Goal: Task Accomplishment & Management: Manage account settings

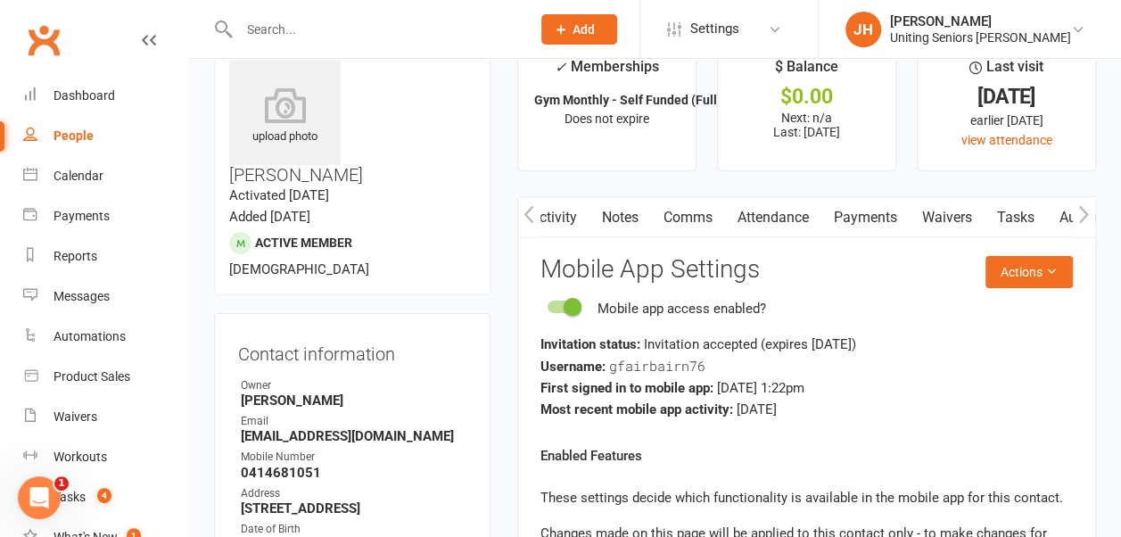
scroll to position [0, 268]
drag, startPoint x: 0, startPoint y: 0, endPoint x: 109, endPoint y: 92, distance: 142.4
click at [109, 92] on div "Dashboard" at bounding box center [85, 95] width 62 height 14
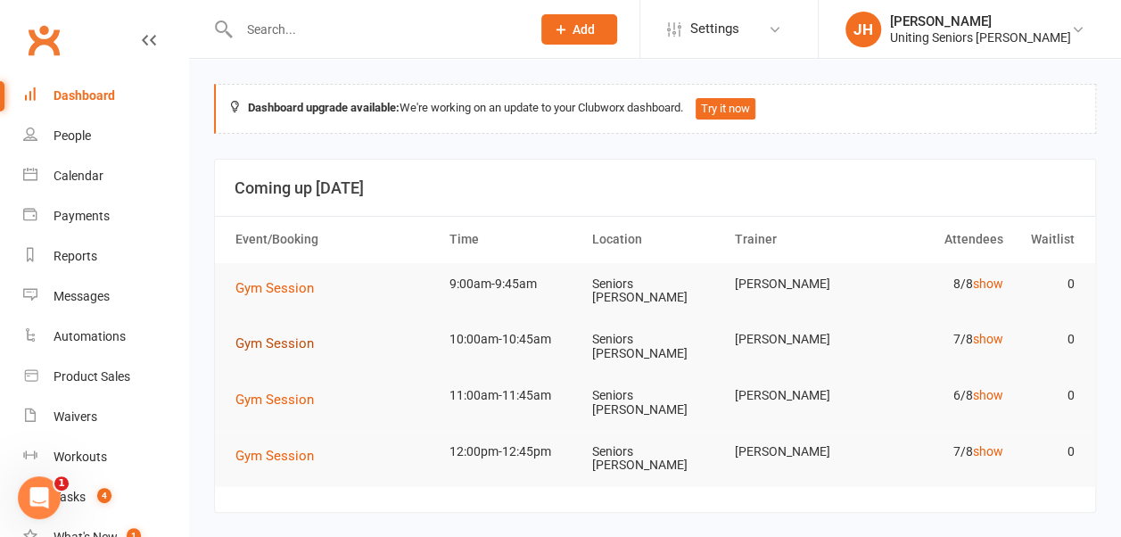
click at [286, 340] on span "Gym Session" at bounding box center [274, 343] width 78 height 16
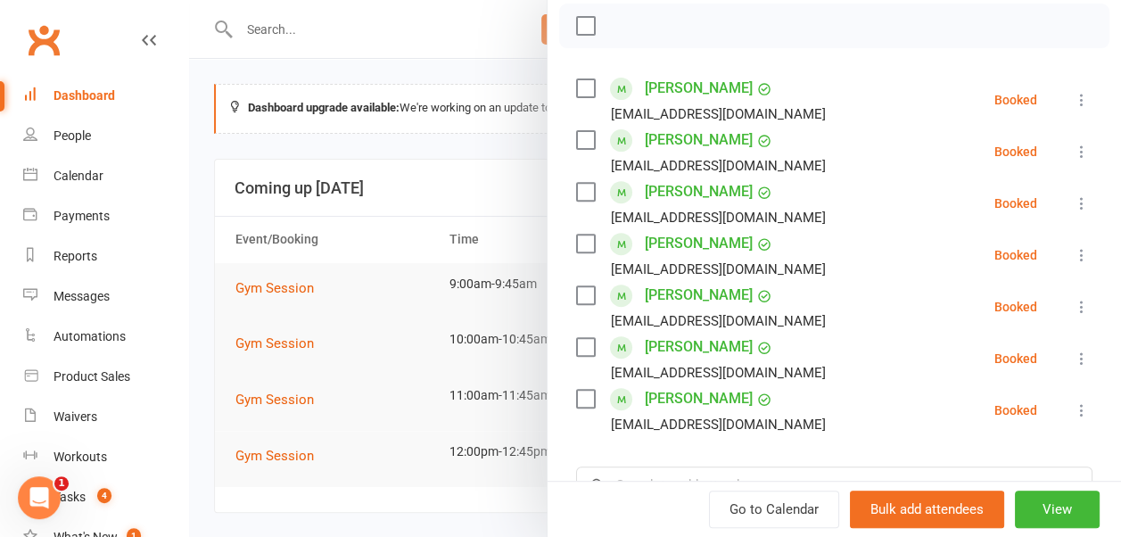
scroll to position [260, 0]
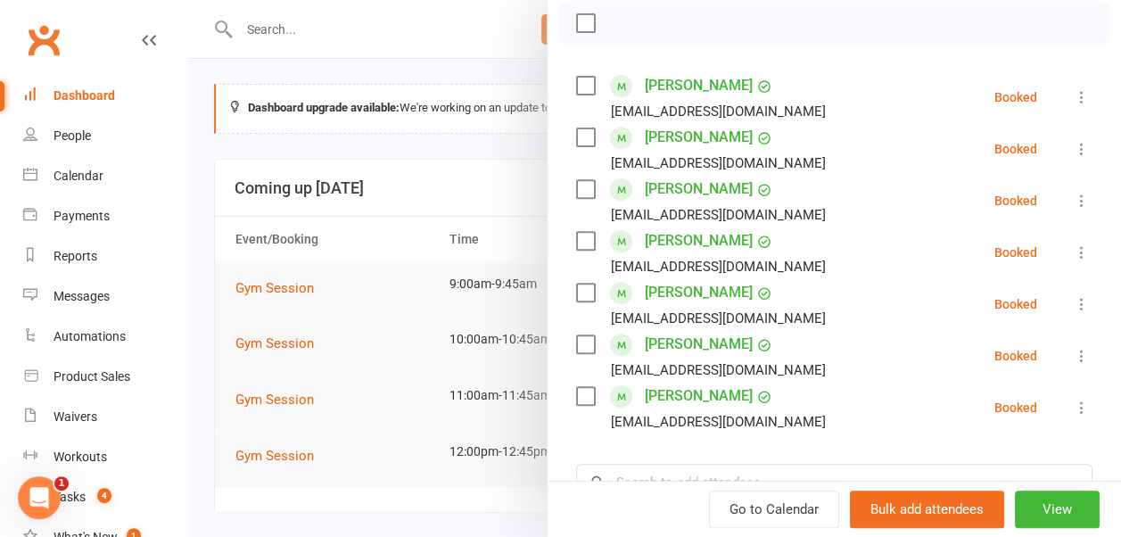
click at [439, 321] on div at bounding box center [655, 268] width 932 height 537
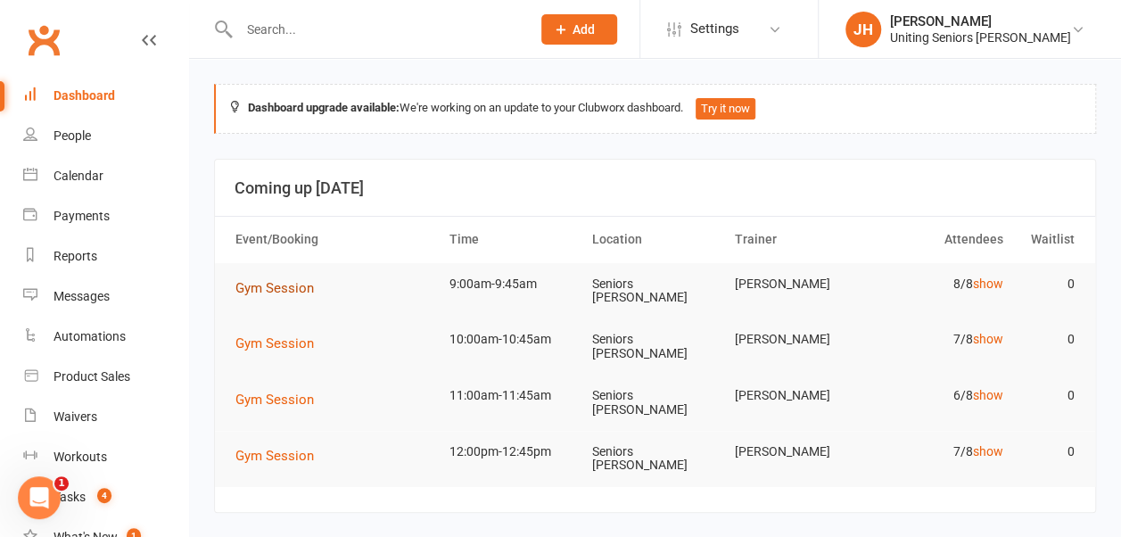
click at [268, 280] on span "Gym Session" at bounding box center [274, 288] width 78 height 16
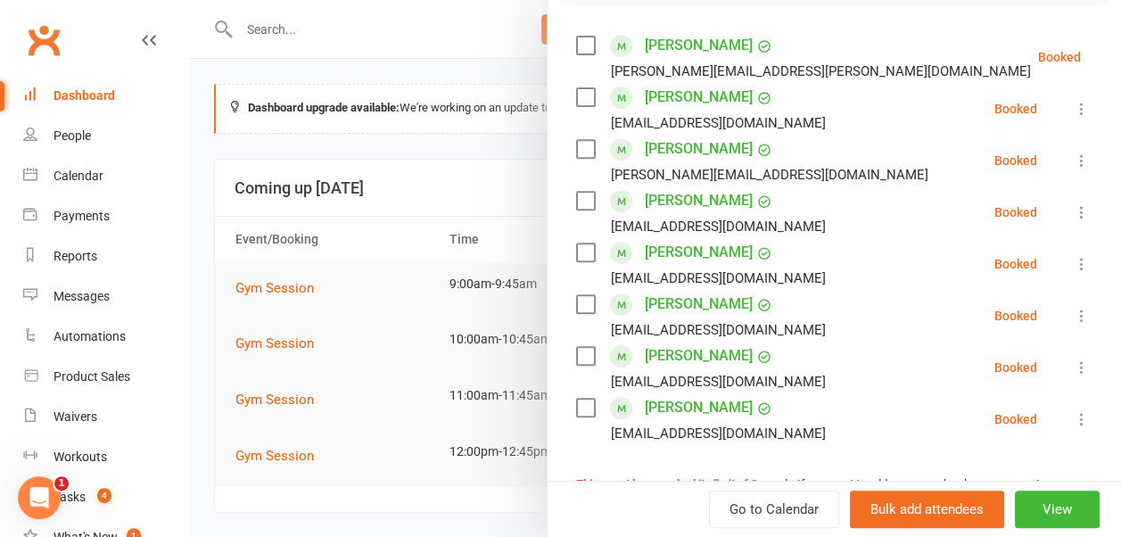
scroll to position [300, 0]
click at [1073, 263] on icon at bounding box center [1082, 265] width 18 height 18
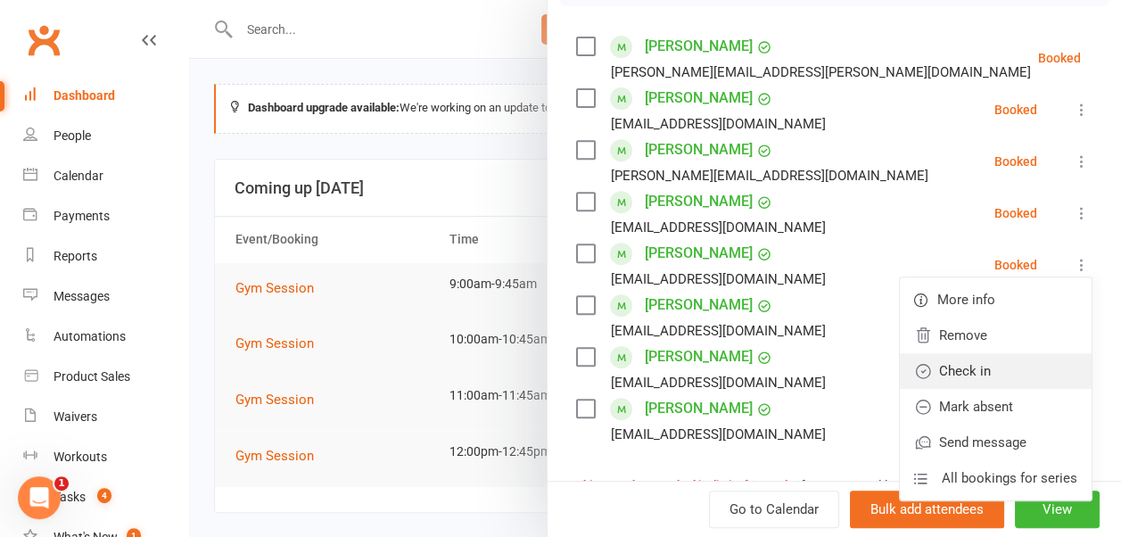
click at [997, 360] on link "Check in" at bounding box center [996, 371] width 192 height 36
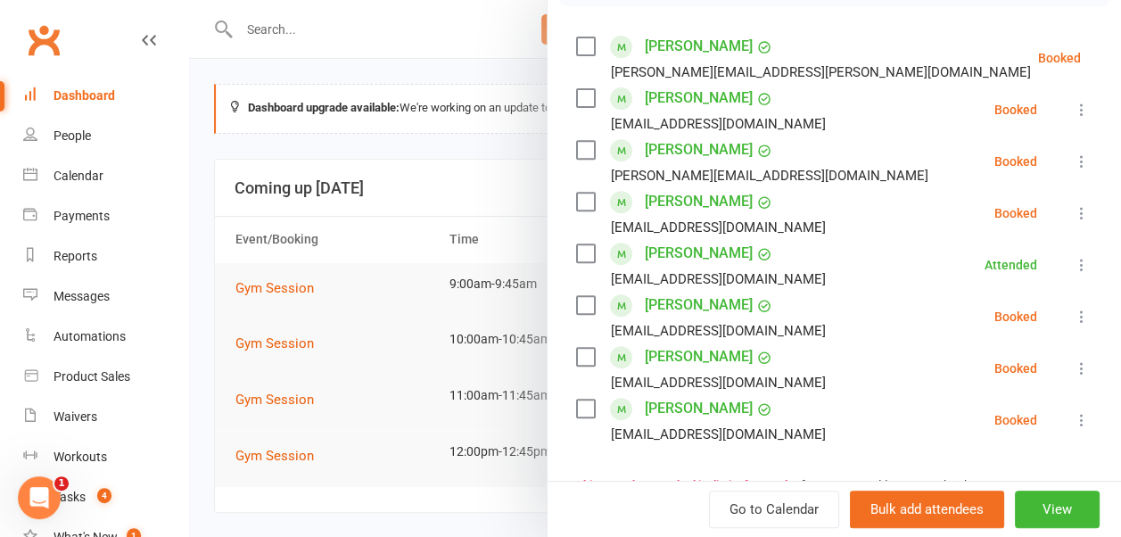
click at [385, 301] on div at bounding box center [655, 268] width 932 height 537
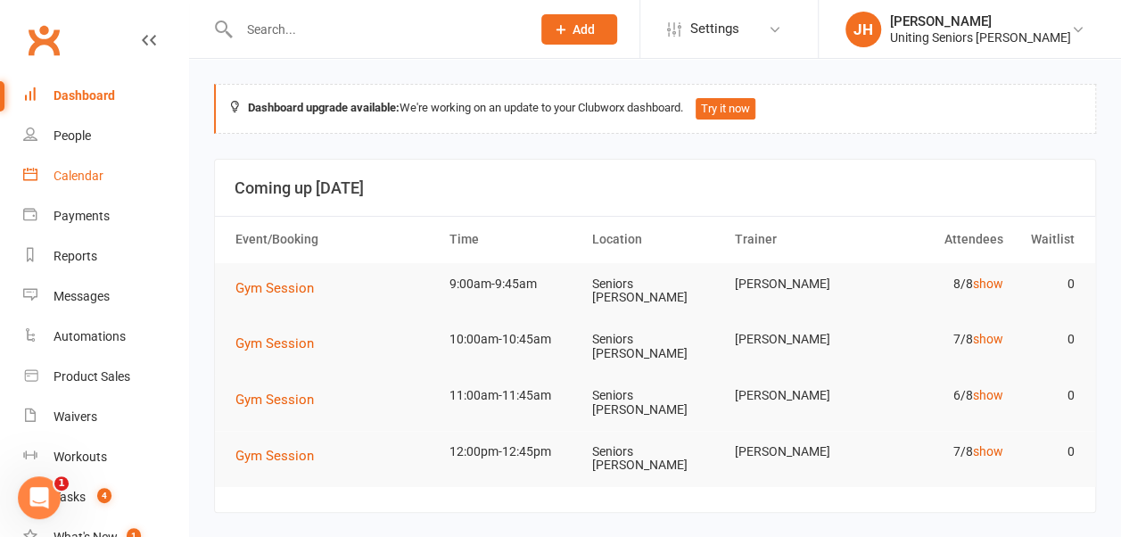
click at [78, 178] on div "Calendar" at bounding box center [79, 176] width 50 height 14
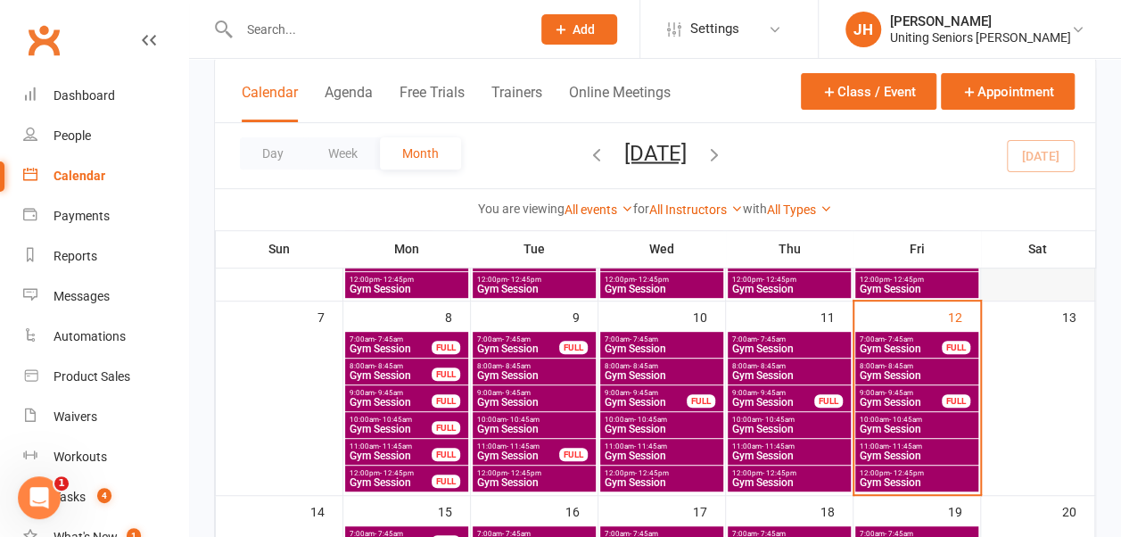
scroll to position [274, 0]
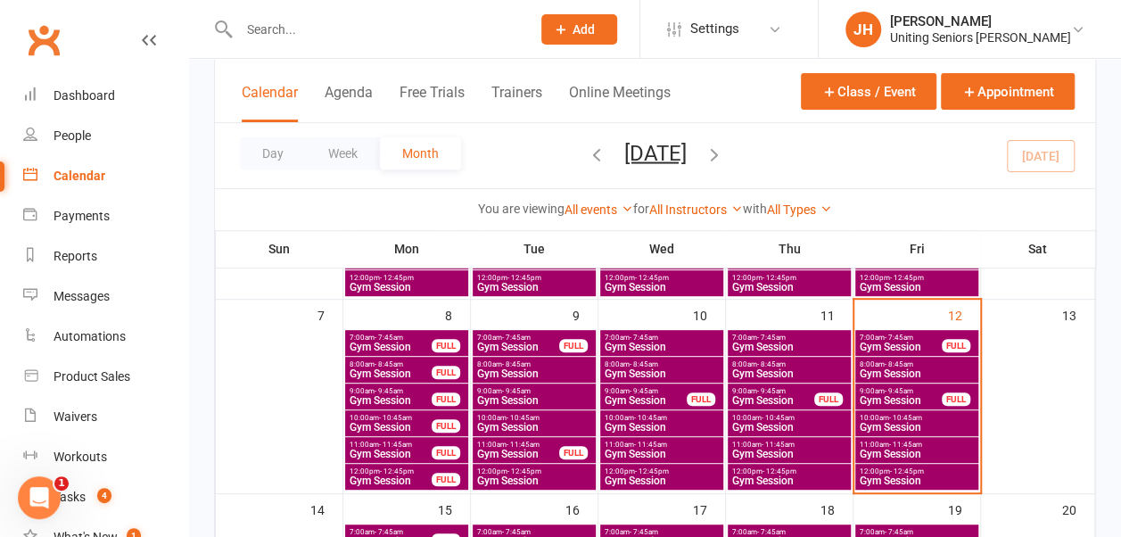
click at [911, 366] on span "- 8:45am" at bounding box center [899, 364] width 29 height 8
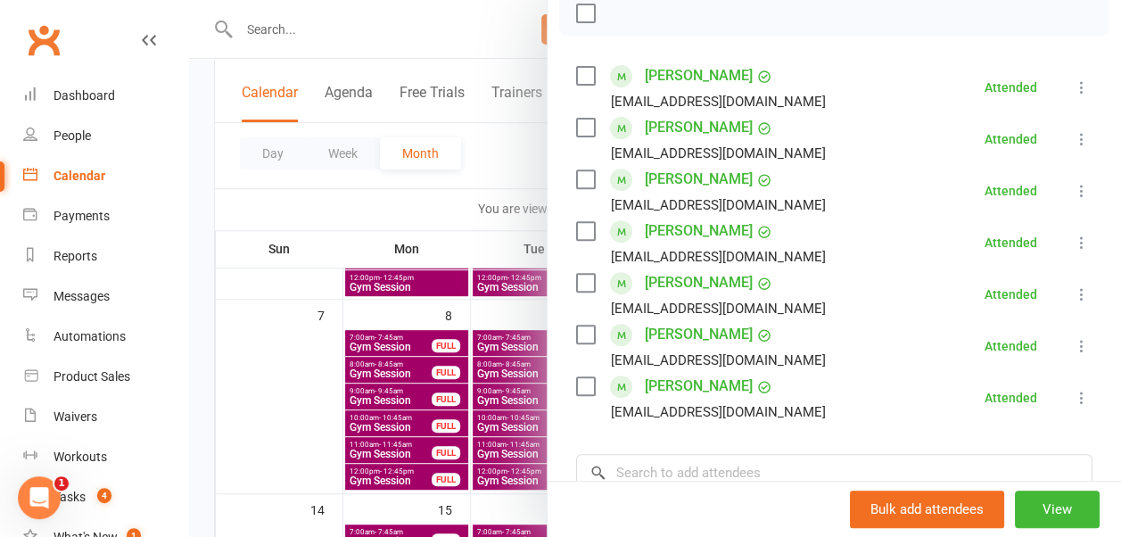
scroll to position [271, 0]
click at [482, 173] on div at bounding box center [655, 268] width 932 height 537
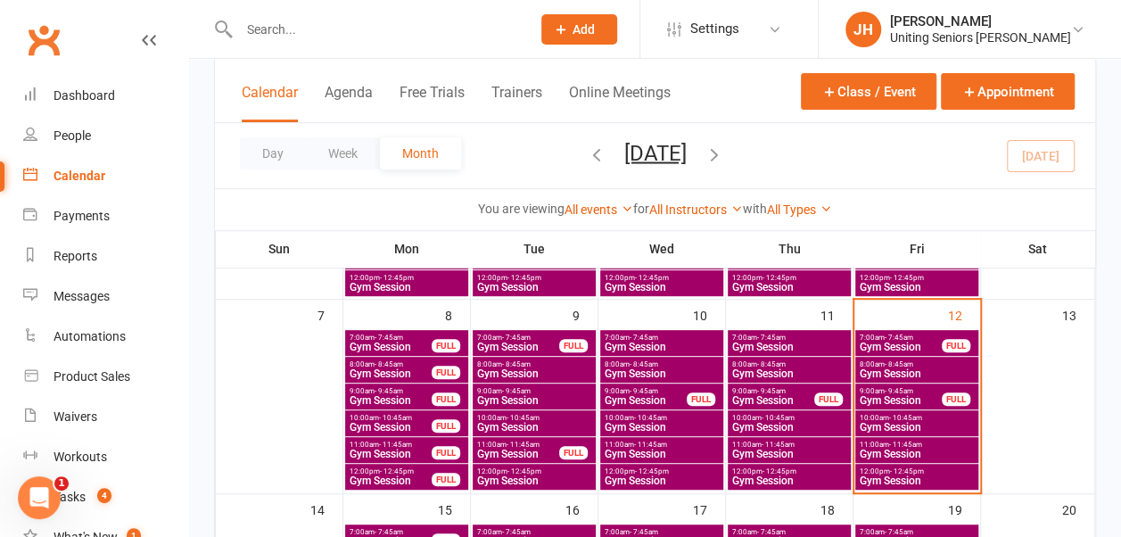
click at [919, 398] on span "Gym Session" at bounding box center [901, 400] width 84 height 11
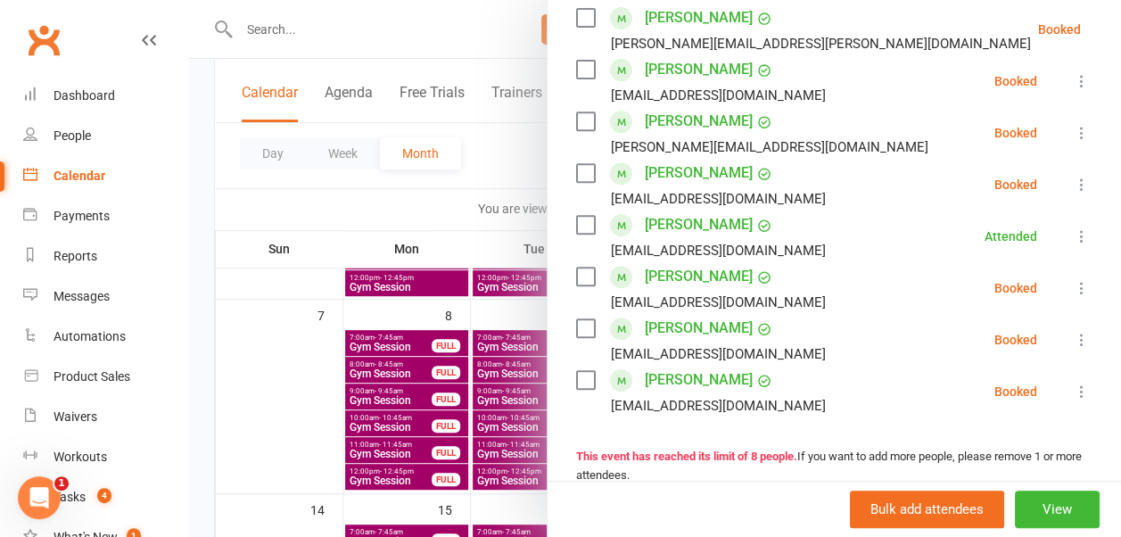
scroll to position [329, 0]
click at [1073, 282] on icon at bounding box center [1082, 287] width 18 height 18
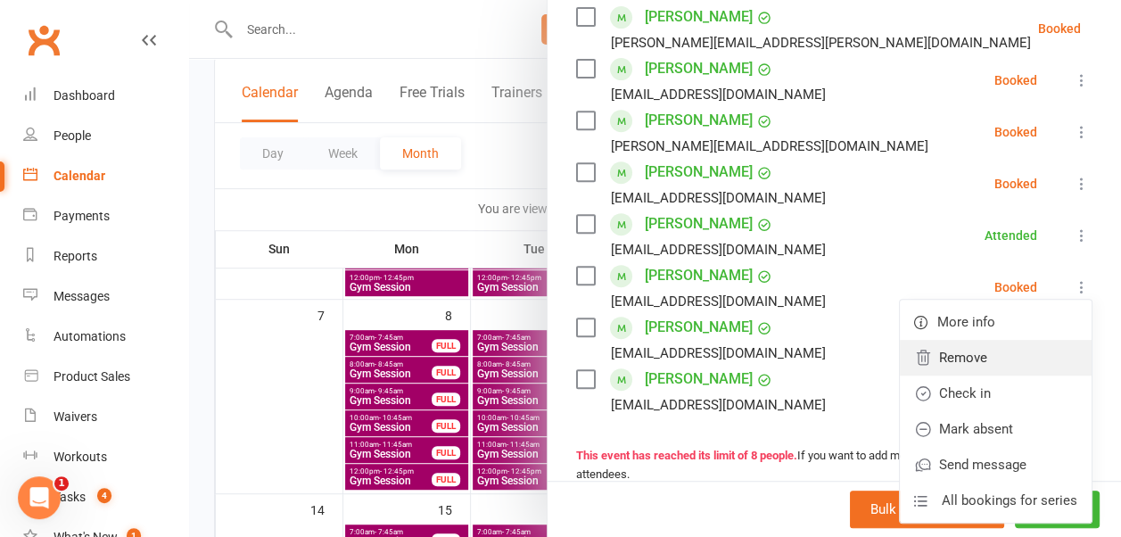
click at [1004, 350] on link "Remove" at bounding box center [996, 358] width 192 height 36
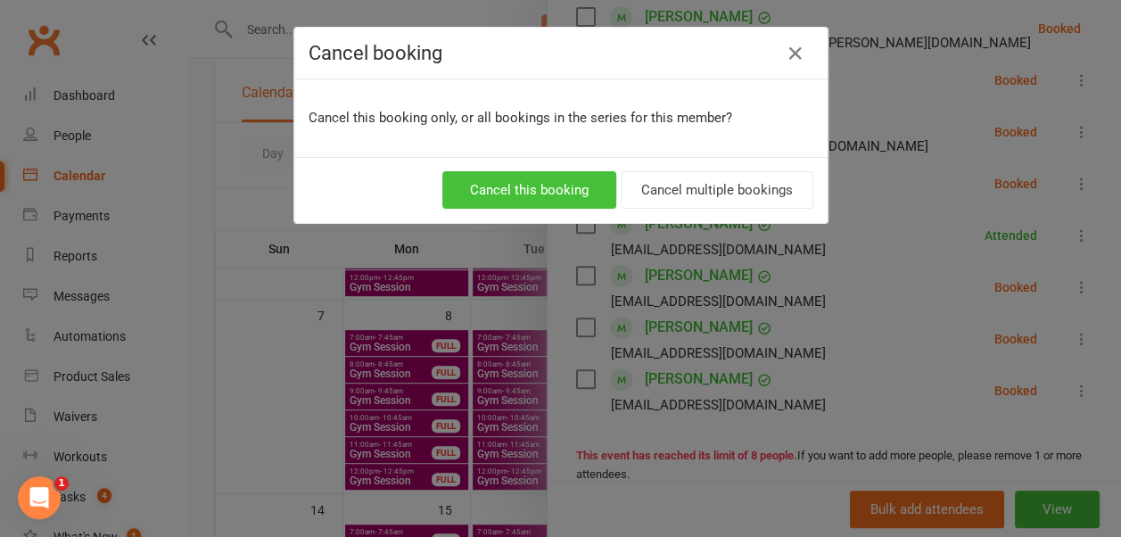
click at [548, 194] on button "Cancel this booking" at bounding box center [529, 189] width 174 height 37
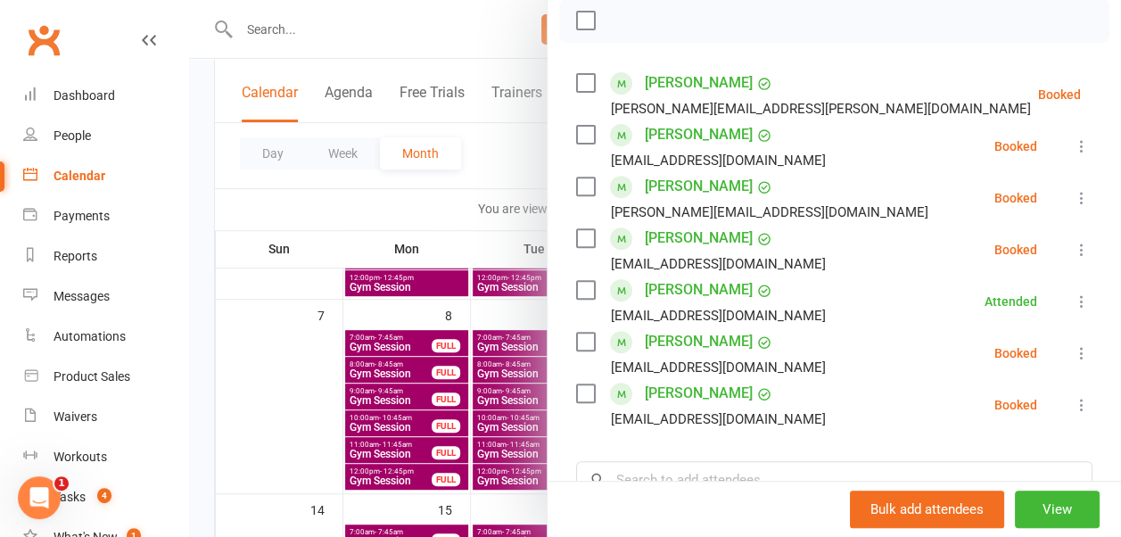
scroll to position [264, 0]
click at [485, 210] on div at bounding box center [655, 268] width 932 height 537
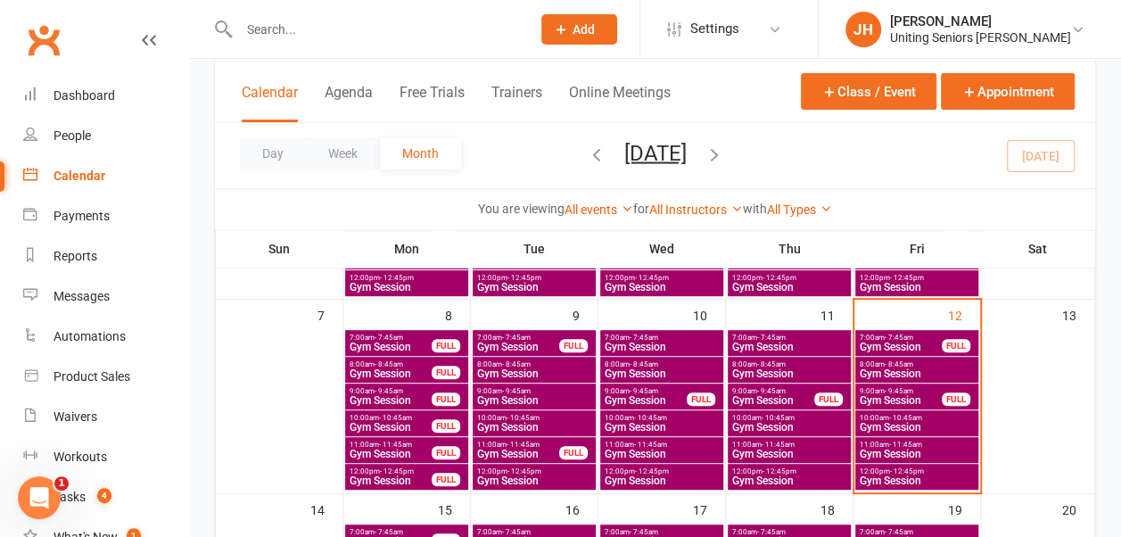
click at [885, 362] on span "- 8:45am" at bounding box center [899, 364] width 29 height 8
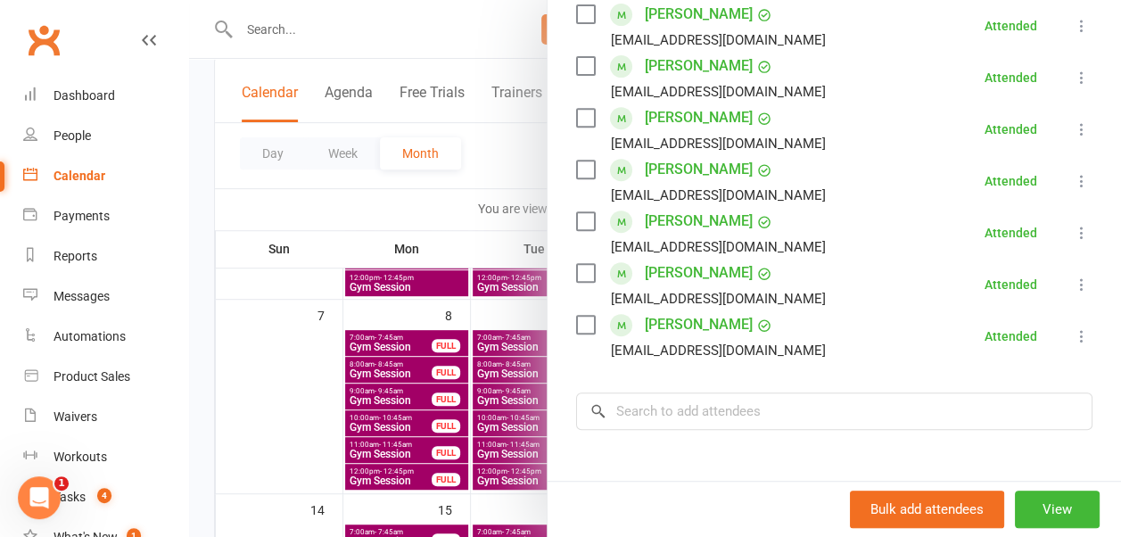
scroll to position [334, 0]
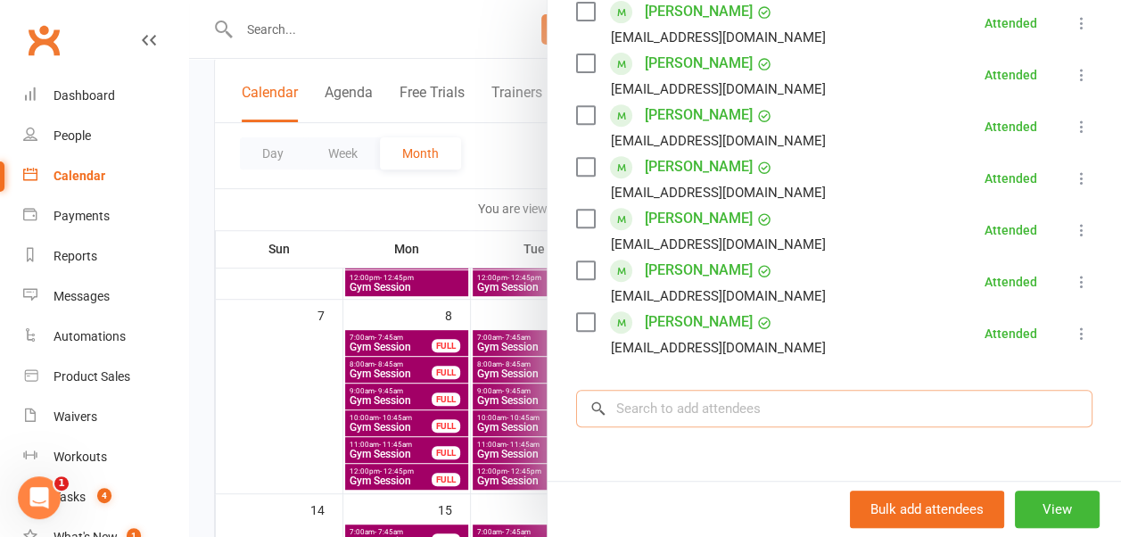
click at [808, 409] on input "search" at bounding box center [834, 408] width 516 height 37
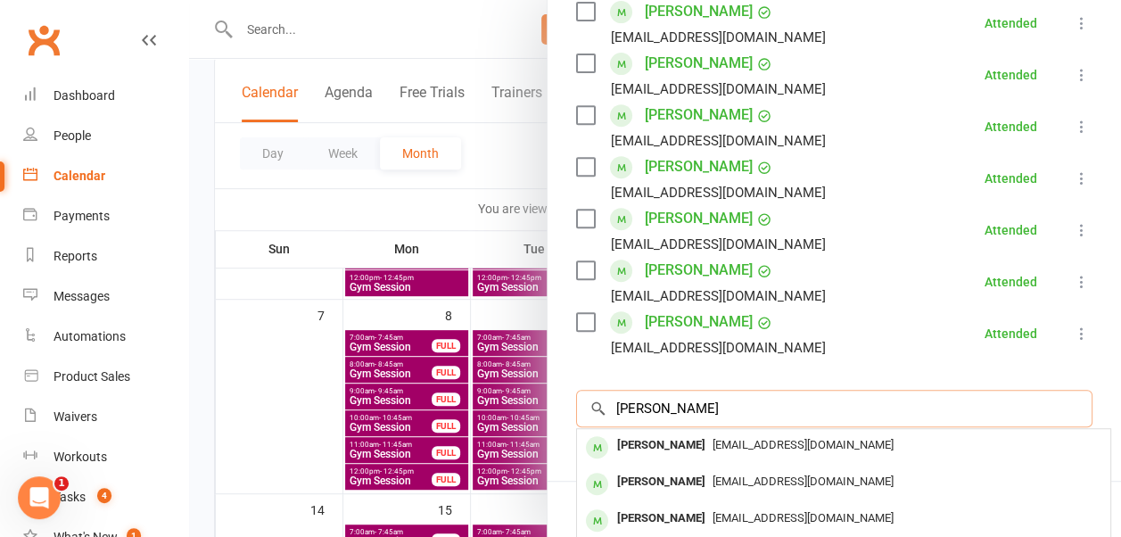
scroll to position [473, 0]
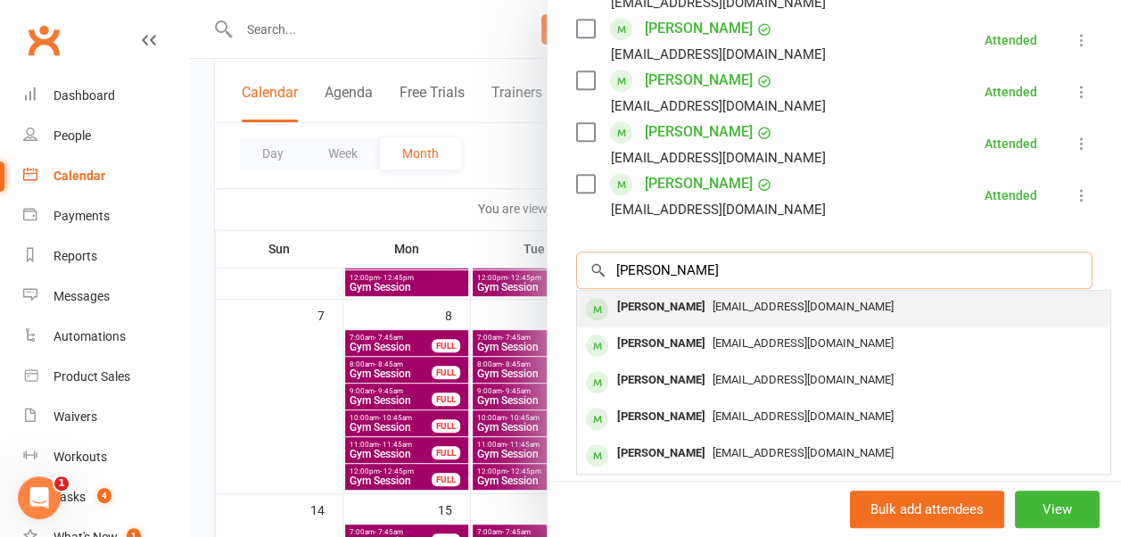
type input "[PERSON_NAME]"
click at [766, 317] on div "[EMAIL_ADDRESS][DOMAIN_NAME]" at bounding box center [843, 307] width 519 height 26
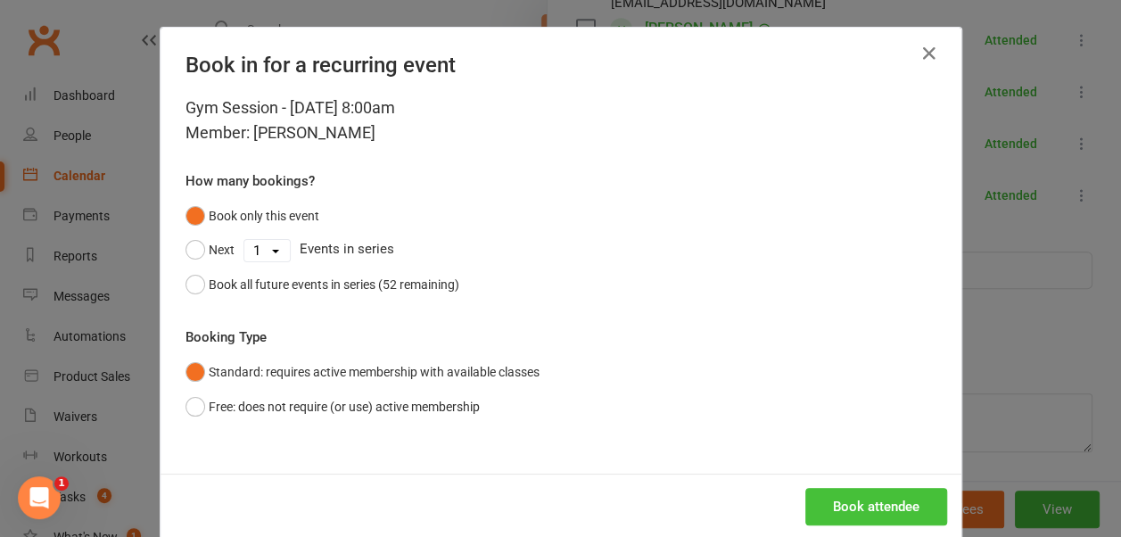
click at [829, 502] on button "Book attendee" at bounding box center [876, 506] width 142 height 37
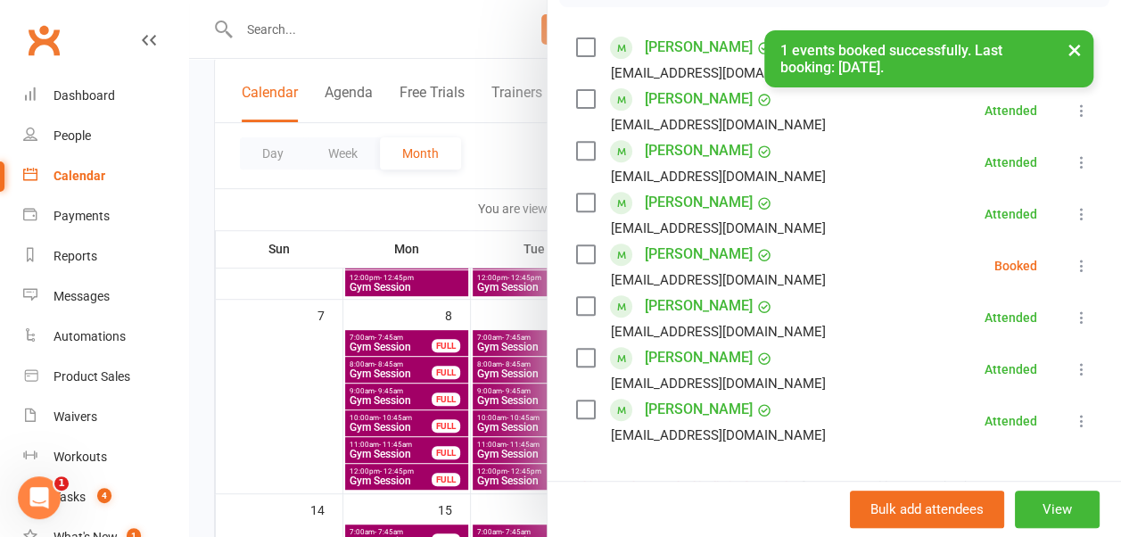
scroll to position [298, 0]
click at [1073, 263] on icon at bounding box center [1082, 267] width 18 height 18
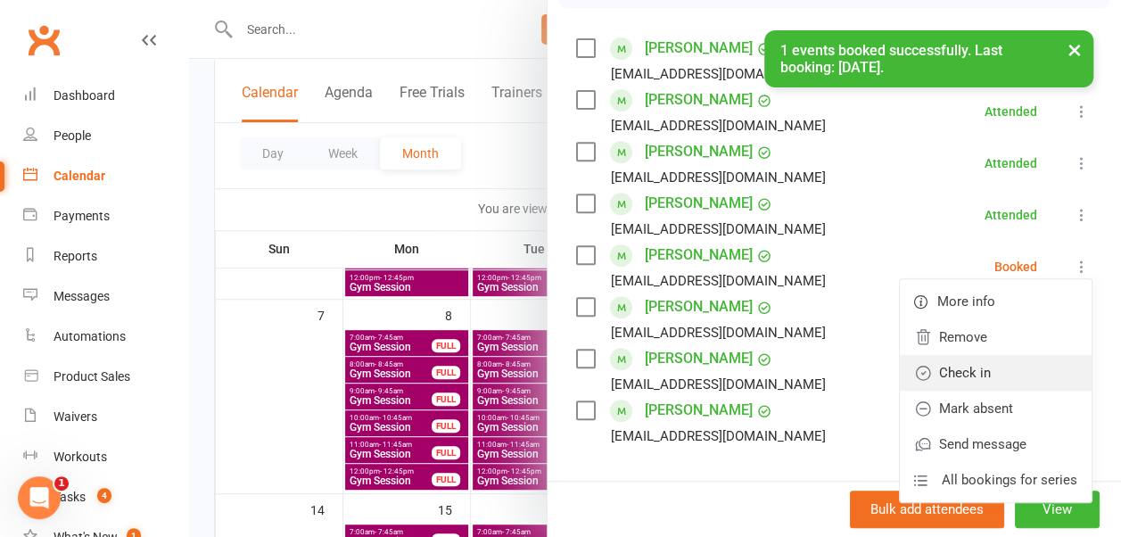
click at [1006, 372] on link "Check in" at bounding box center [996, 373] width 192 height 36
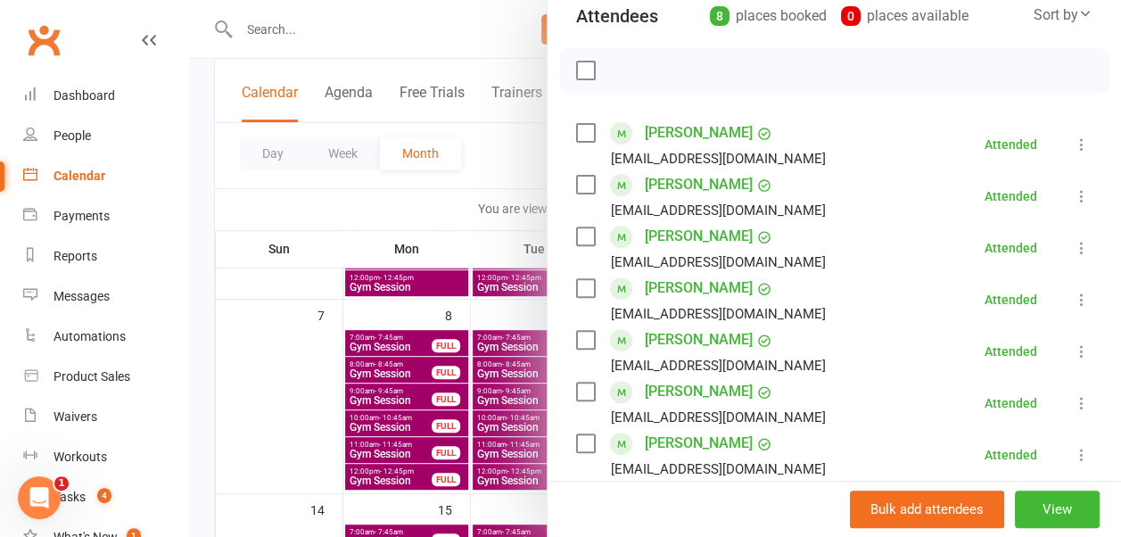
scroll to position [459, 0]
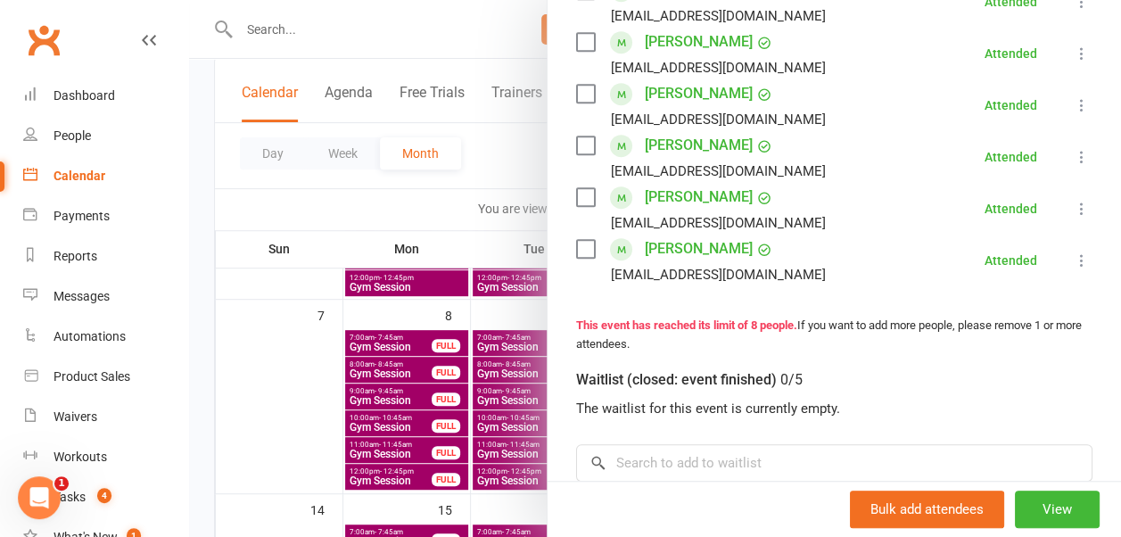
click at [500, 190] on div at bounding box center [655, 268] width 932 height 537
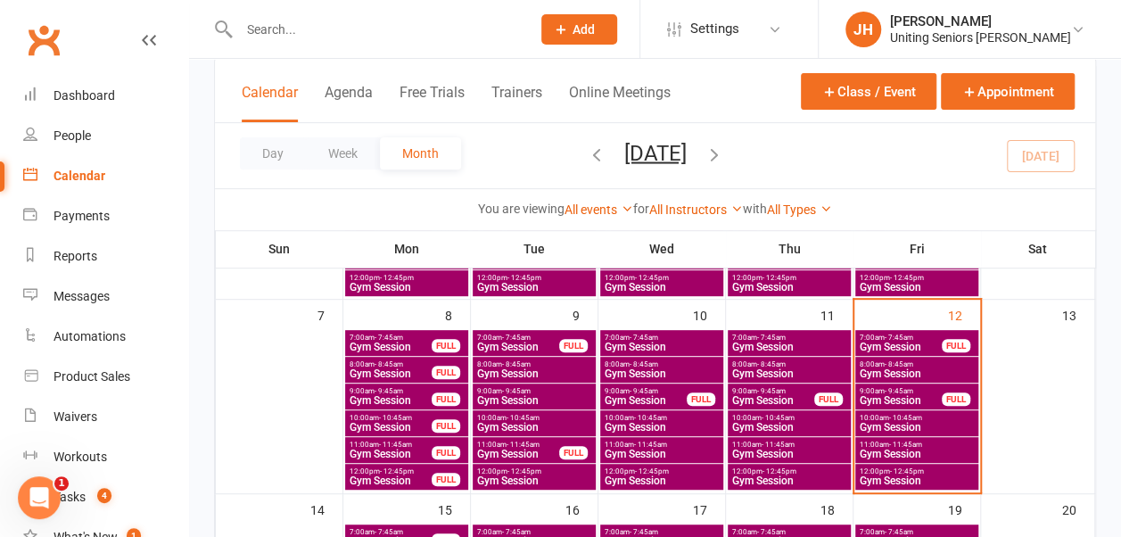
click at [917, 395] on span "Gym Session" at bounding box center [901, 400] width 84 height 11
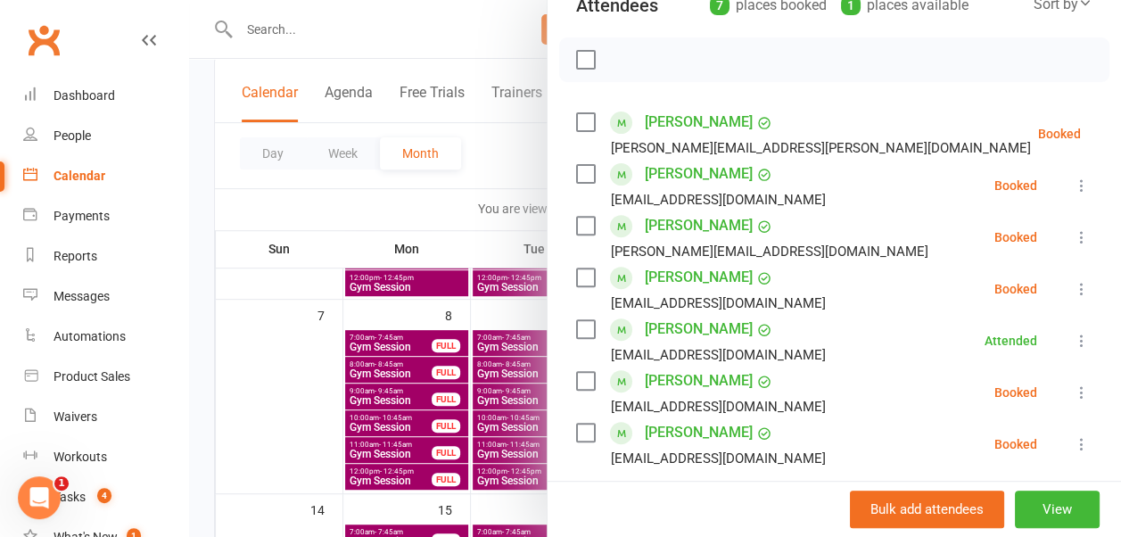
scroll to position [331, 0]
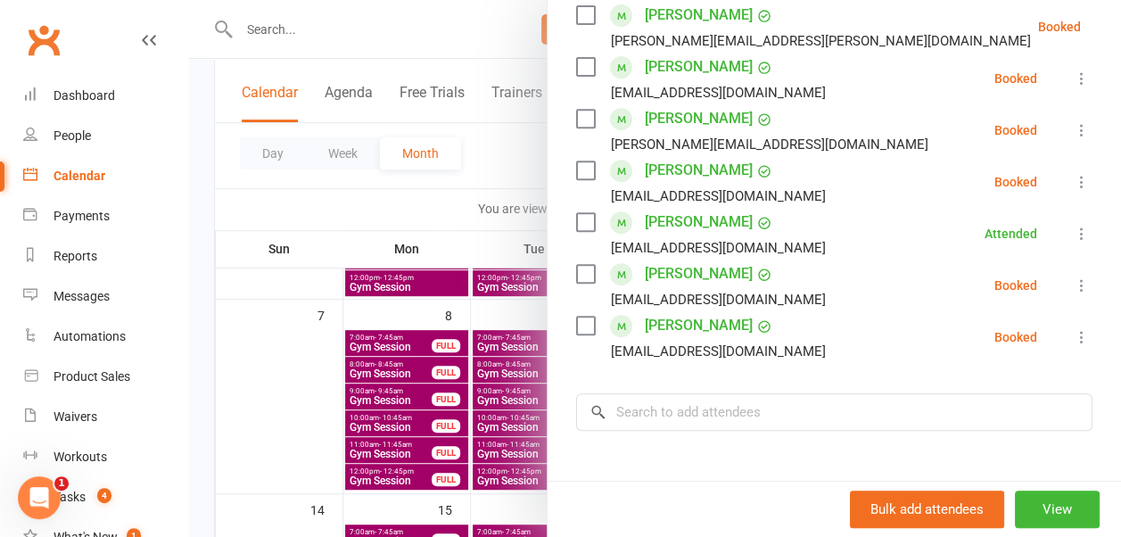
click at [1073, 177] on icon at bounding box center [1082, 182] width 18 height 18
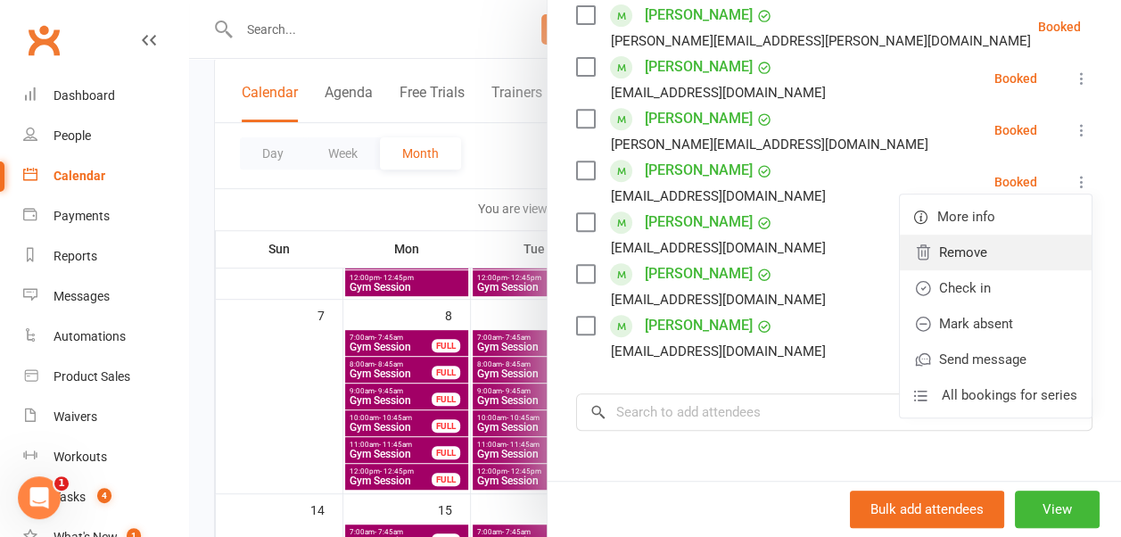
click at [1004, 257] on link "Remove" at bounding box center [996, 253] width 192 height 36
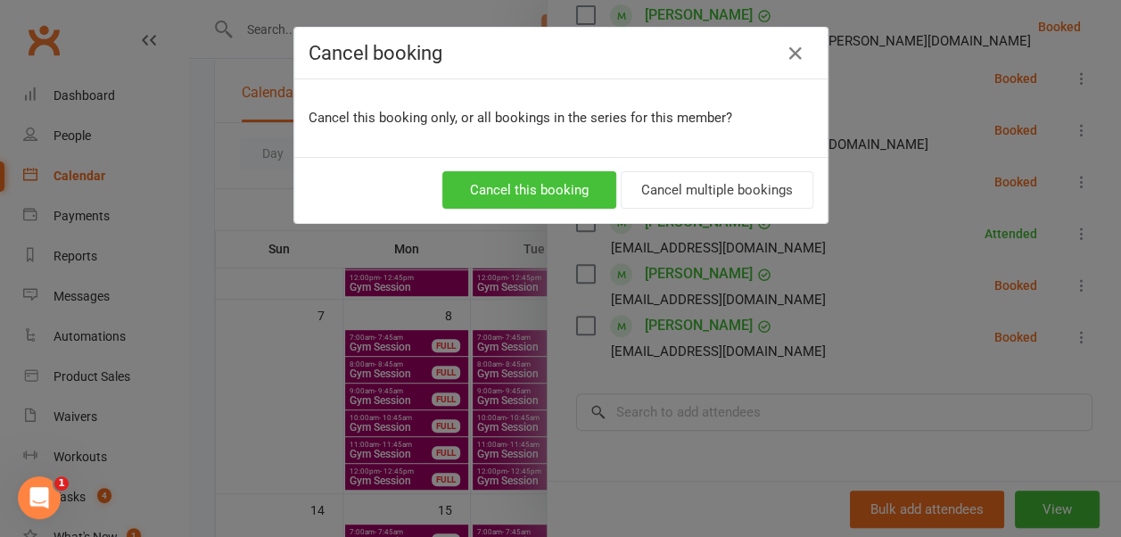
click at [554, 189] on button "Cancel this booking" at bounding box center [529, 189] width 174 height 37
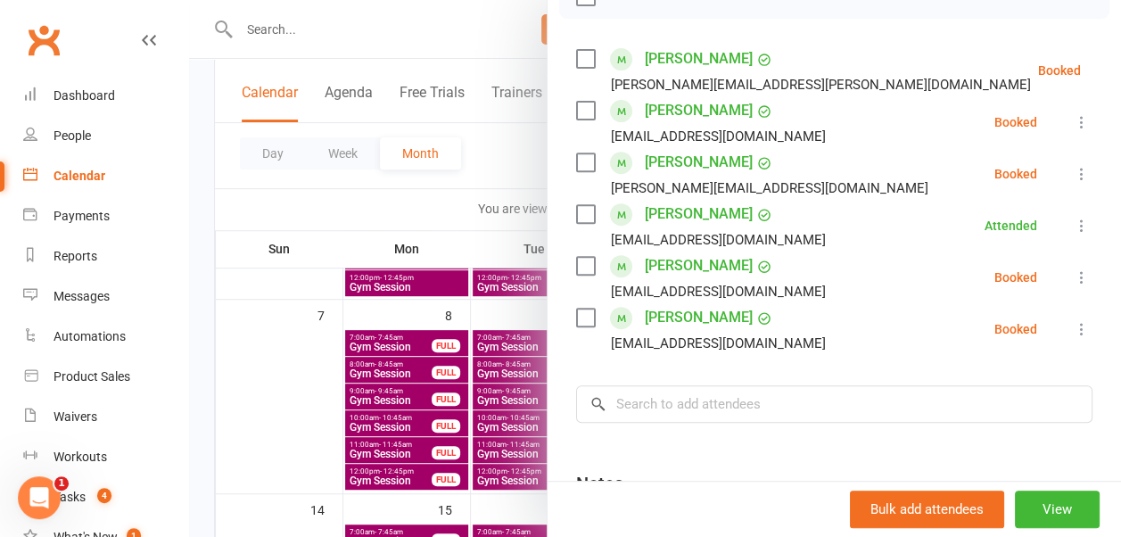
scroll to position [286, 0]
click at [487, 164] on div at bounding box center [655, 268] width 932 height 537
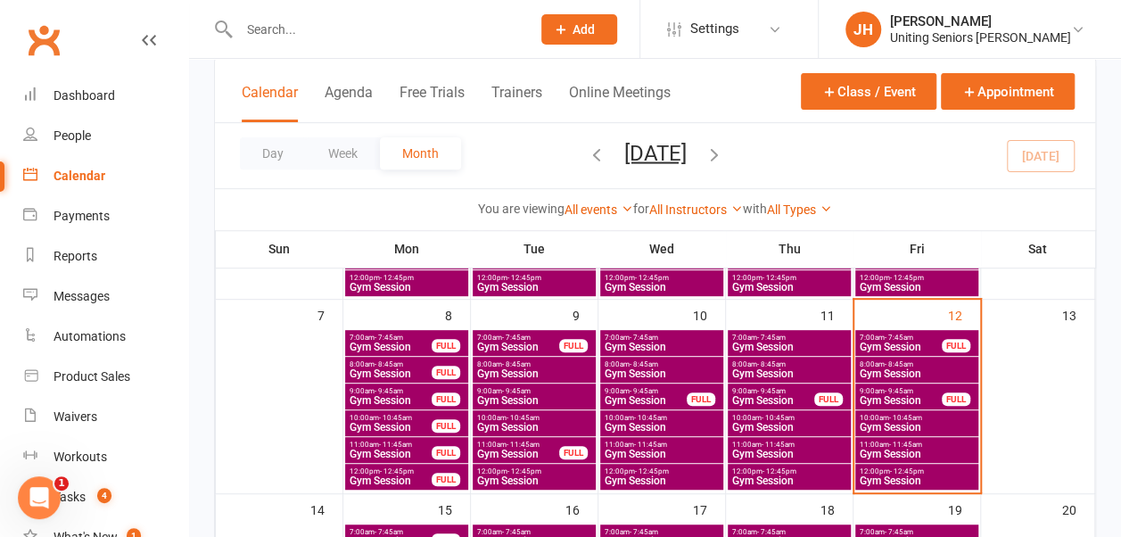
click at [944, 422] on span "Gym Session" at bounding box center [917, 427] width 116 height 11
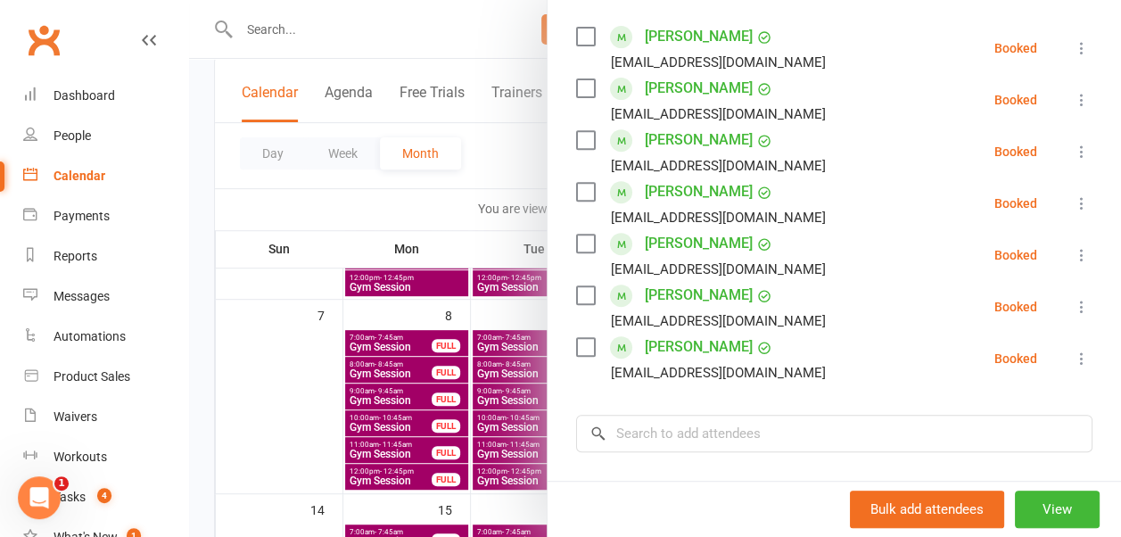
scroll to position [310, 0]
click at [521, 180] on div at bounding box center [655, 268] width 932 height 537
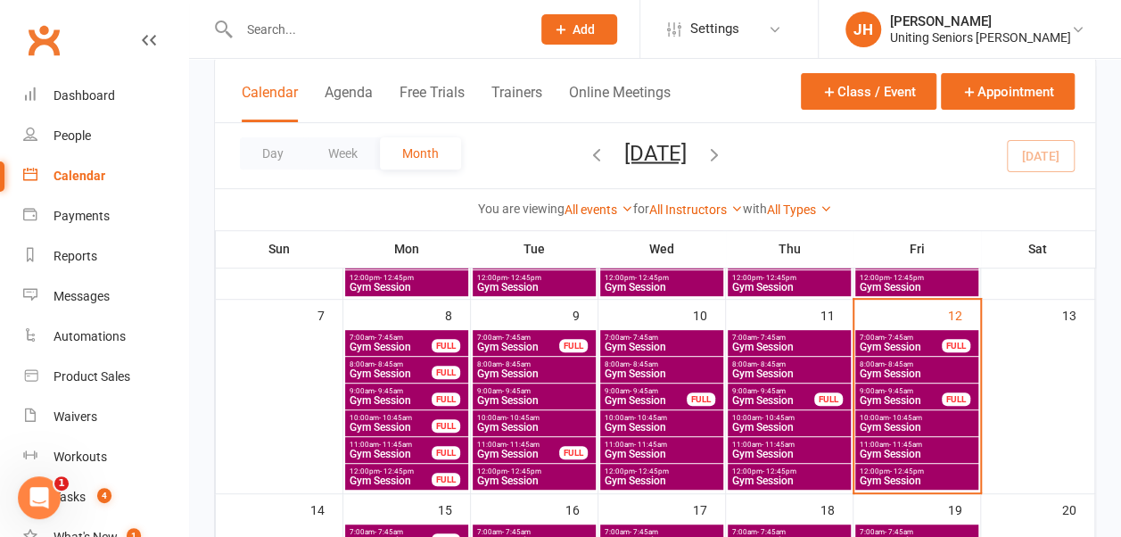
click at [894, 449] on span "Gym Session" at bounding box center [917, 454] width 116 height 11
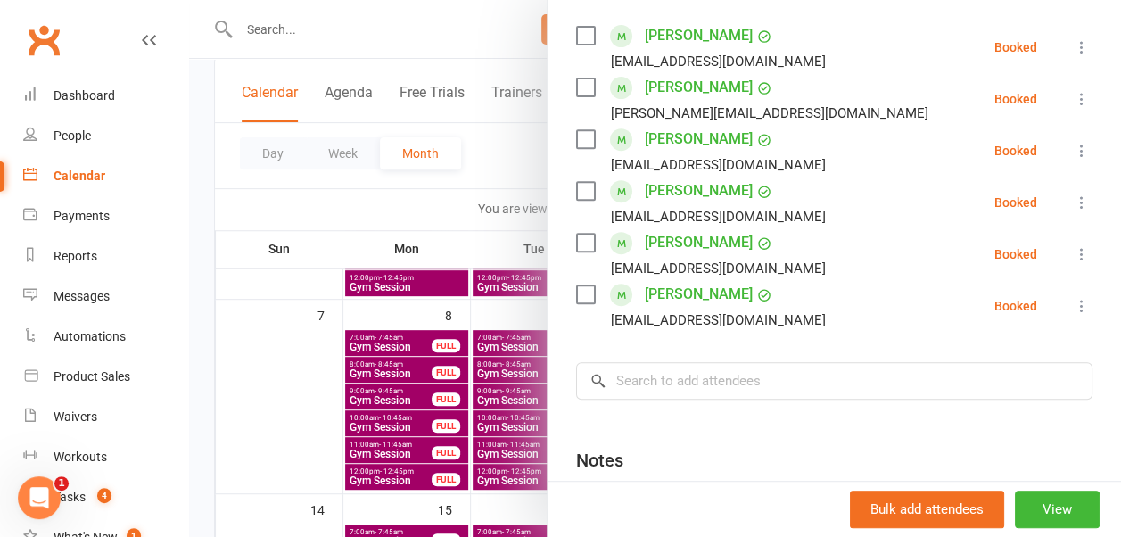
scroll to position [293, 0]
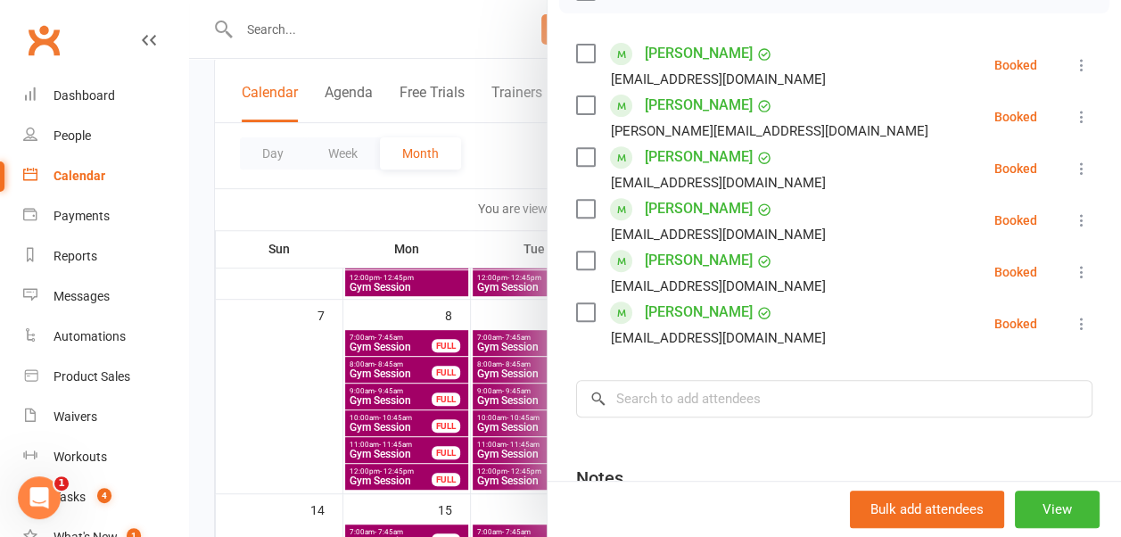
click at [506, 156] on div at bounding box center [655, 268] width 932 height 537
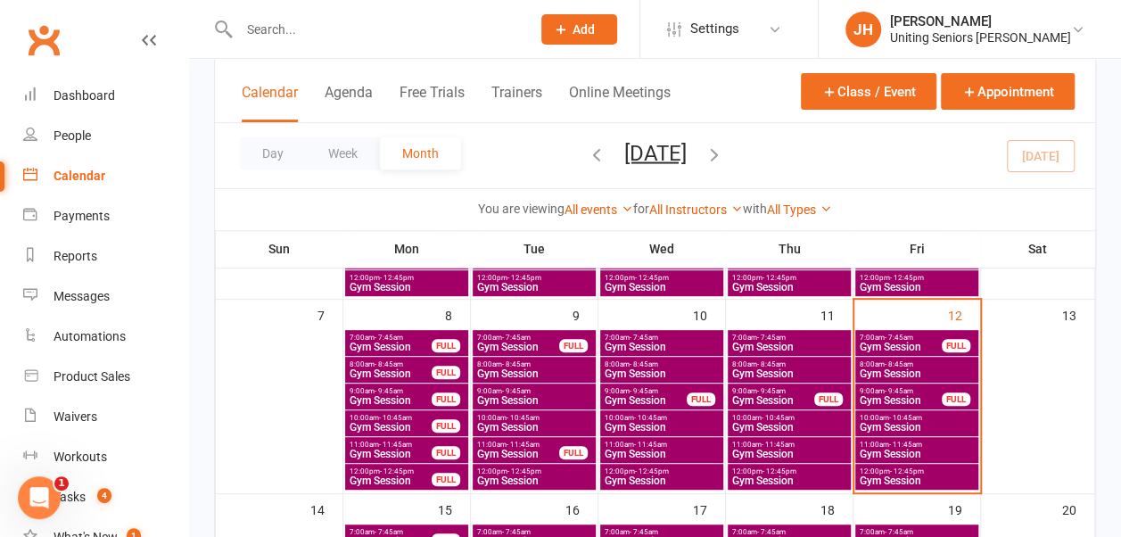
click at [912, 475] on span "Gym Session" at bounding box center [917, 480] width 116 height 11
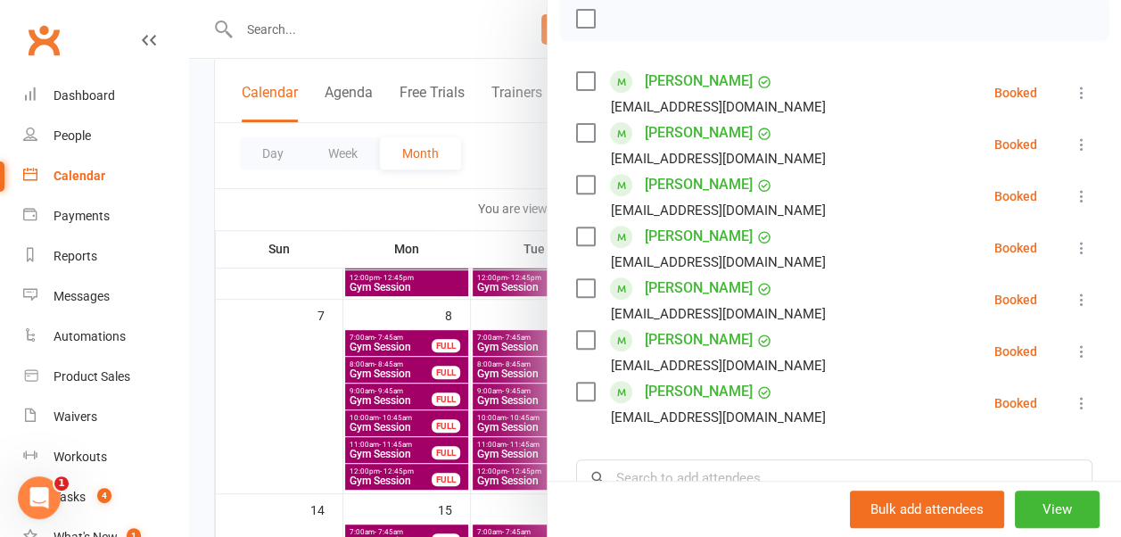
scroll to position [264, 0]
click at [496, 150] on div at bounding box center [655, 268] width 932 height 537
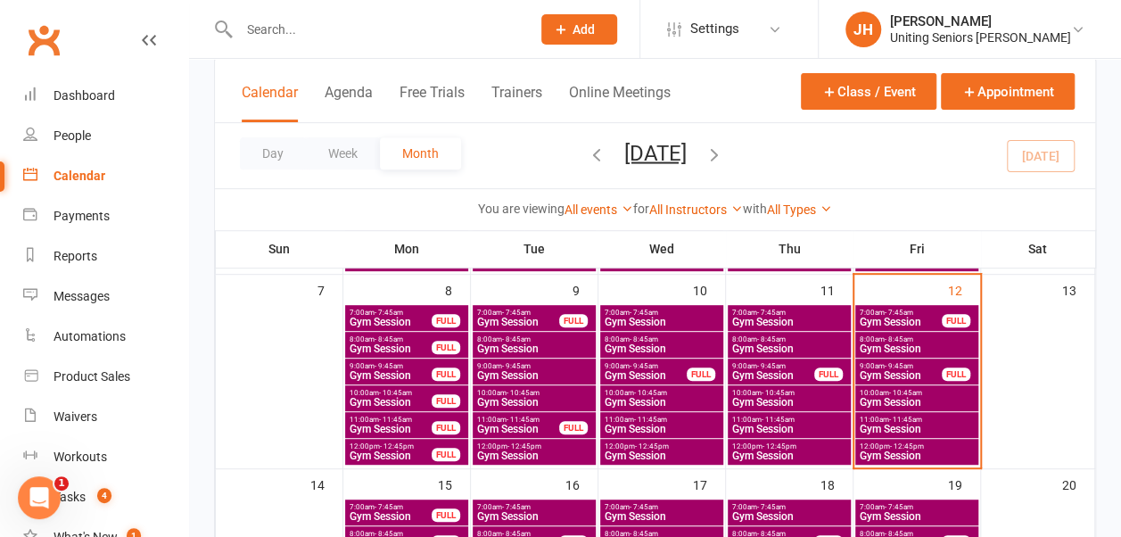
scroll to position [300, 0]
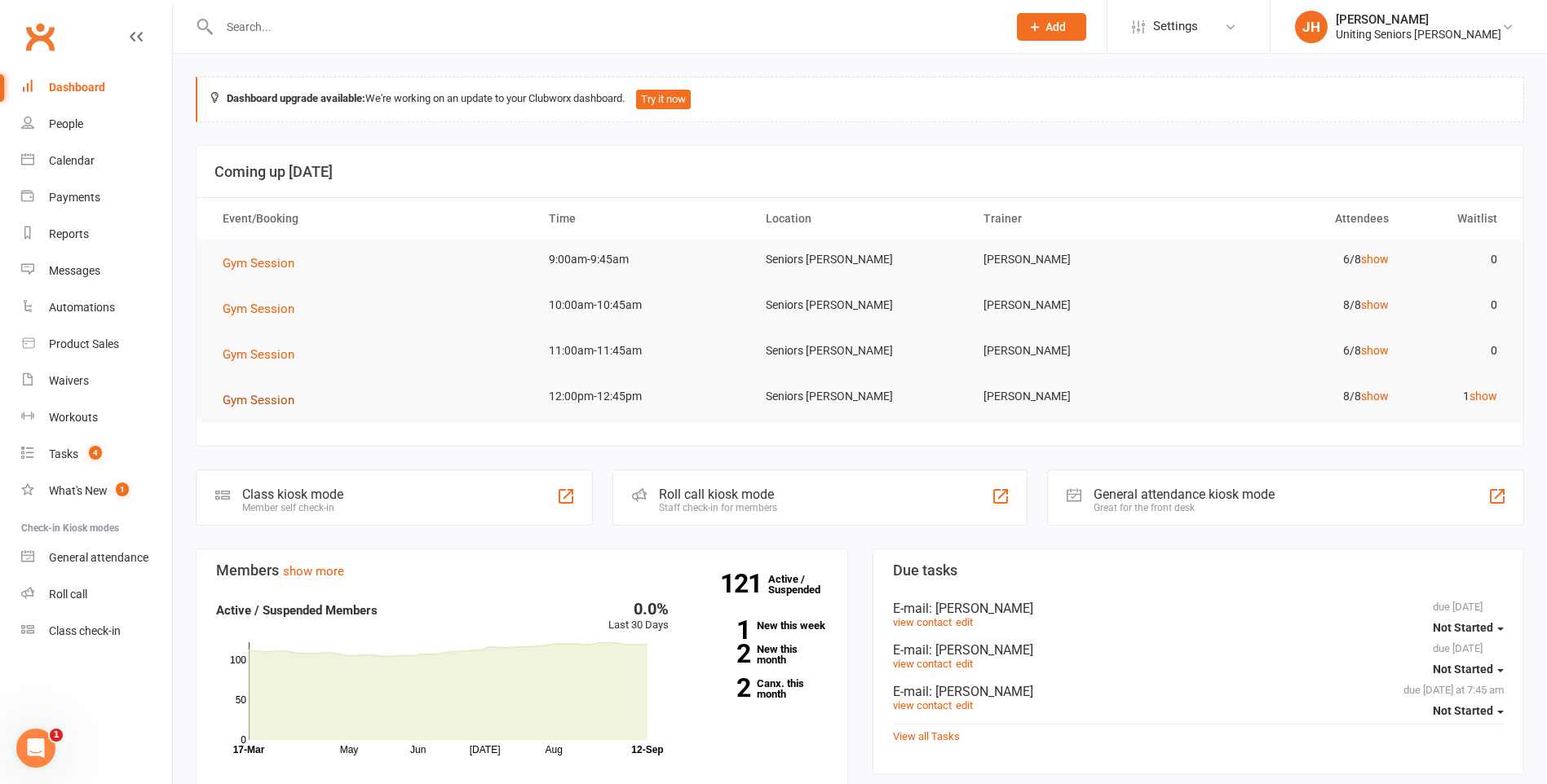
click at [279, 396] on span "Gym Session" at bounding box center [258, 400] width 71 height 15
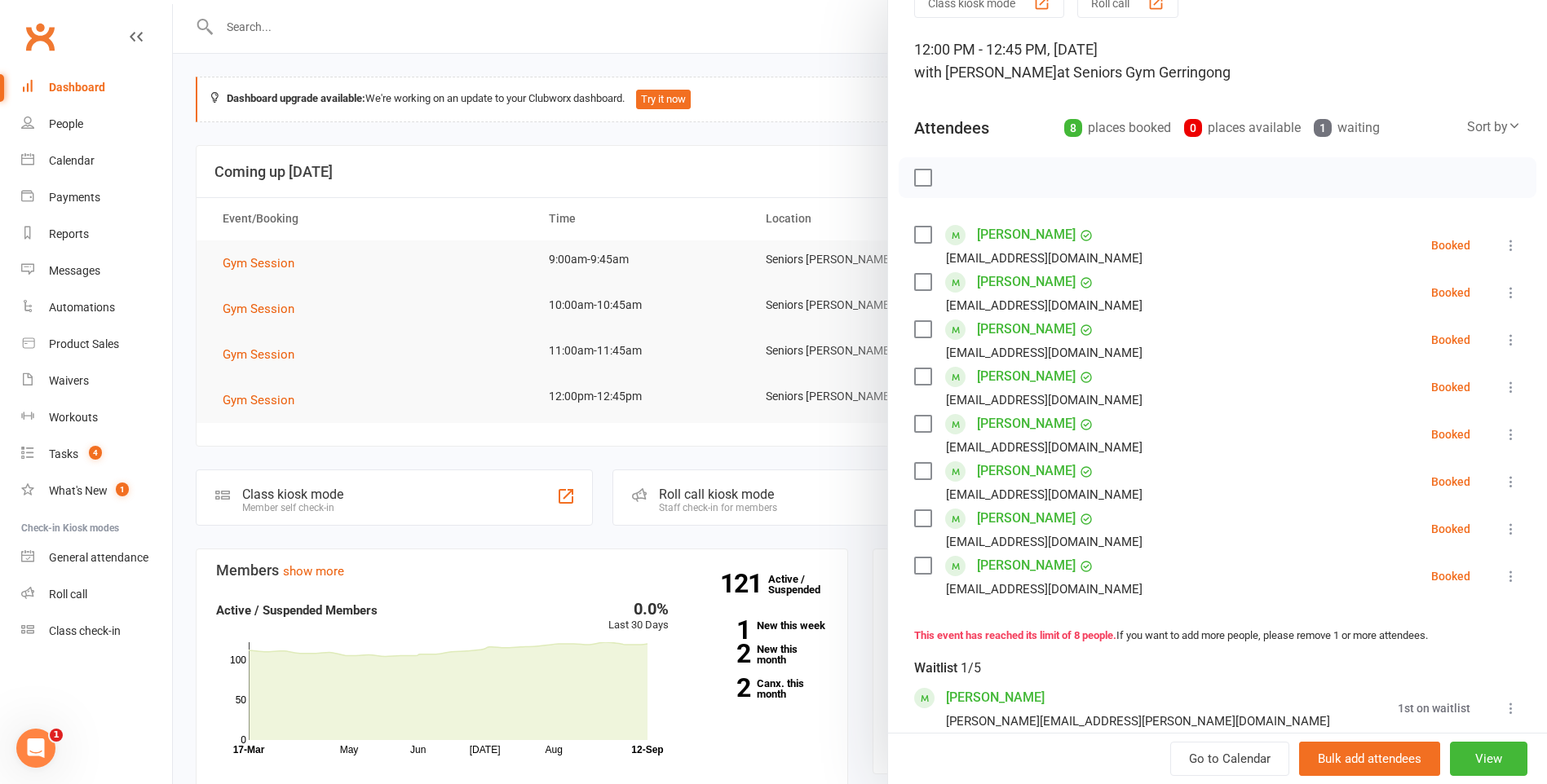
scroll to position [163, 0]
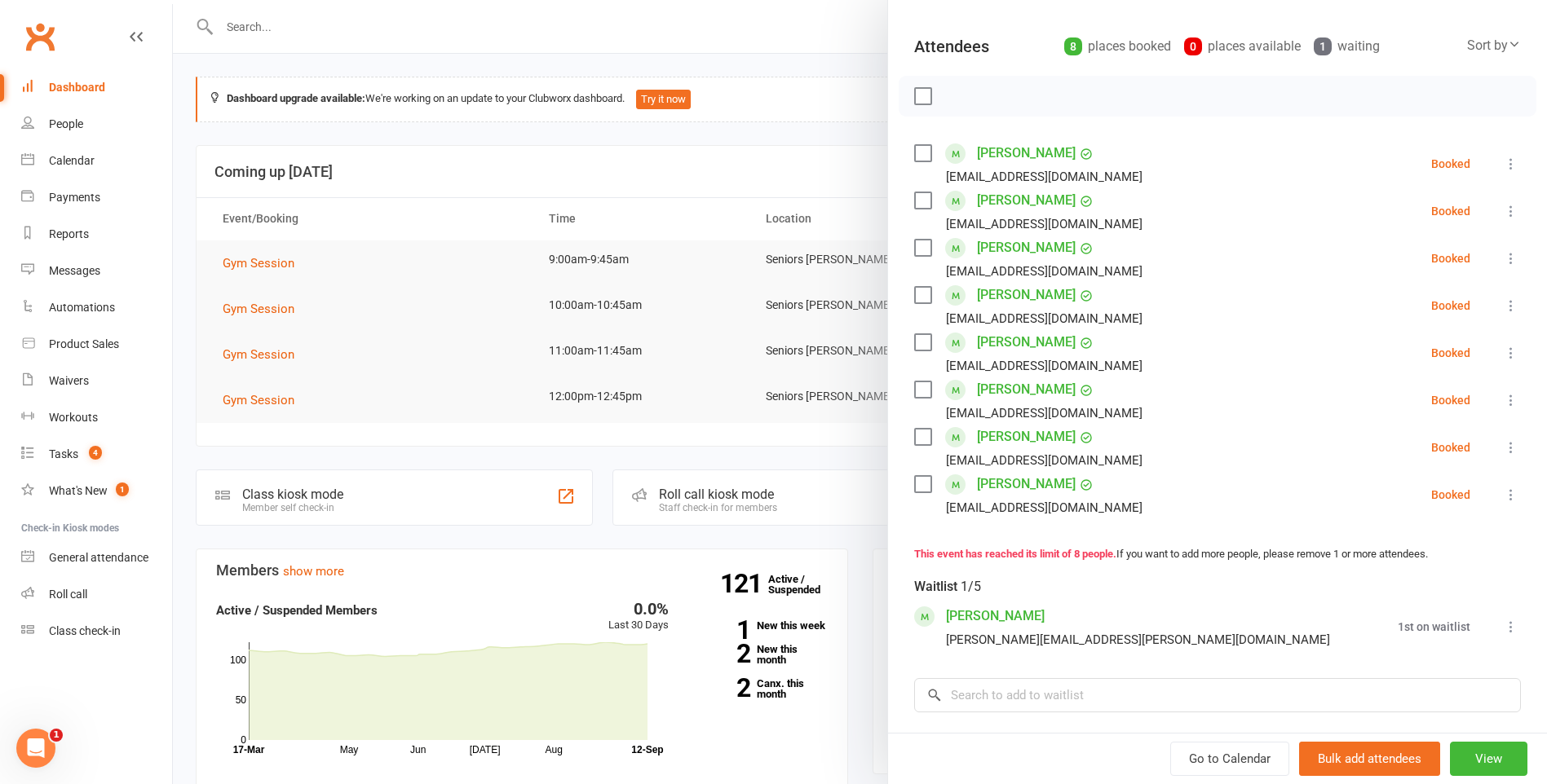
click at [1503, 448] on icon at bounding box center [1511, 448] width 16 height 16
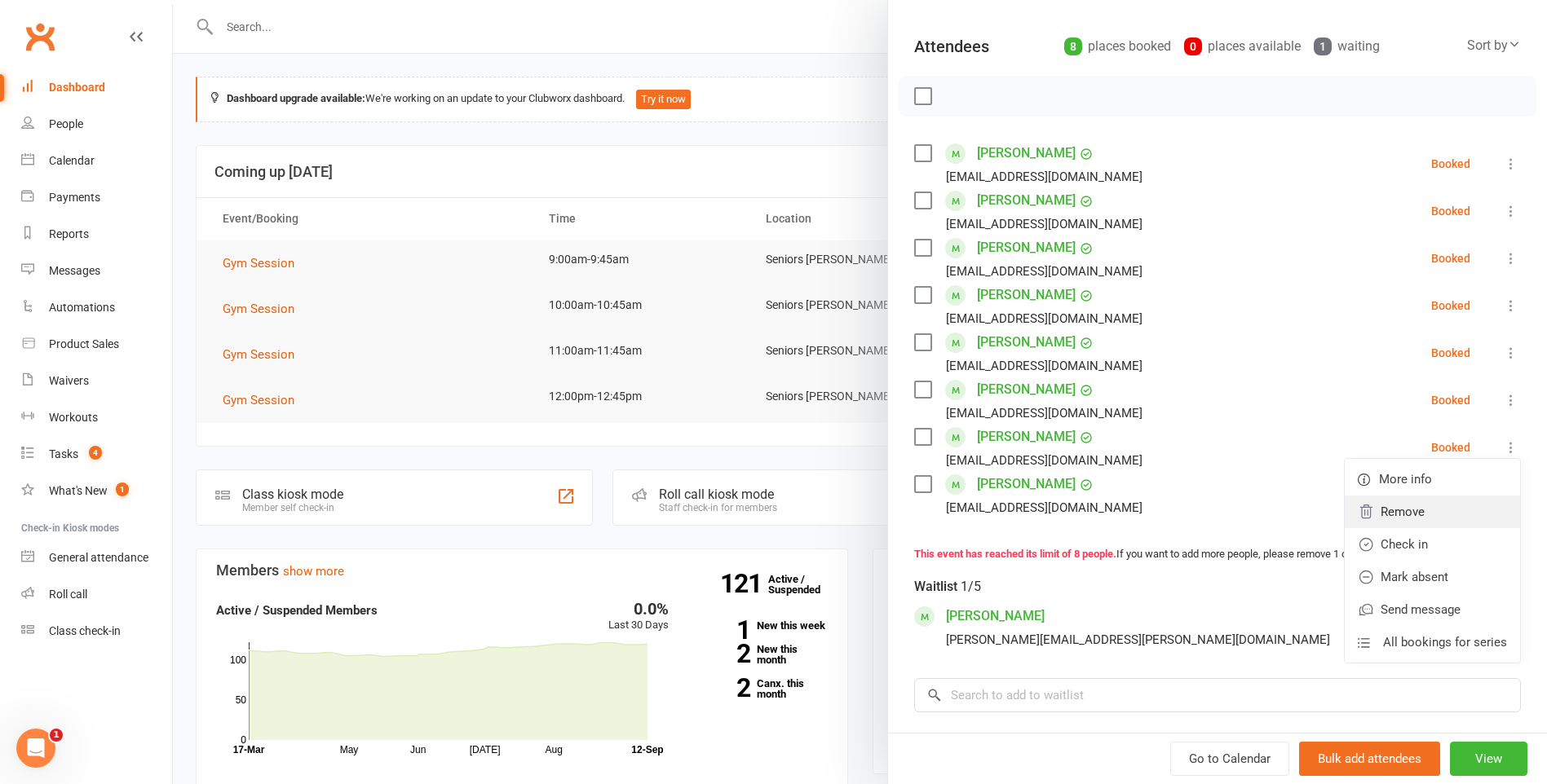
click at [1397, 517] on link "Remove" at bounding box center [1433, 512] width 176 height 33
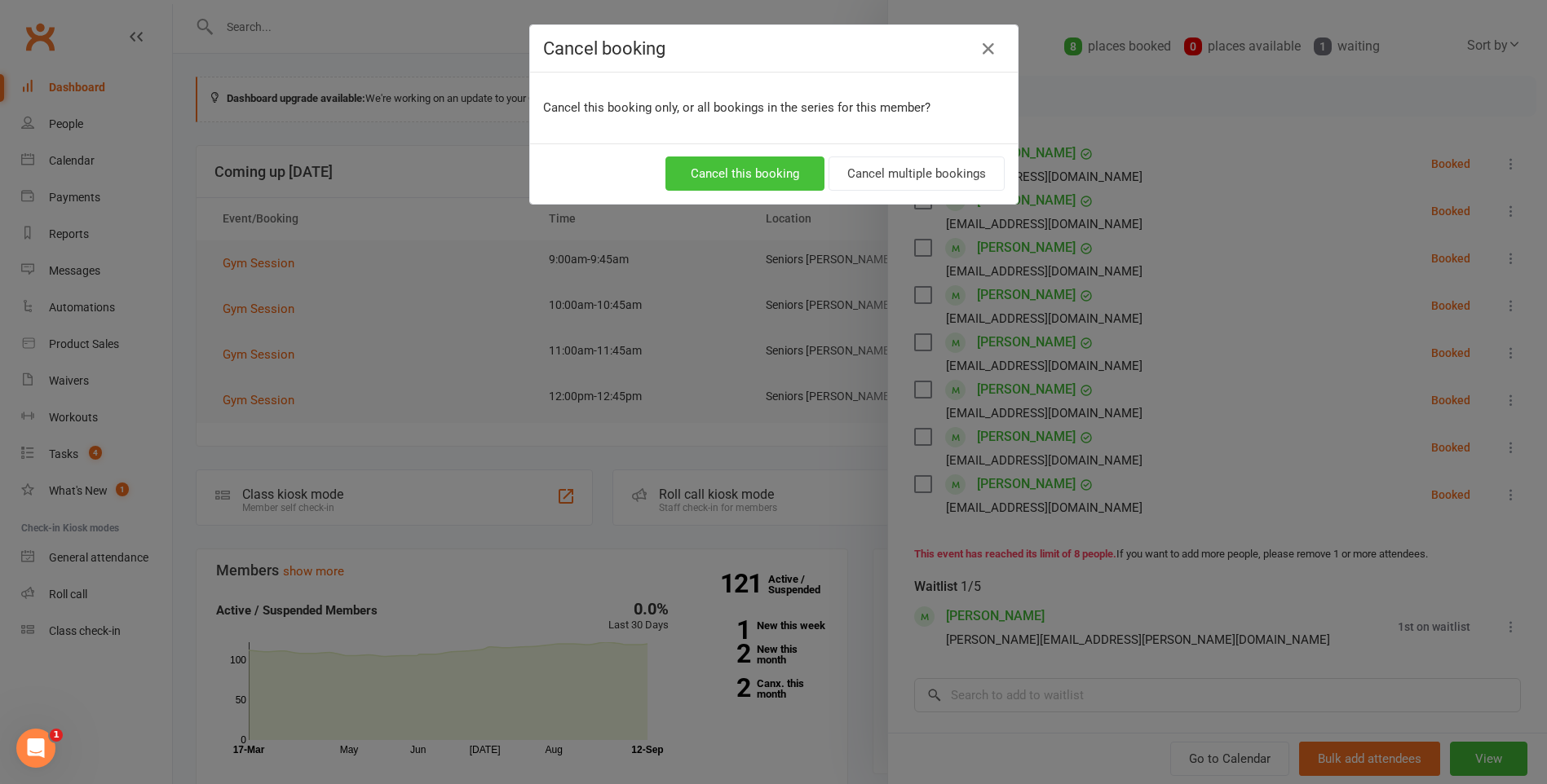
click at [692, 175] on button "Cancel this booking" at bounding box center [745, 173] width 159 height 34
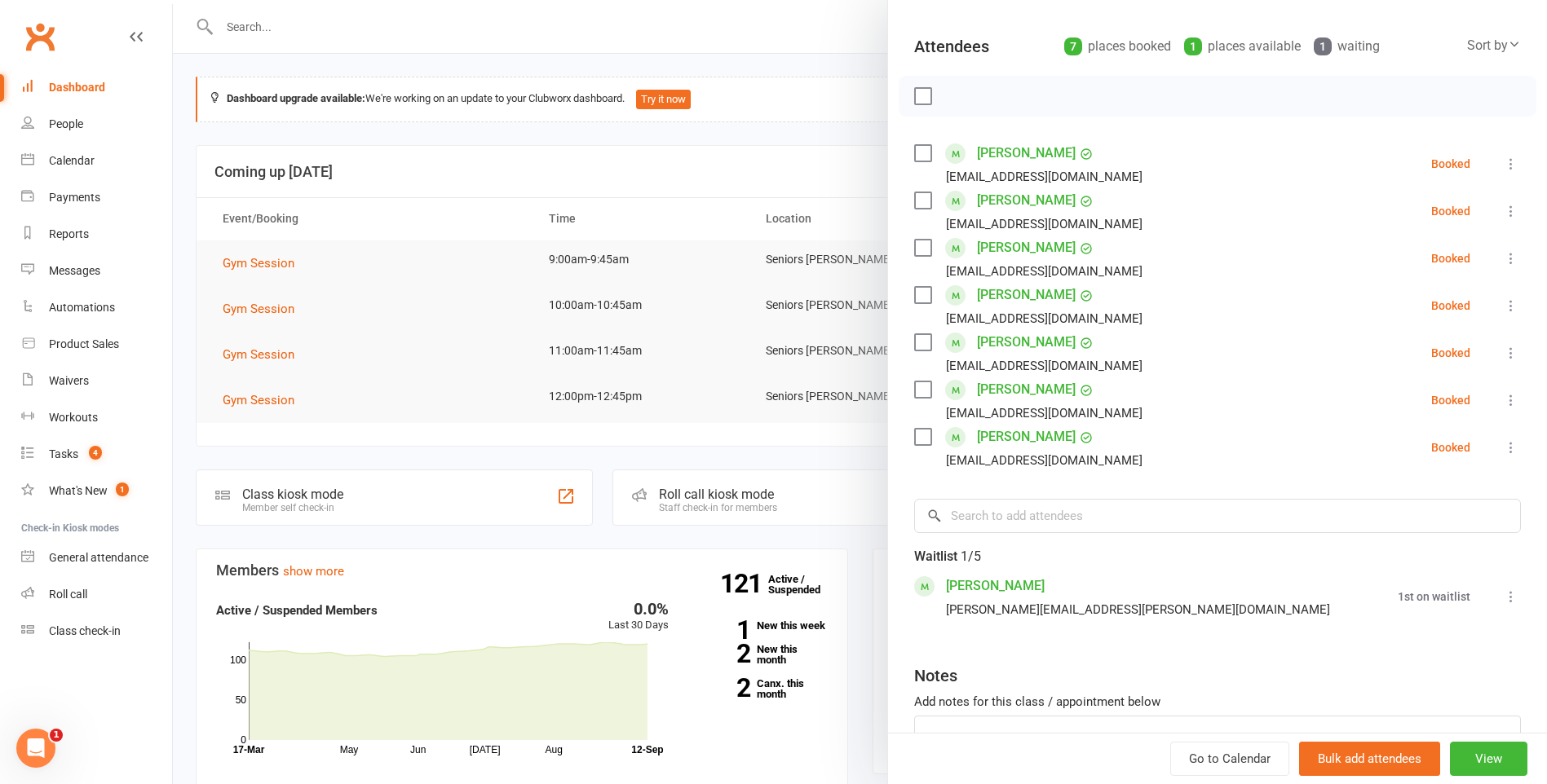
click at [692, 185] on div at bounding box center [859, 392] width 1374 height 784
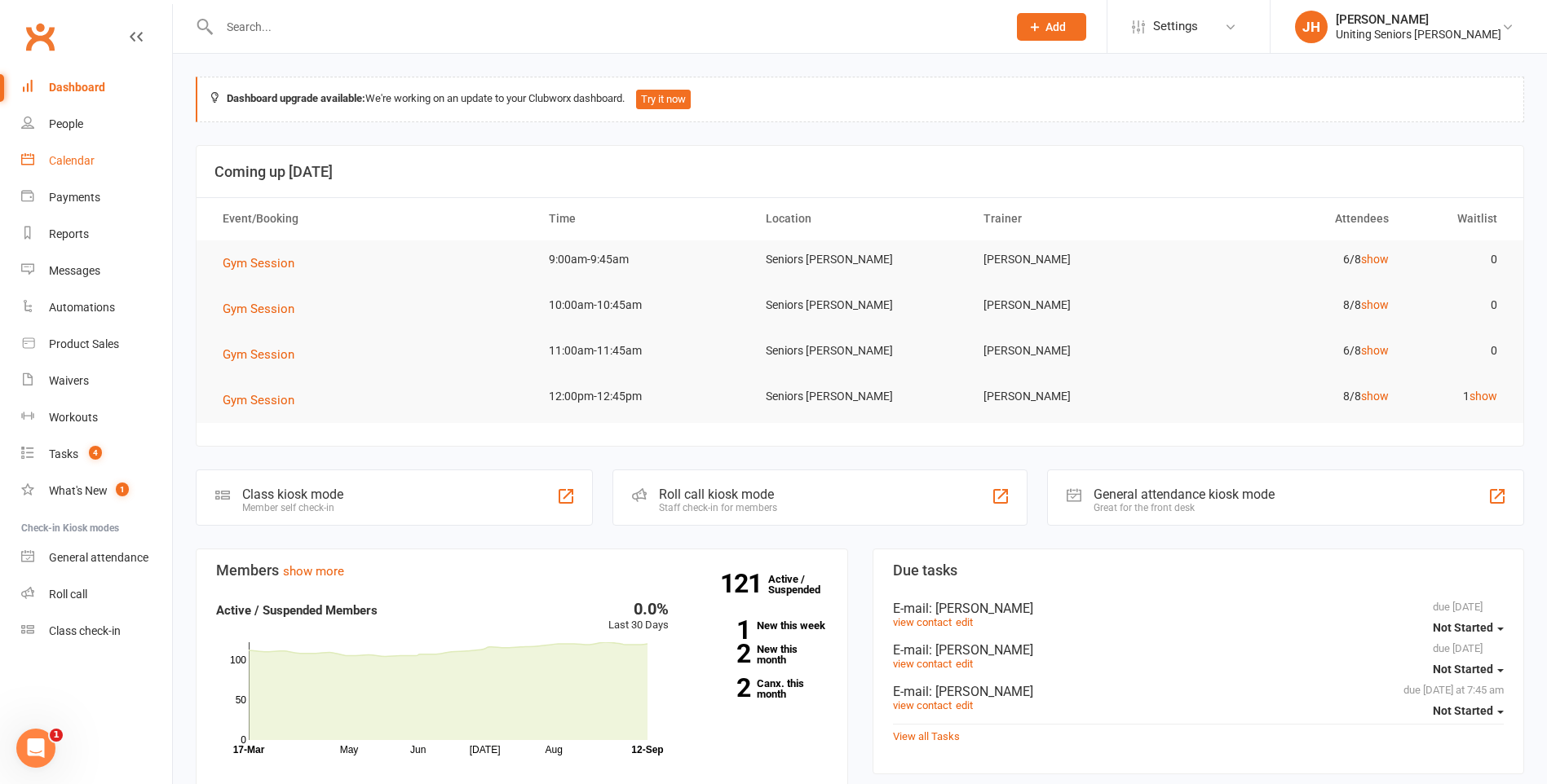
click at [62, 148] on link "Calendar" at bounding box center [96, 161] width 151 height 37
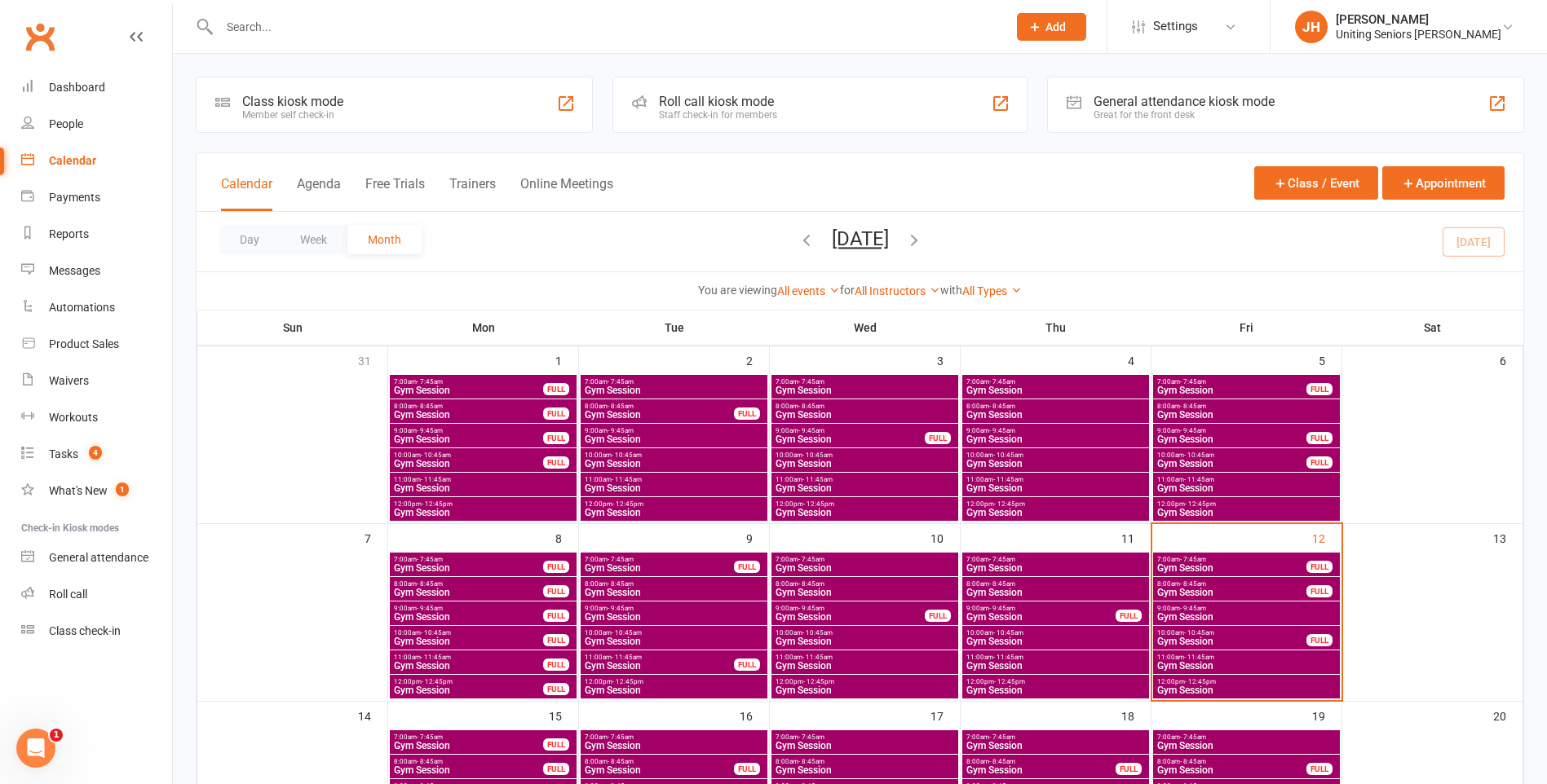
click at [456, 23] on input "text" at bounding box center [605, 26] width 781 height 23
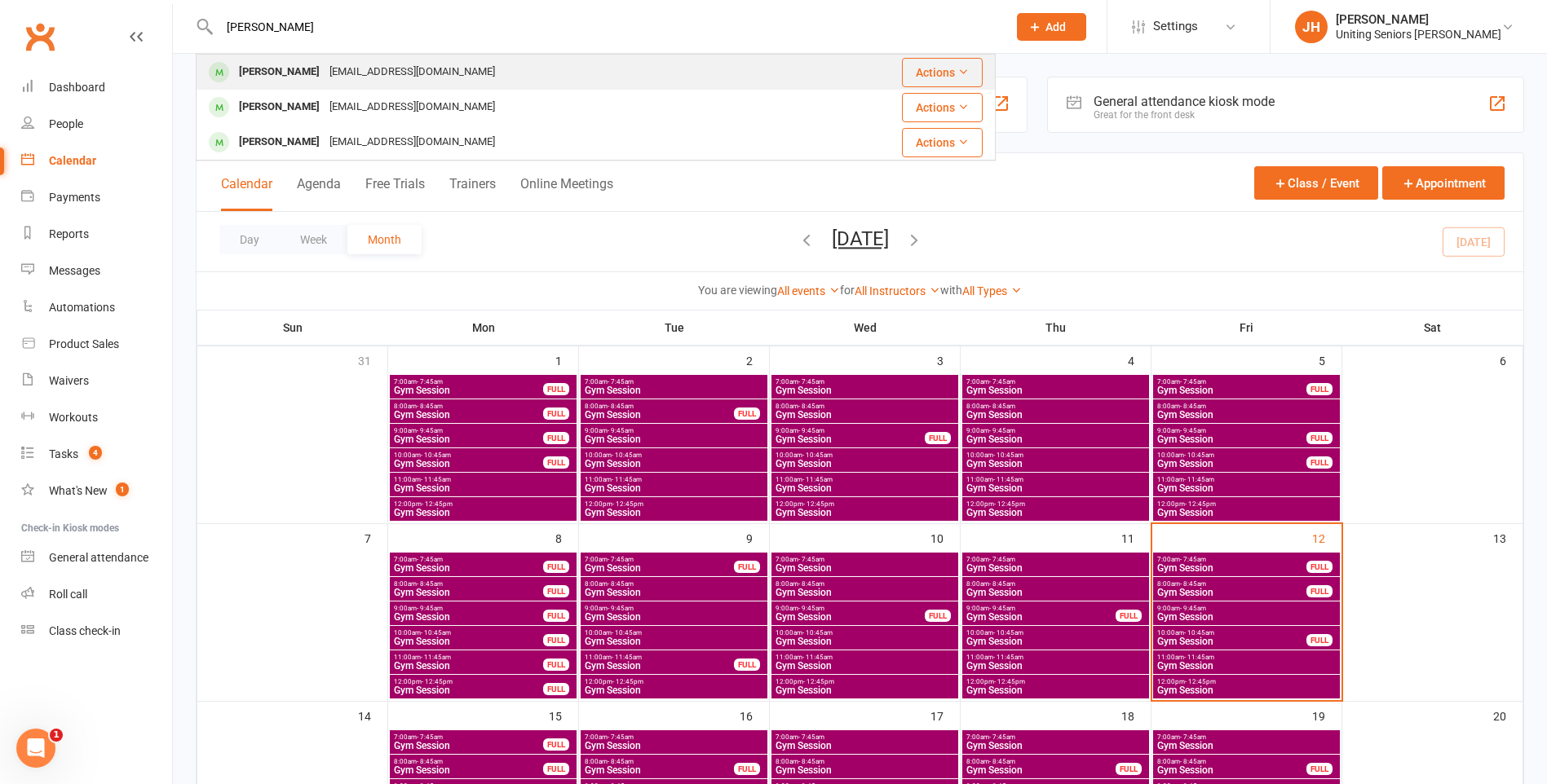
type input "bruce simmons"
click at [481, 62] on div "Bruce Simmons bsimmons@bigpond.com" at bounding box center [503, 72] width 612 height 34
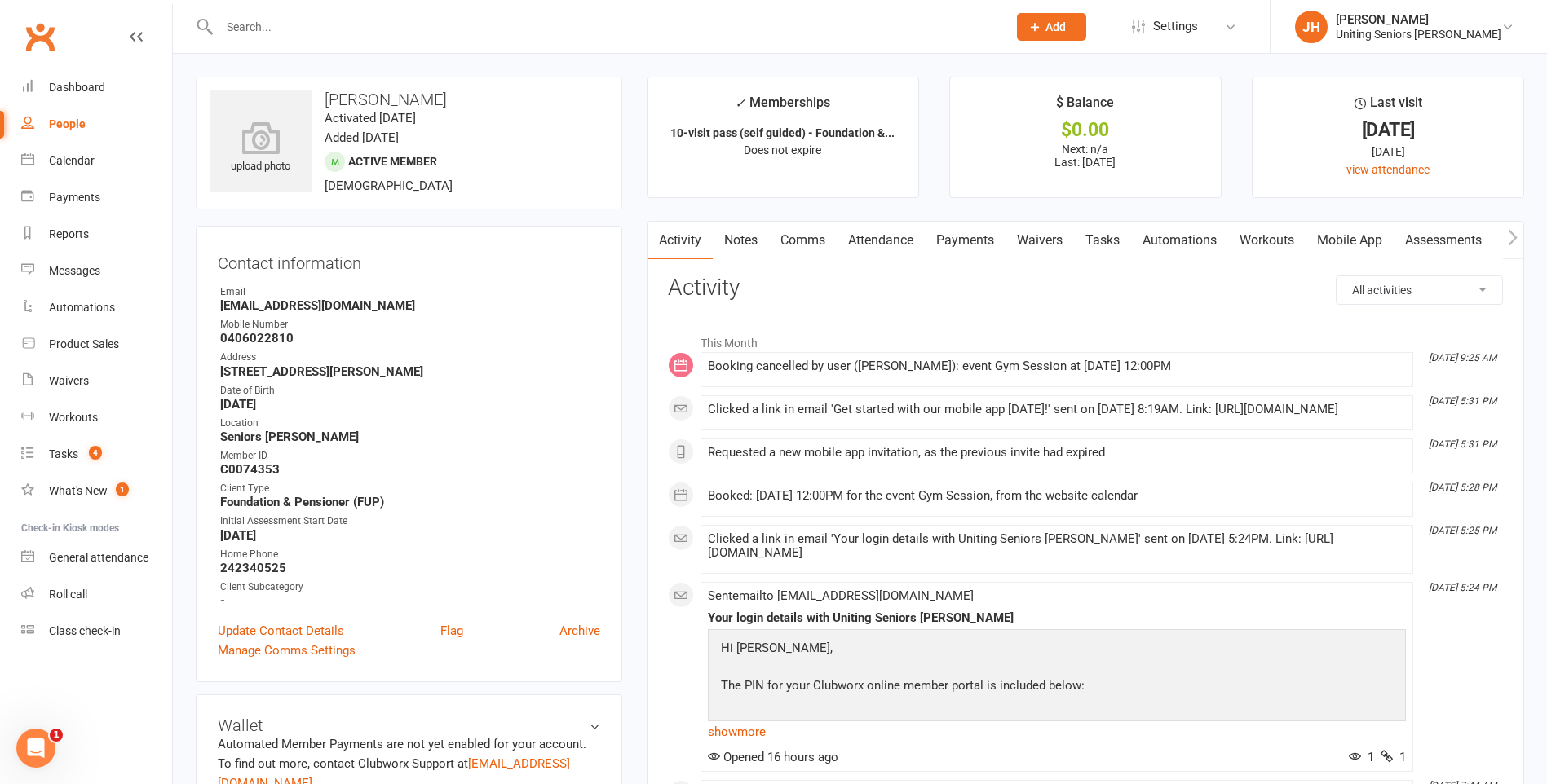
click at [1347, 238] on link "Mobile App" at bounding box center [1350, 240] width 88 height 37
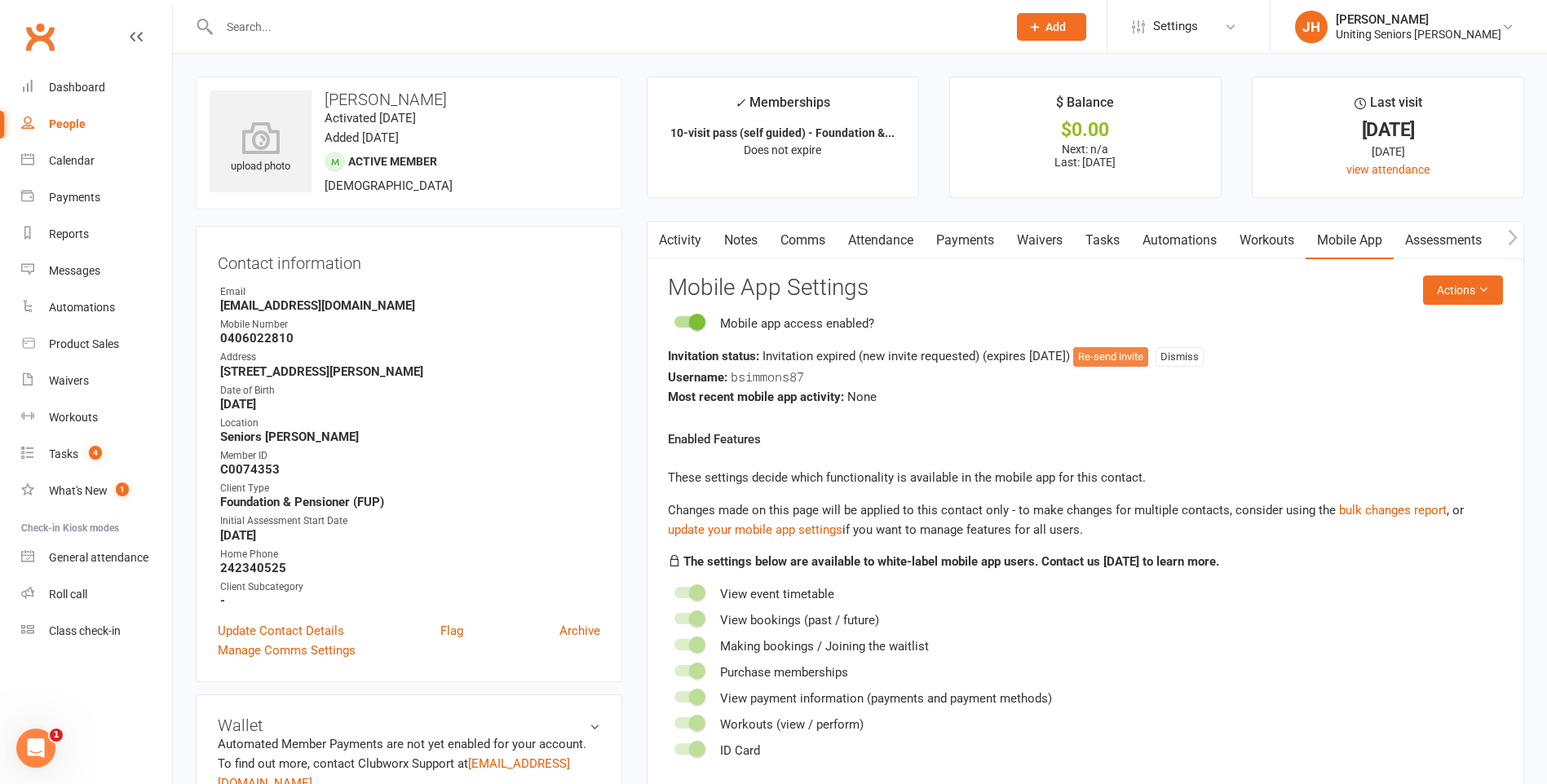
click at [1129, 359] on button "Re-send invite" at bounding box center [1111, 356] width 75 height 19
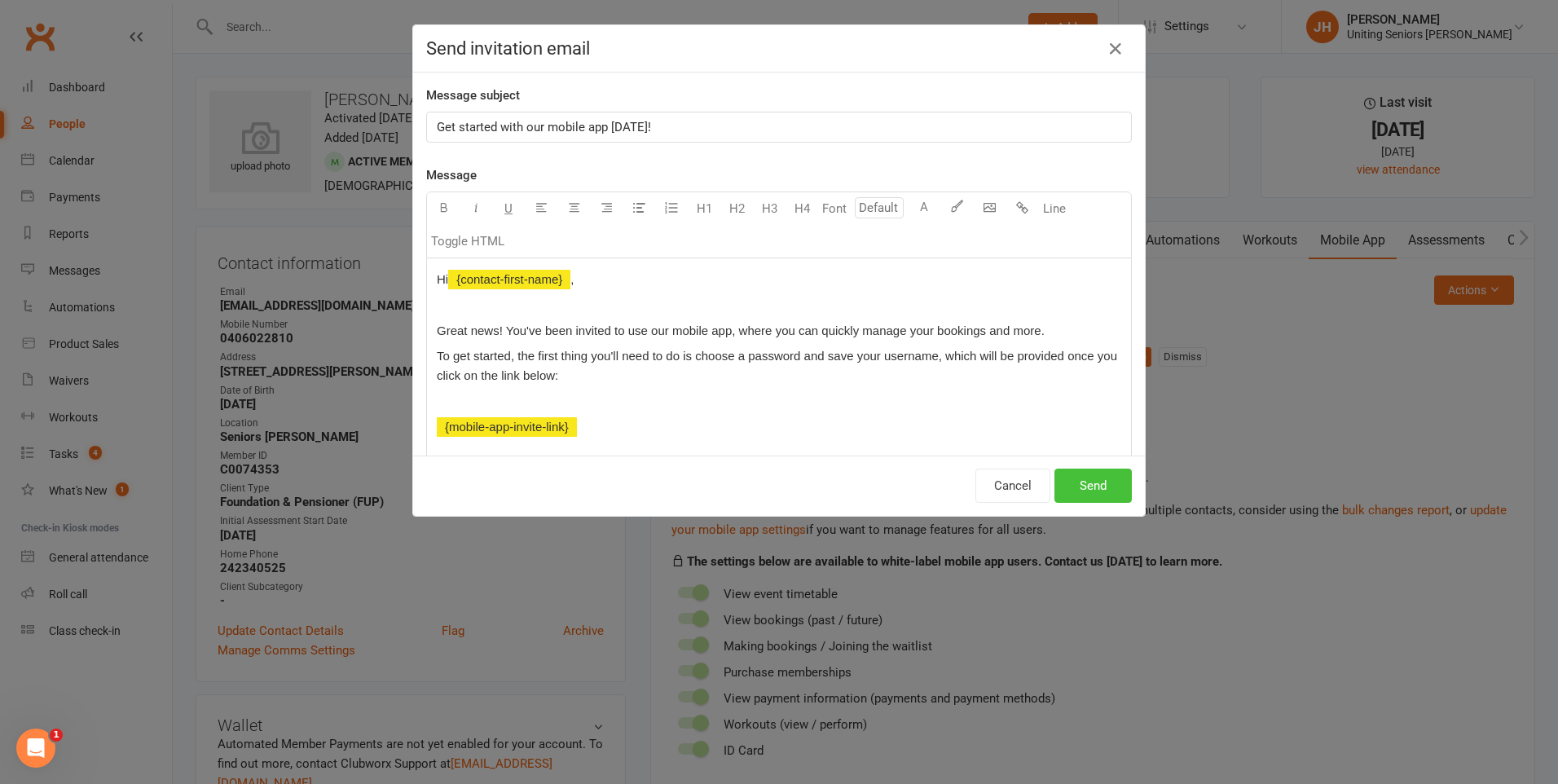
click at [1080, 482] on button "Send" at bounding box center [1093, 485] width 78 height 34
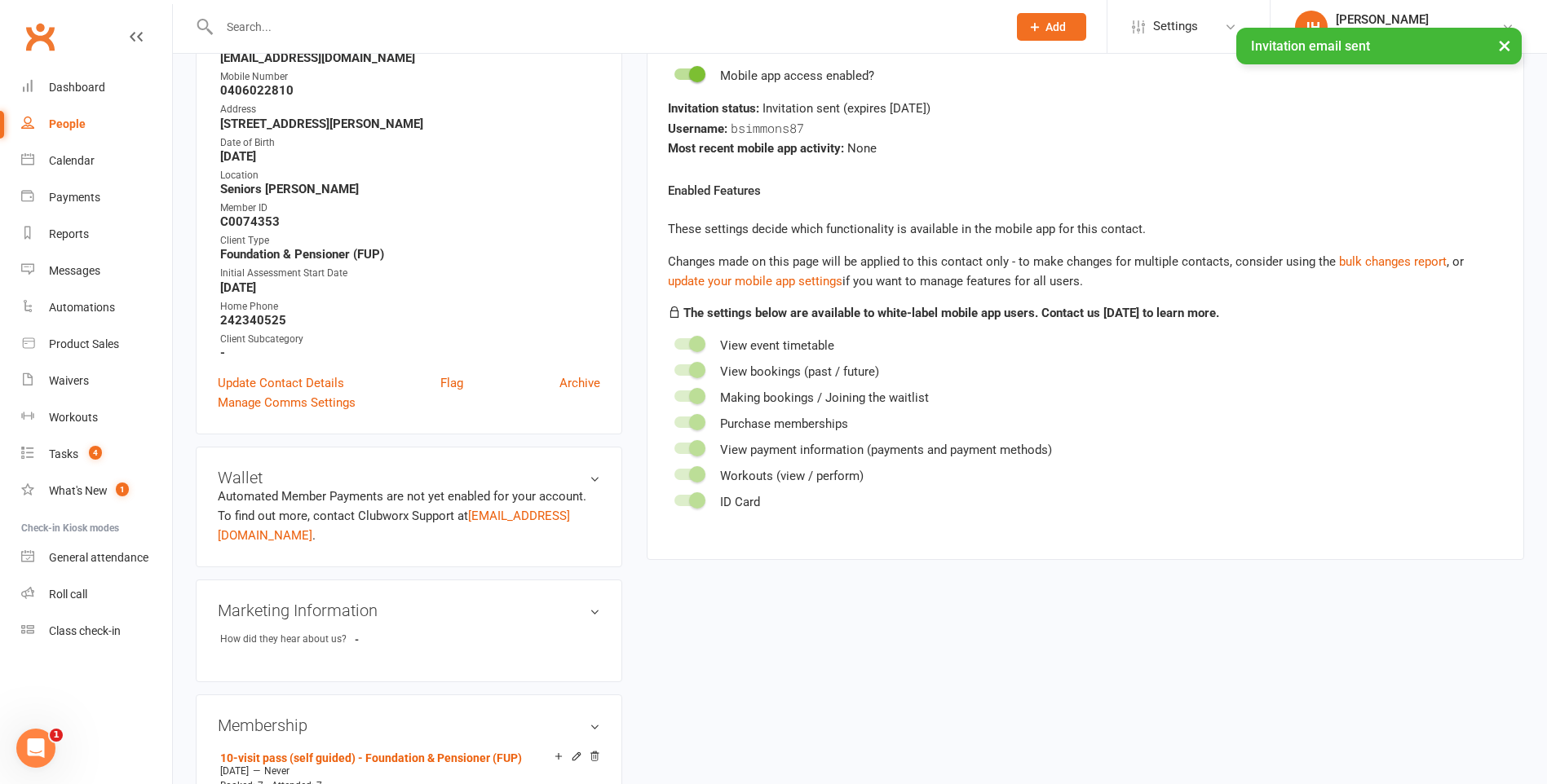
scroll to position [81, 0]
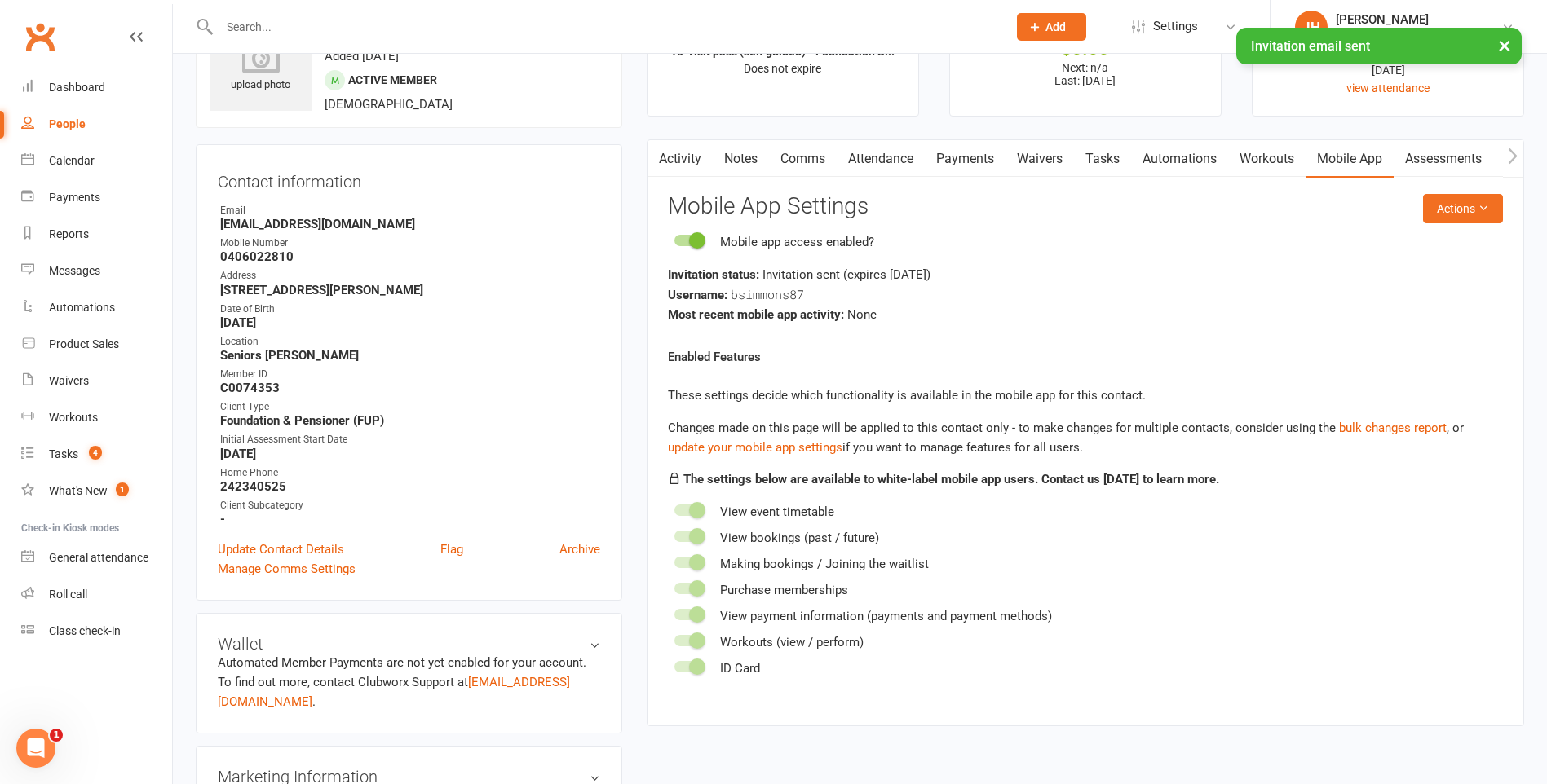
click at [664, 149] on button "button" at bounding box center [657, 158] width 20 height 37
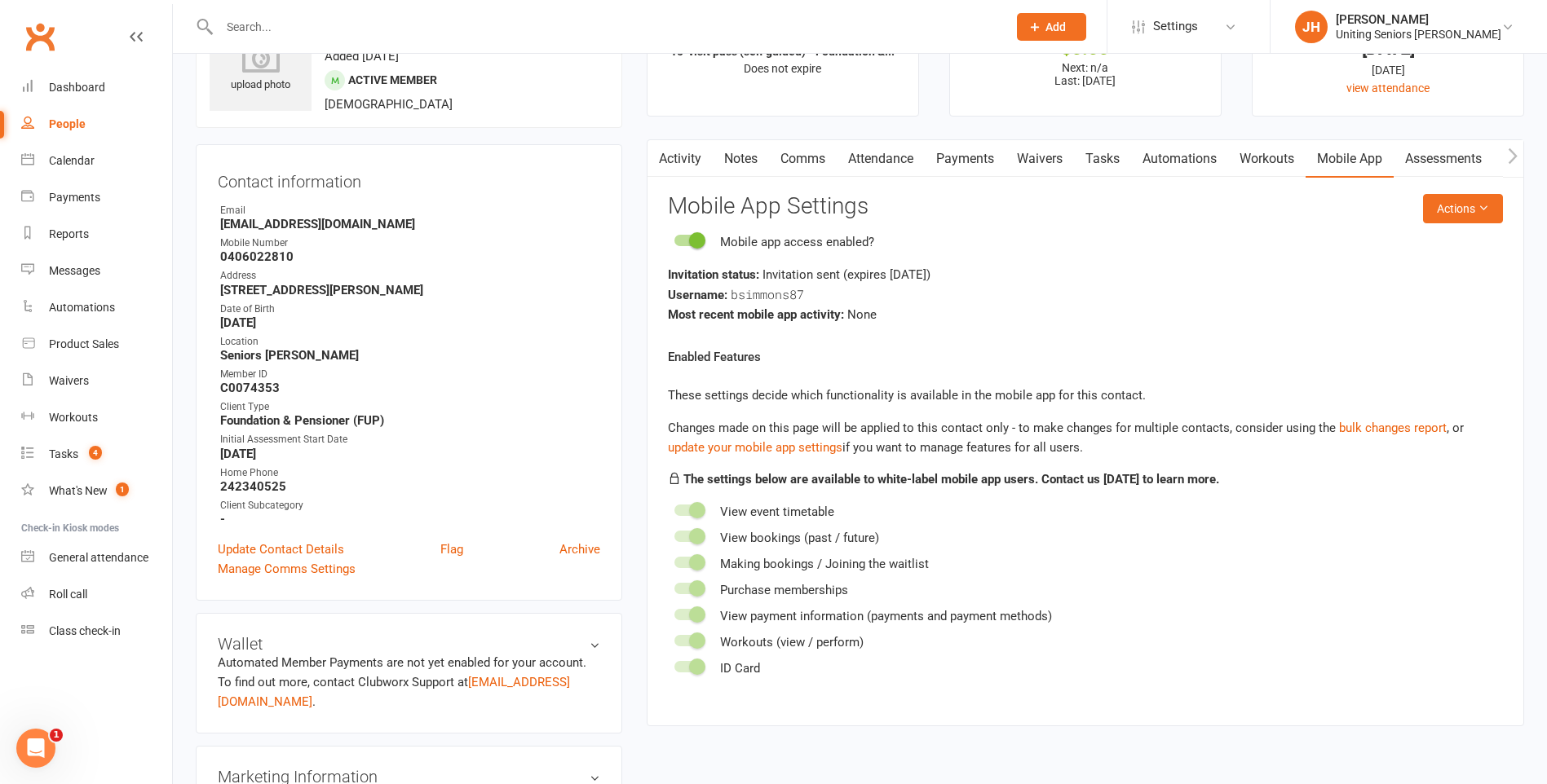
click at [691, 157] on link "Activity" at bounding box center [679, 158] width 65 height 37
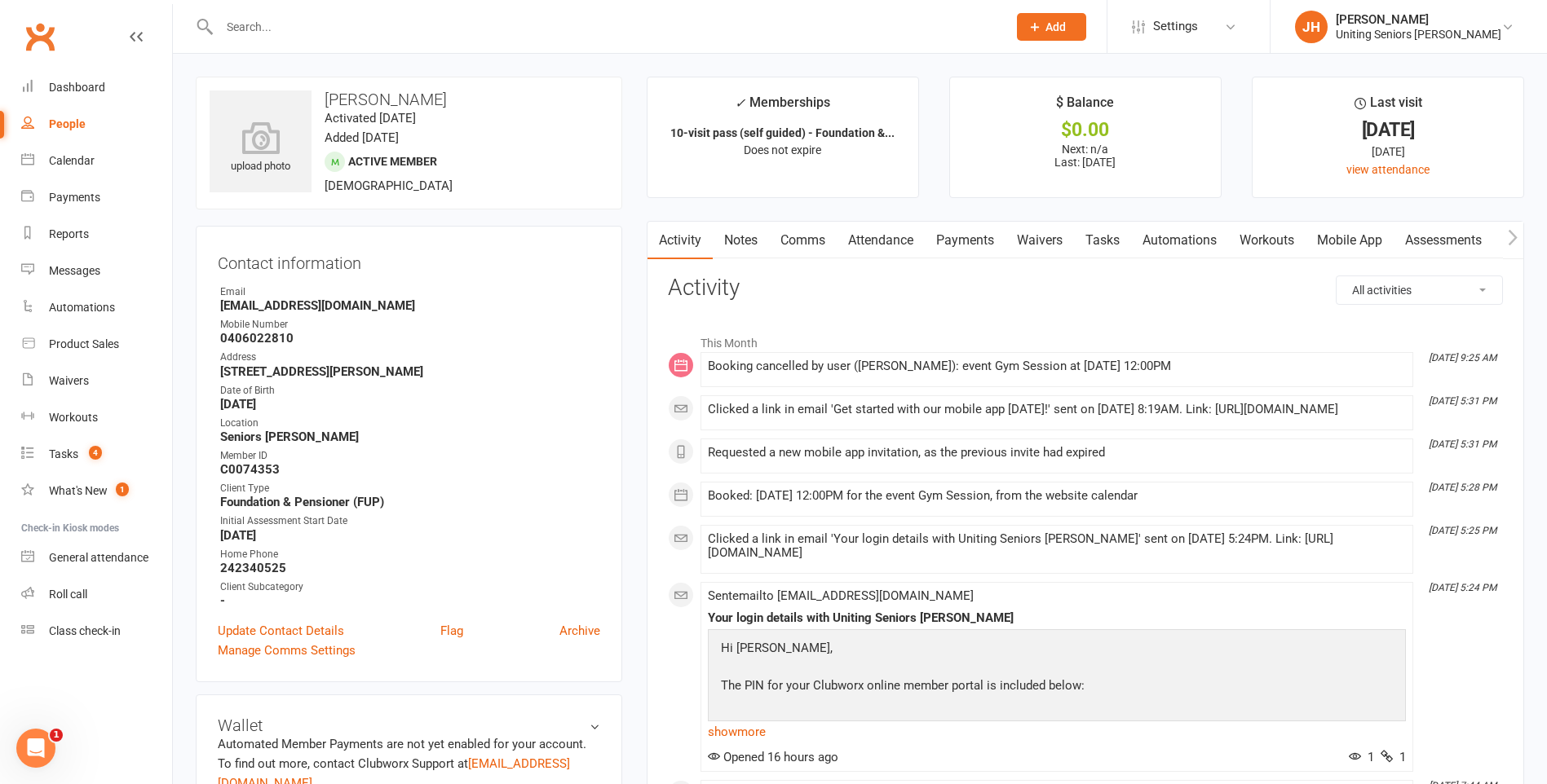
click at [1367, 240] on link "Mobile App" at bounding box center [1350, 240] width 88 height 37
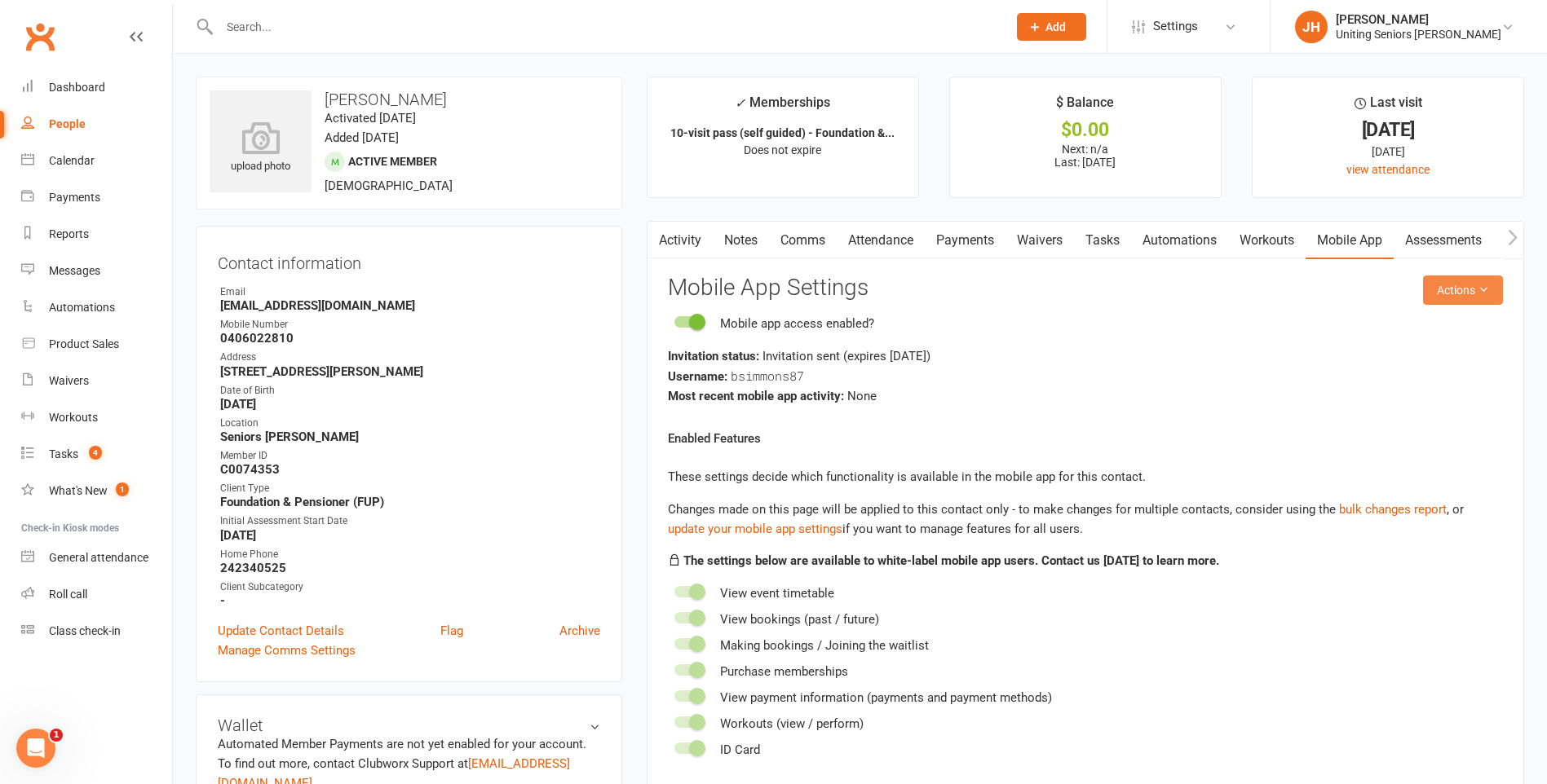
click at [1488, 294] on button "Actions" at bounding box center [1462, 290] width 80 height 29
click at [1453, 323] on link "Send invitation email" at bounding box center [1409, 327] width 162 height 33
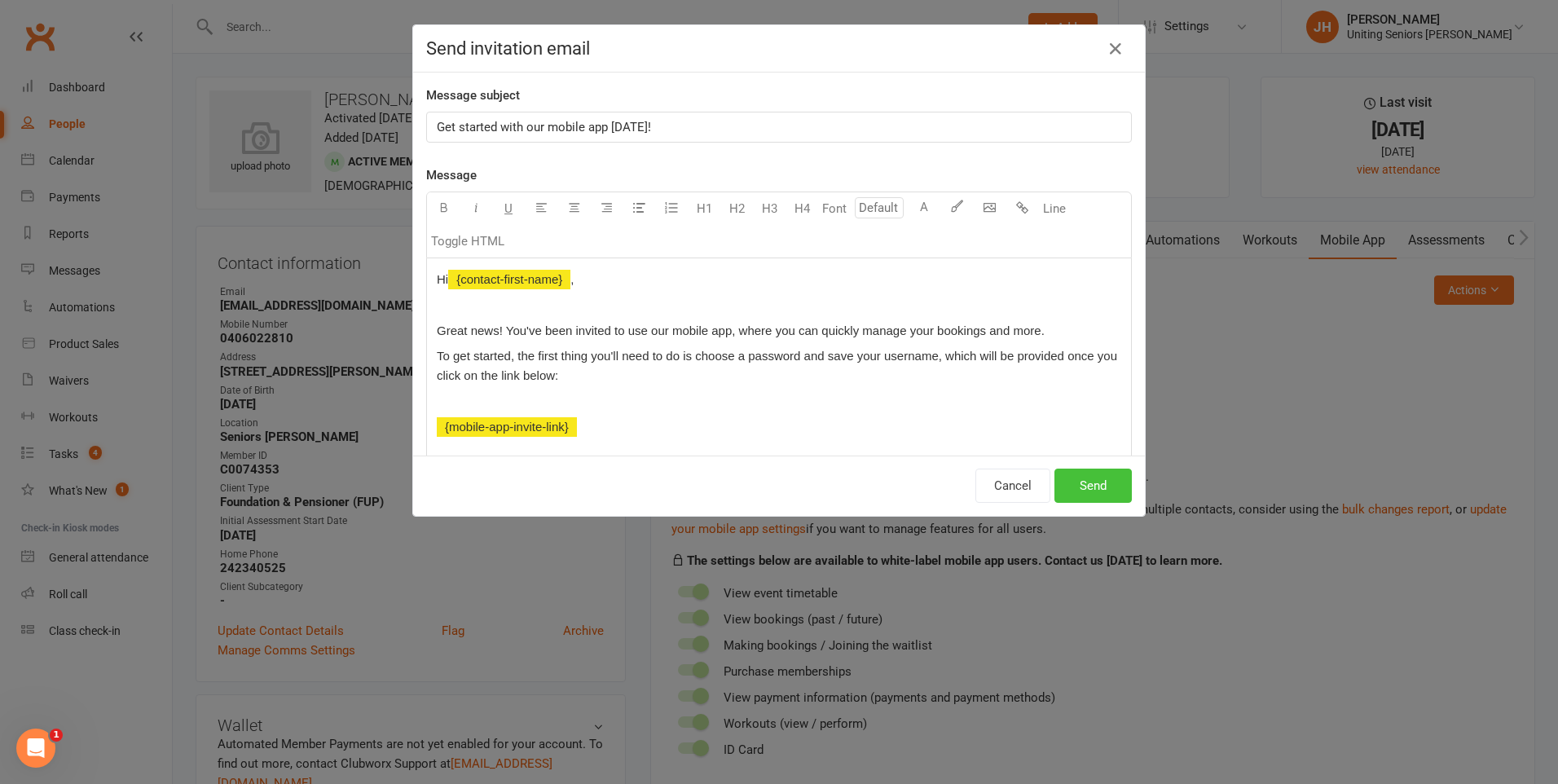
click at [1080, 498] on button "Send" at bounding box center [1093, 485] width 78 height 34
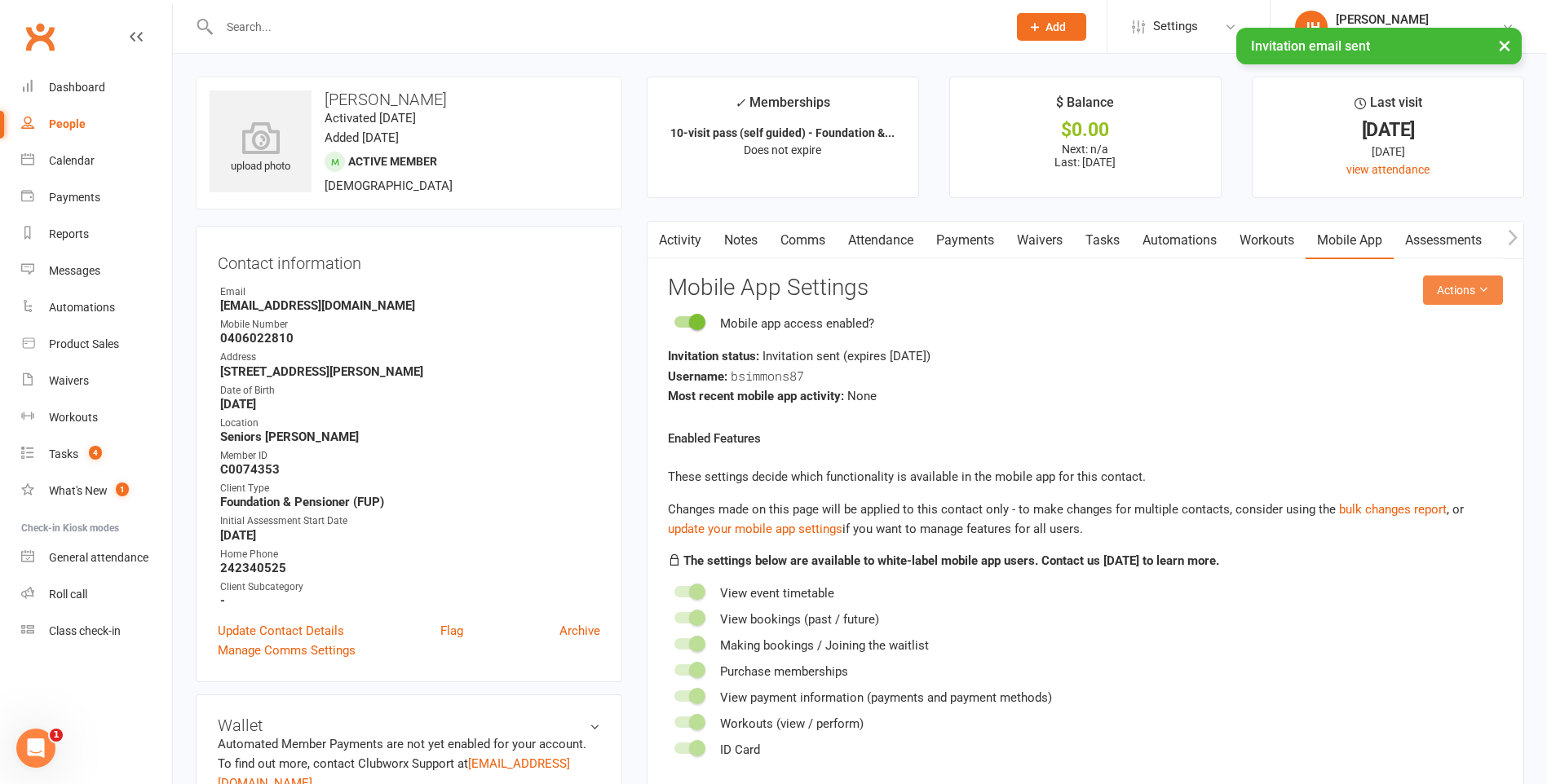
click at [1475, 297] on button "Actions" at bounding box center [1462, 290] width 80 height 29
click at [1424, 355] on link "Send invitation SMS" at bounding box center [1409, 359] width 162 height 33
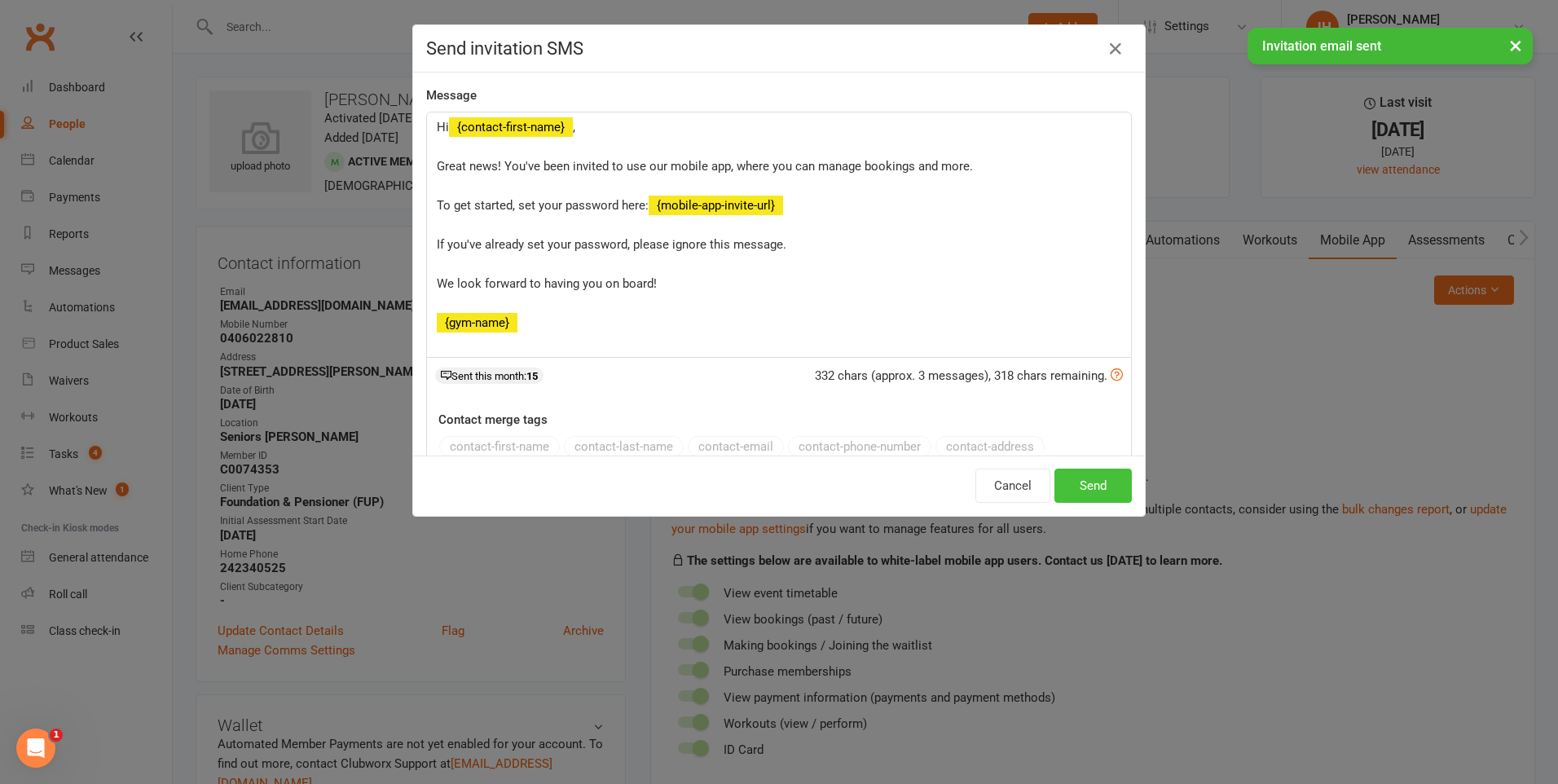
click at [1108, 494] on button "Send" at bounding box center [1093, 485] width 78 height 34
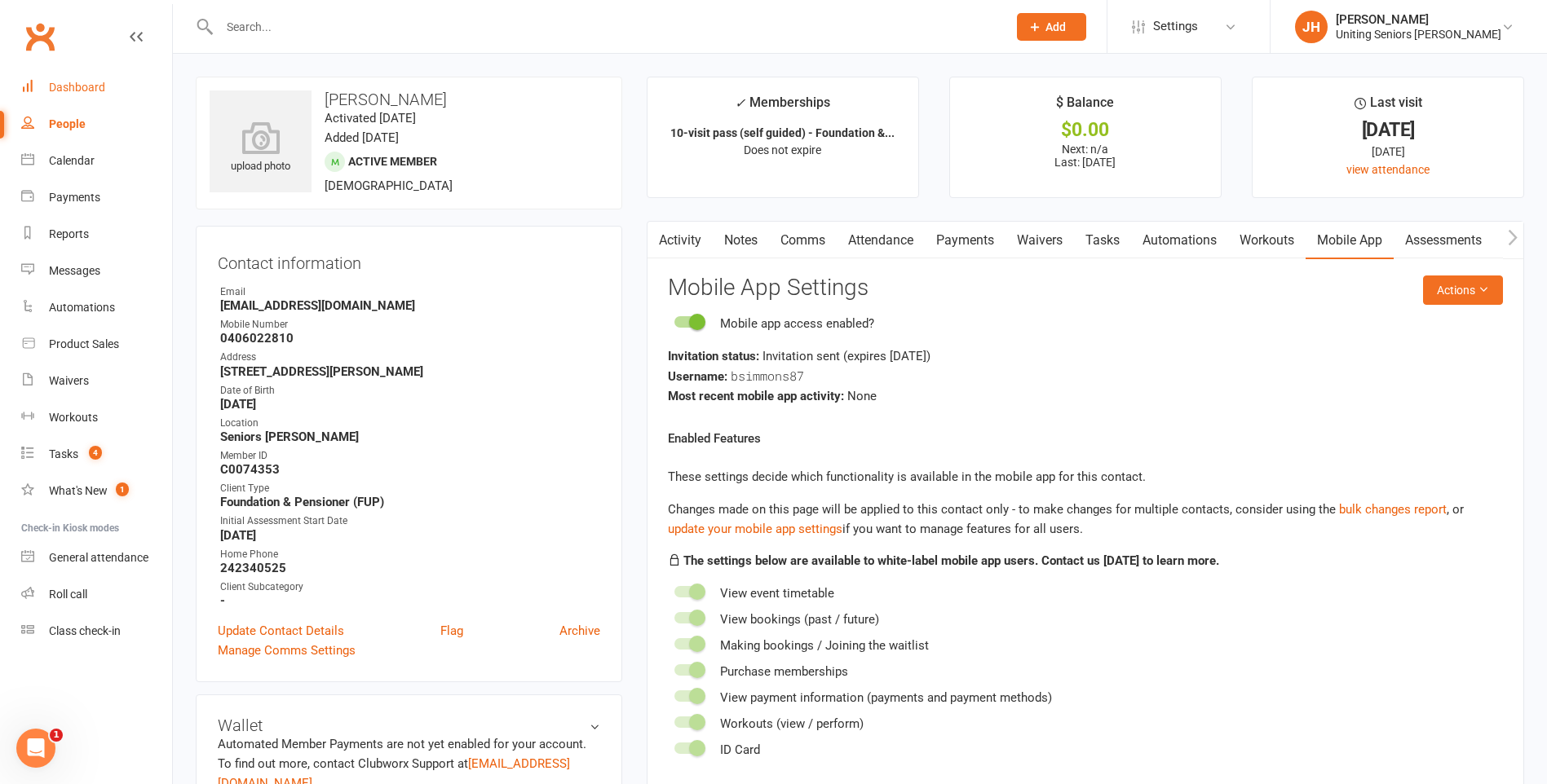
click at [93, 97] on link "Dashboard" at bounding box center [96, 88] width 151 height 37
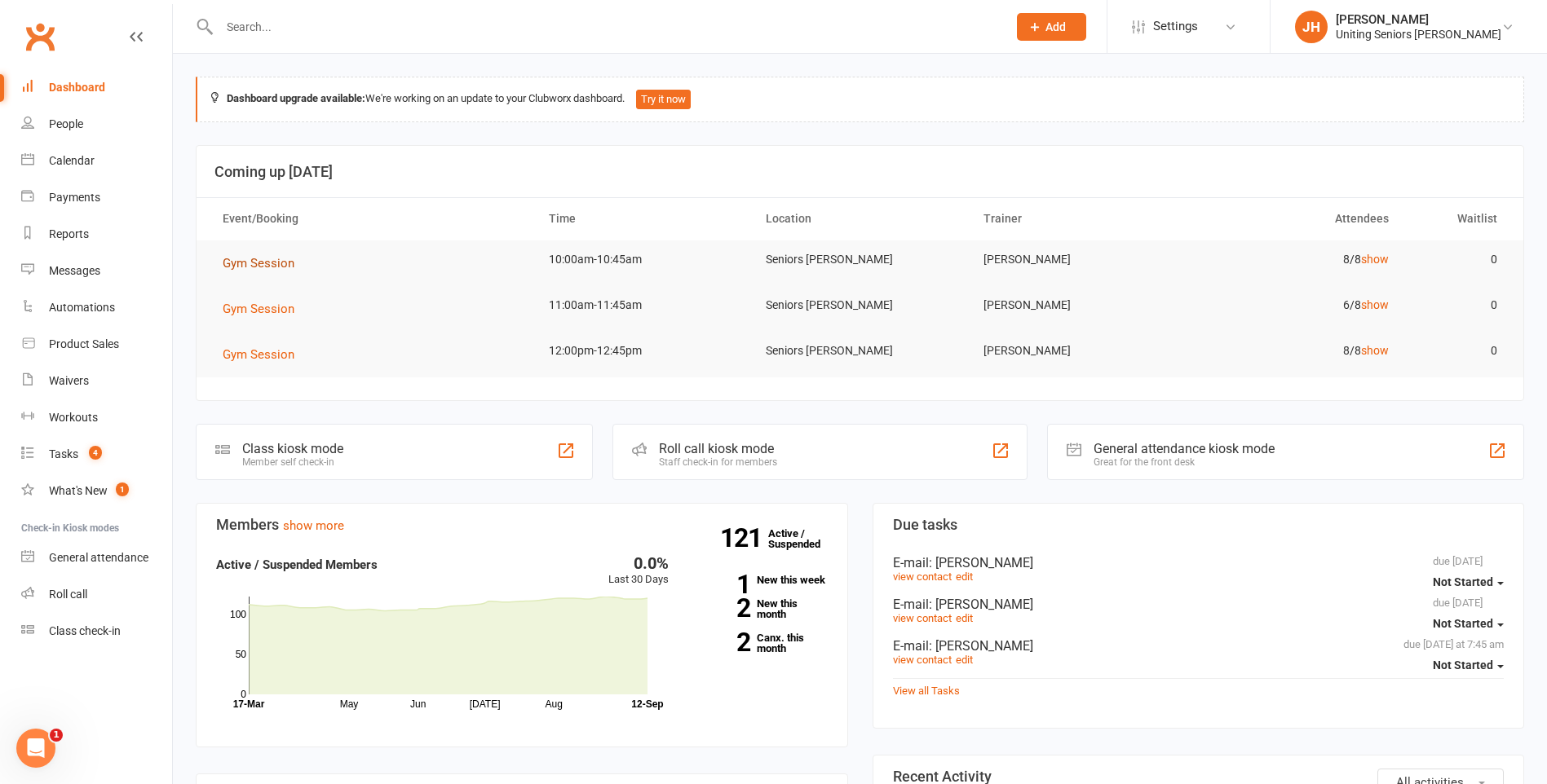
click at [279, 268] on span "Gym Session" at bounding box center [258, 263] width 71 height 15
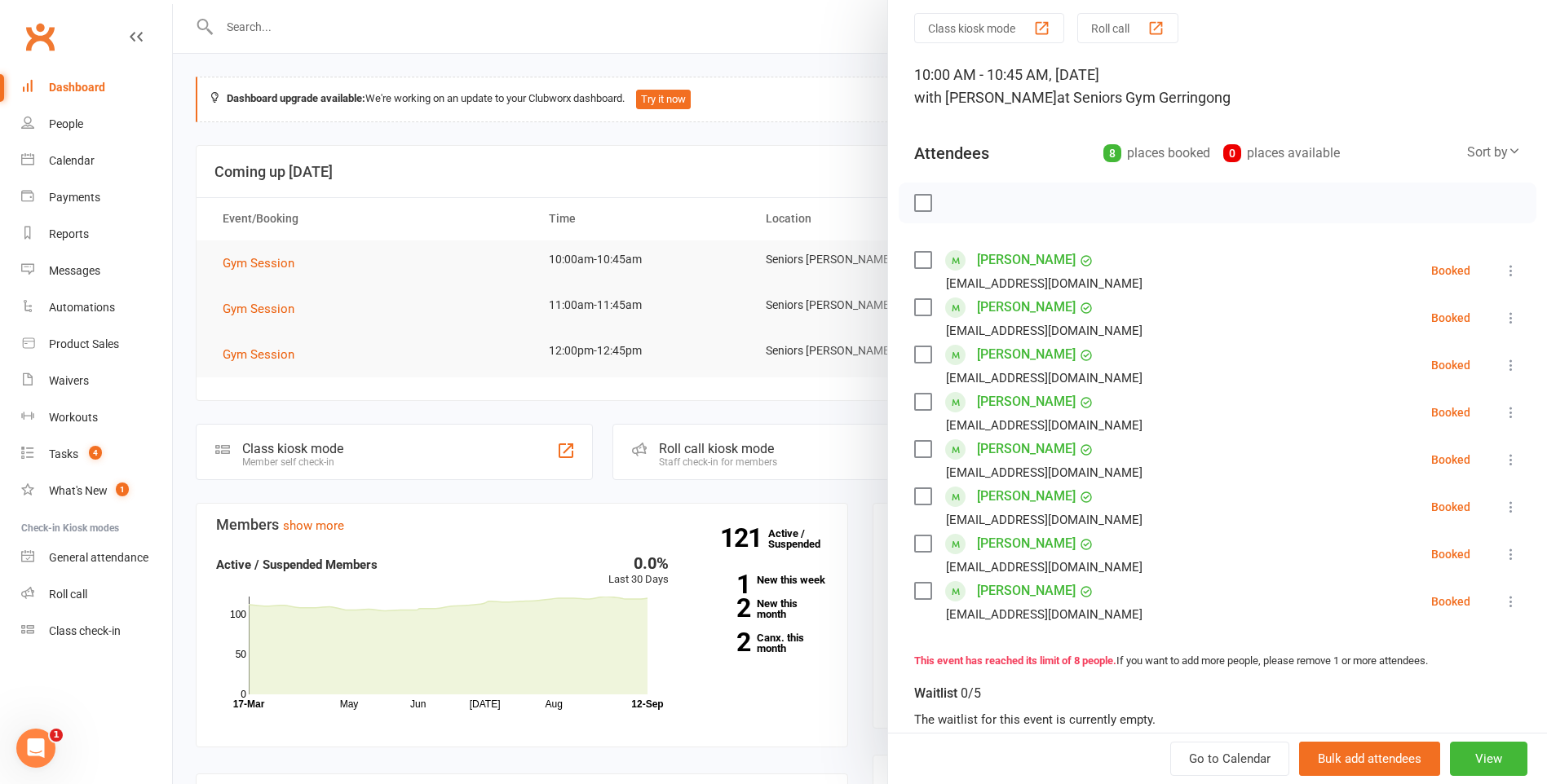
scroll to position [81, 0]
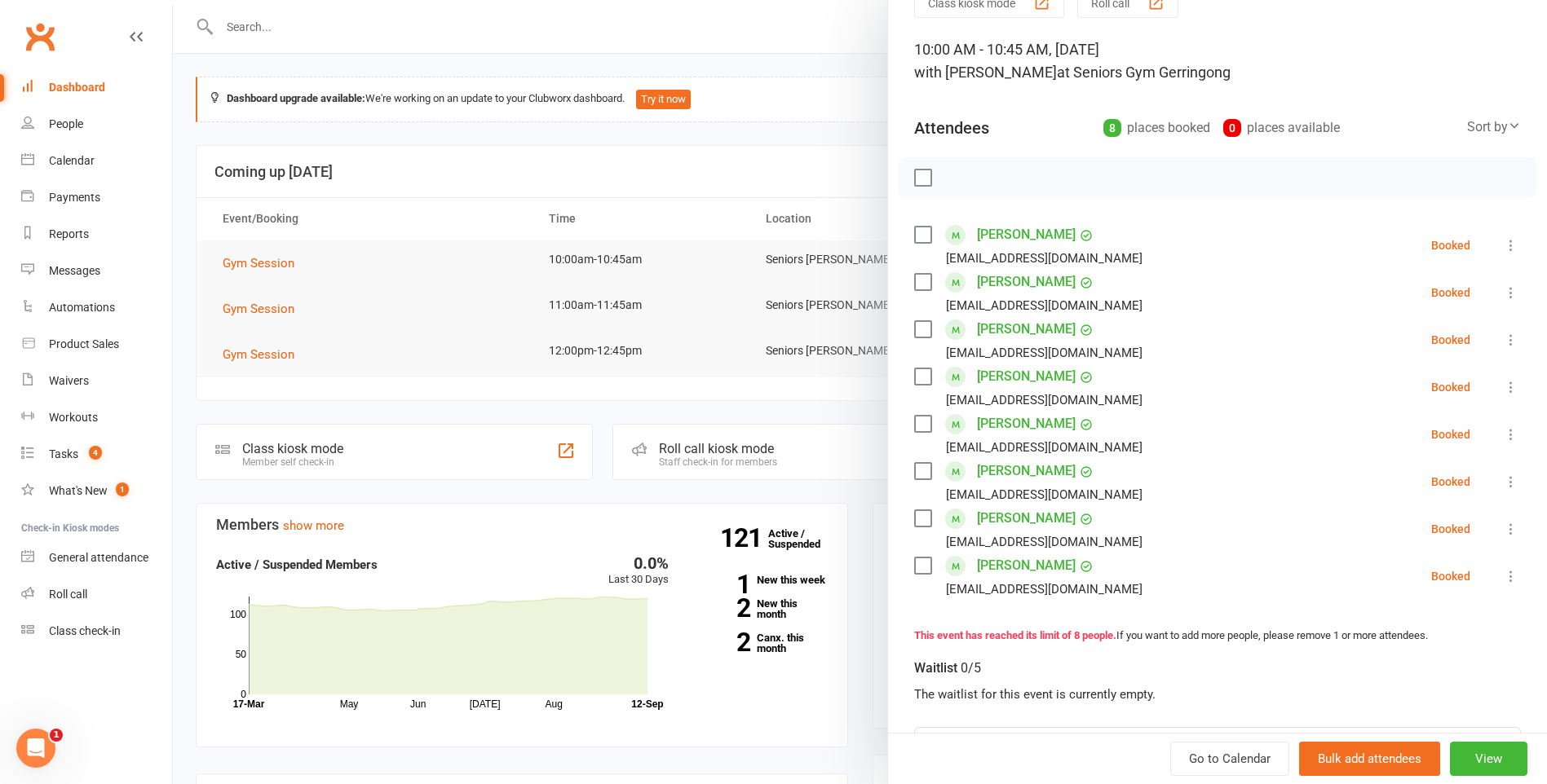
click at [1503, 246] on icon at bounding box center [1511, 246] width 16 height 16
click at [1424, 346] on link "Check in" at bounding box center [1433, 343] width 176 height 33
click at [1503, 335] on icon at bounding box center [1511, 340] width 16 height 16
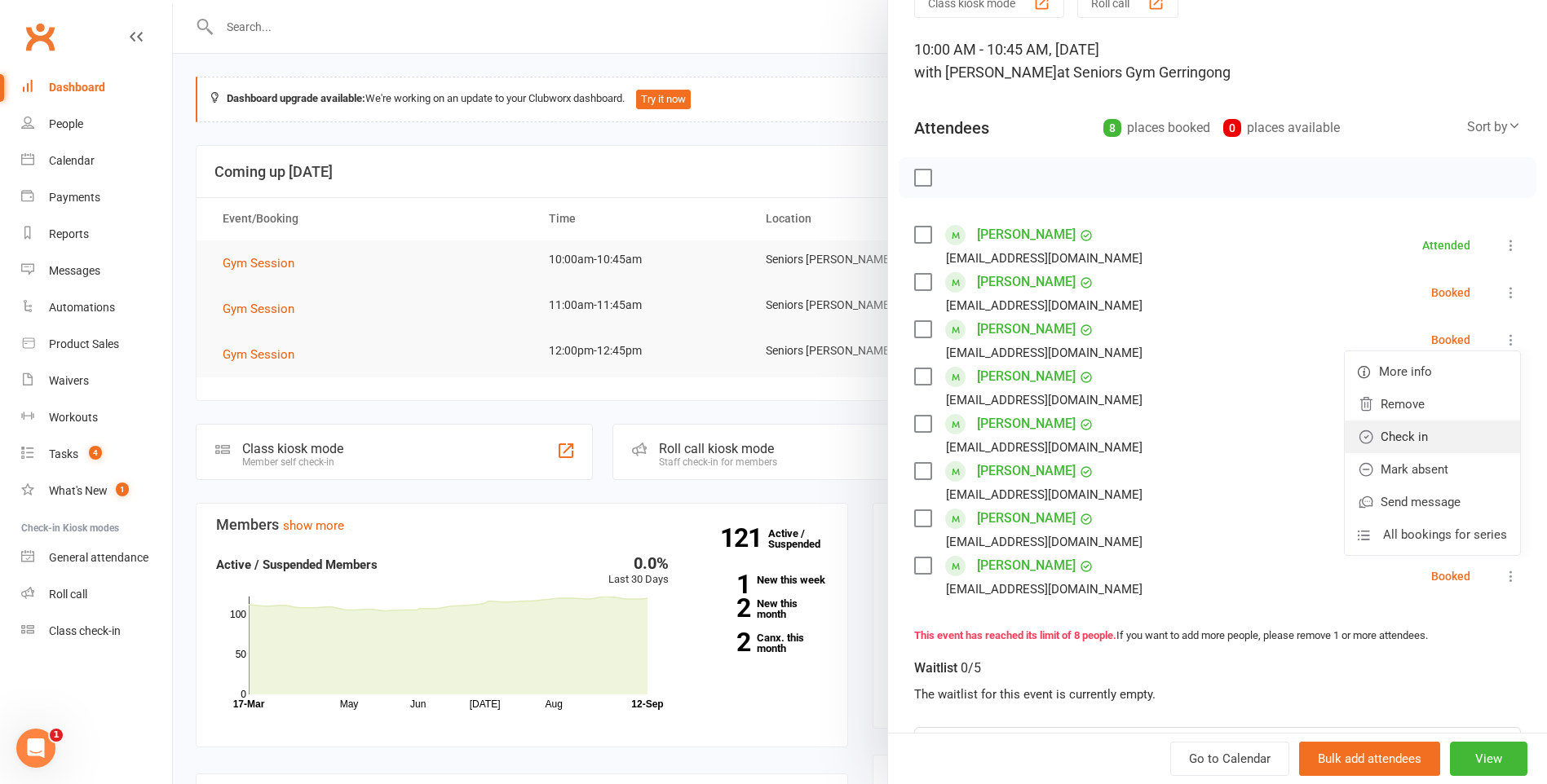
click at [1441, 430] on link "Check in" at bounding box center [1433, 437] width 176 height 33
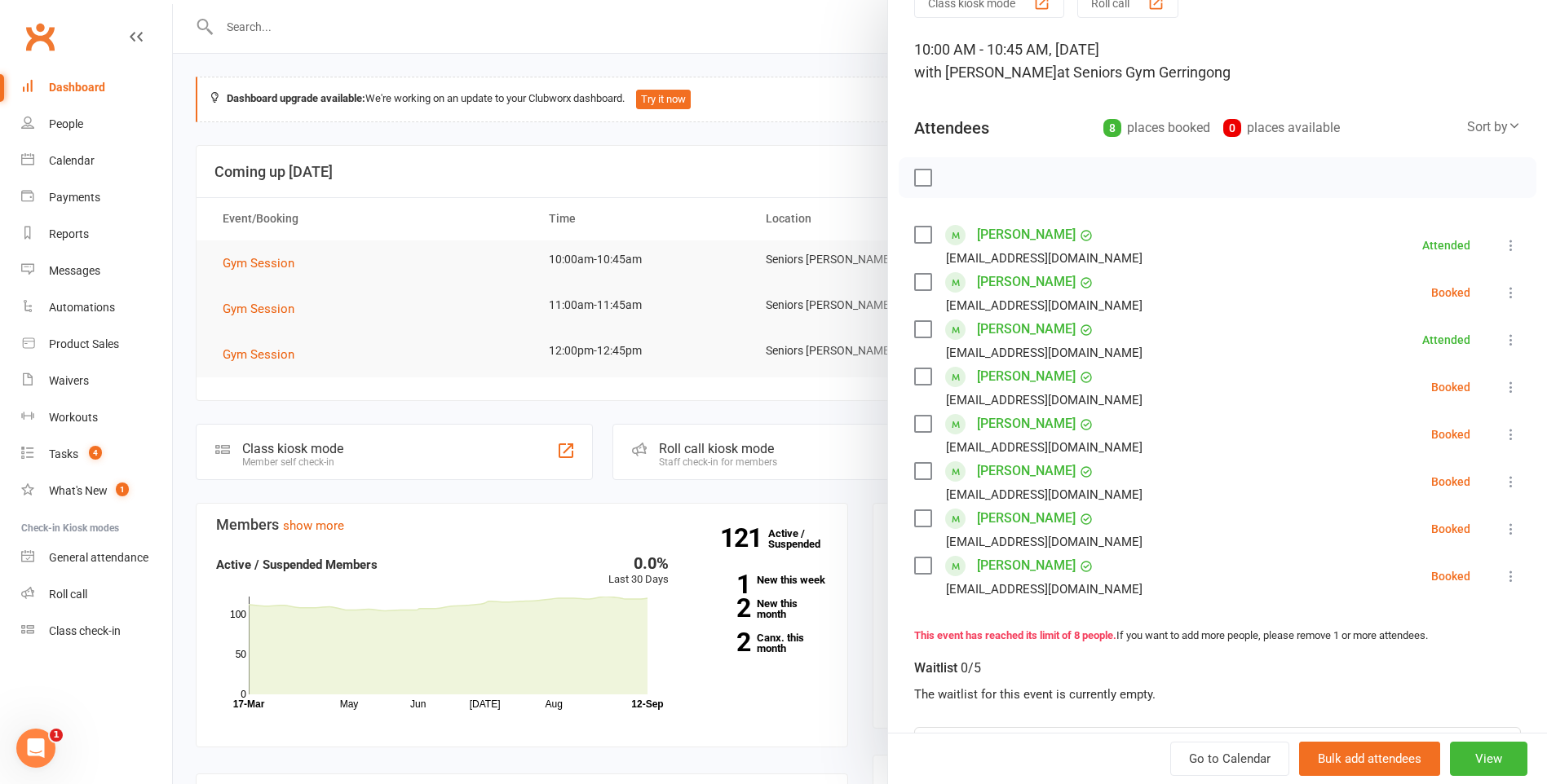
click at [1503, 381] on icon at bounding box center [1511, 387] width 16 height 16
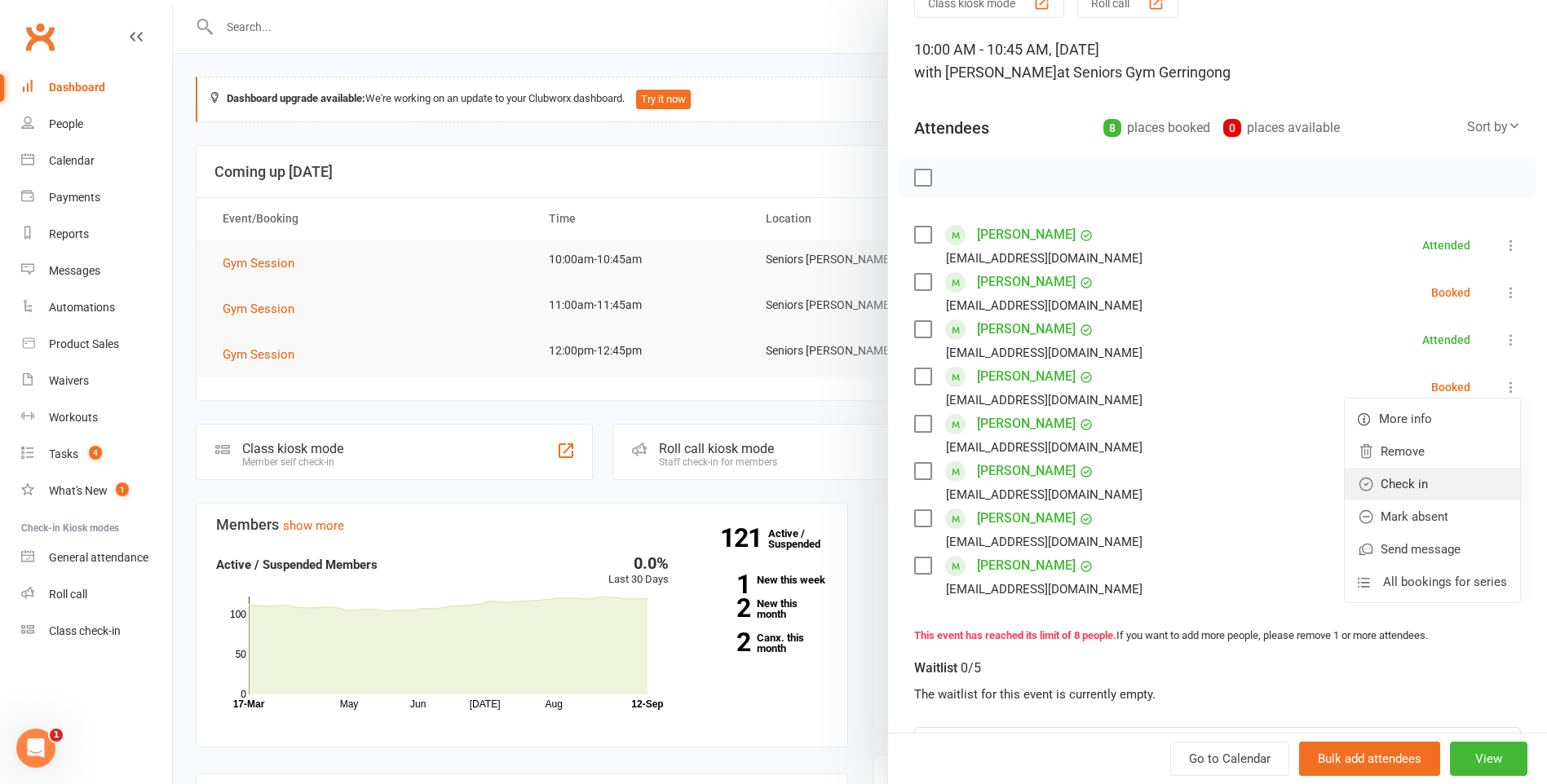
click at [1461, 480] on link "Check in" at bounding box center [1433, 484] width 176 height 33
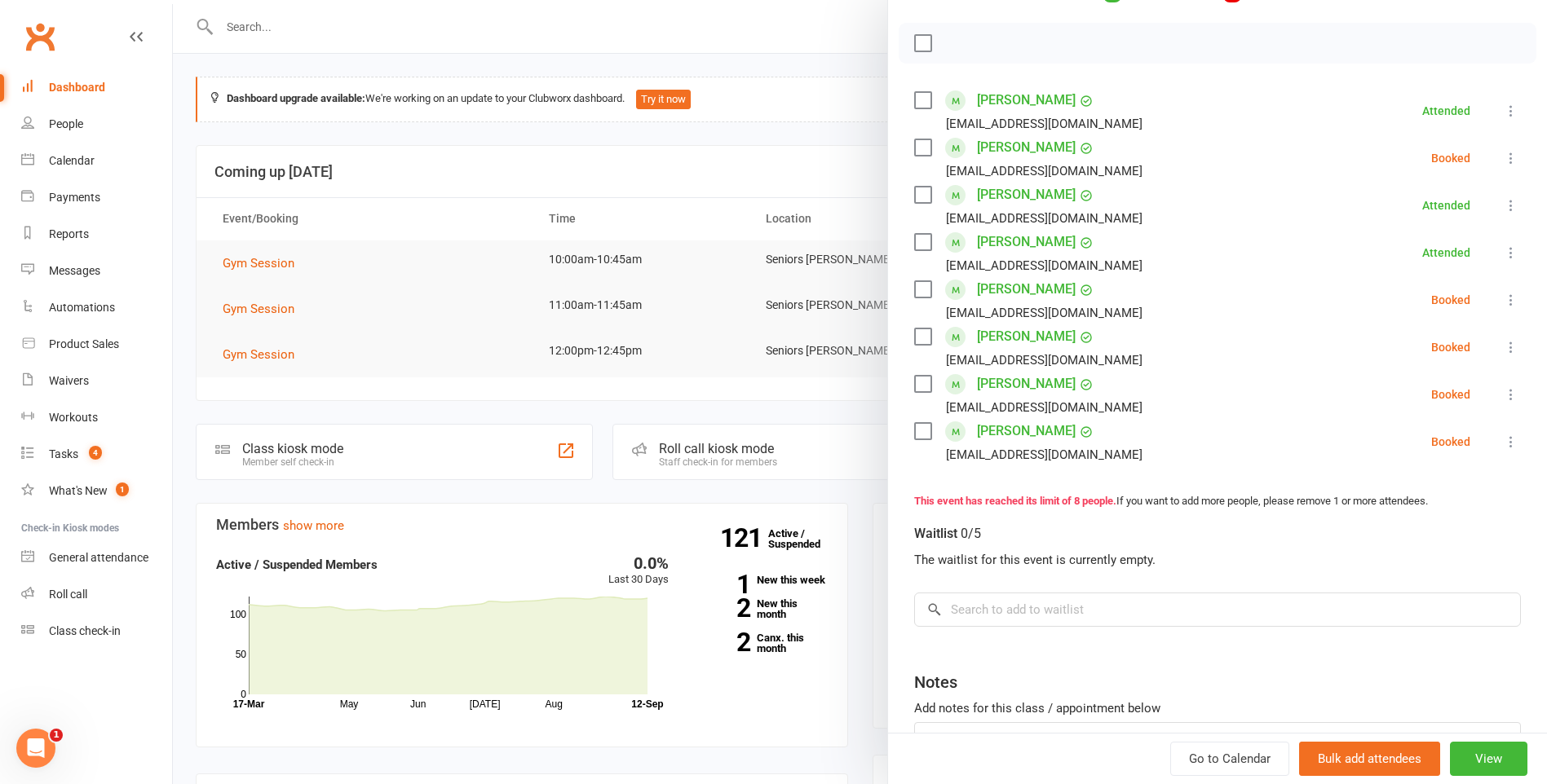
scroll to position [245, 0]
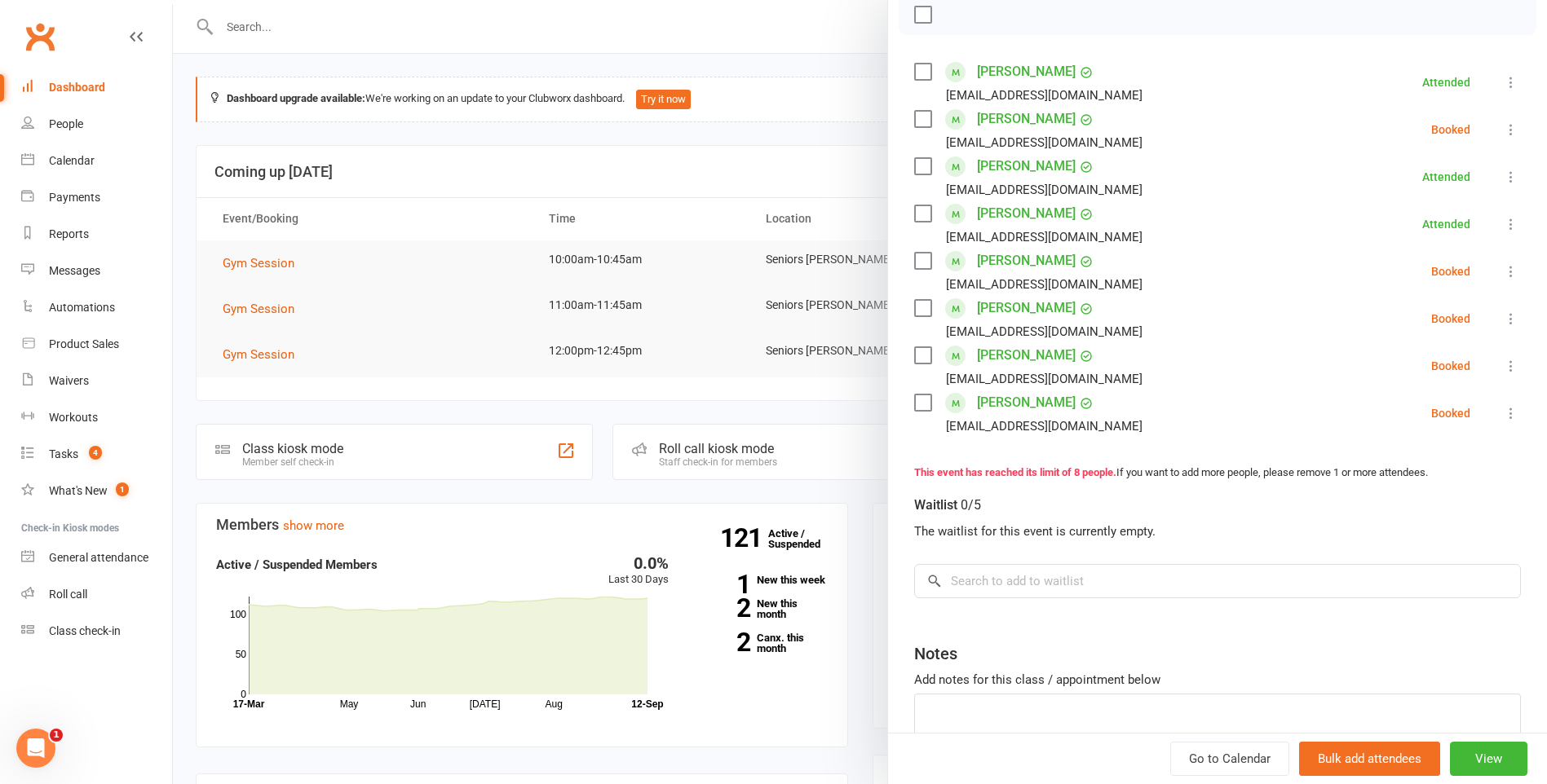
click at [1501, 120] on button at bounding box center [1510, 129] width 19 height 19
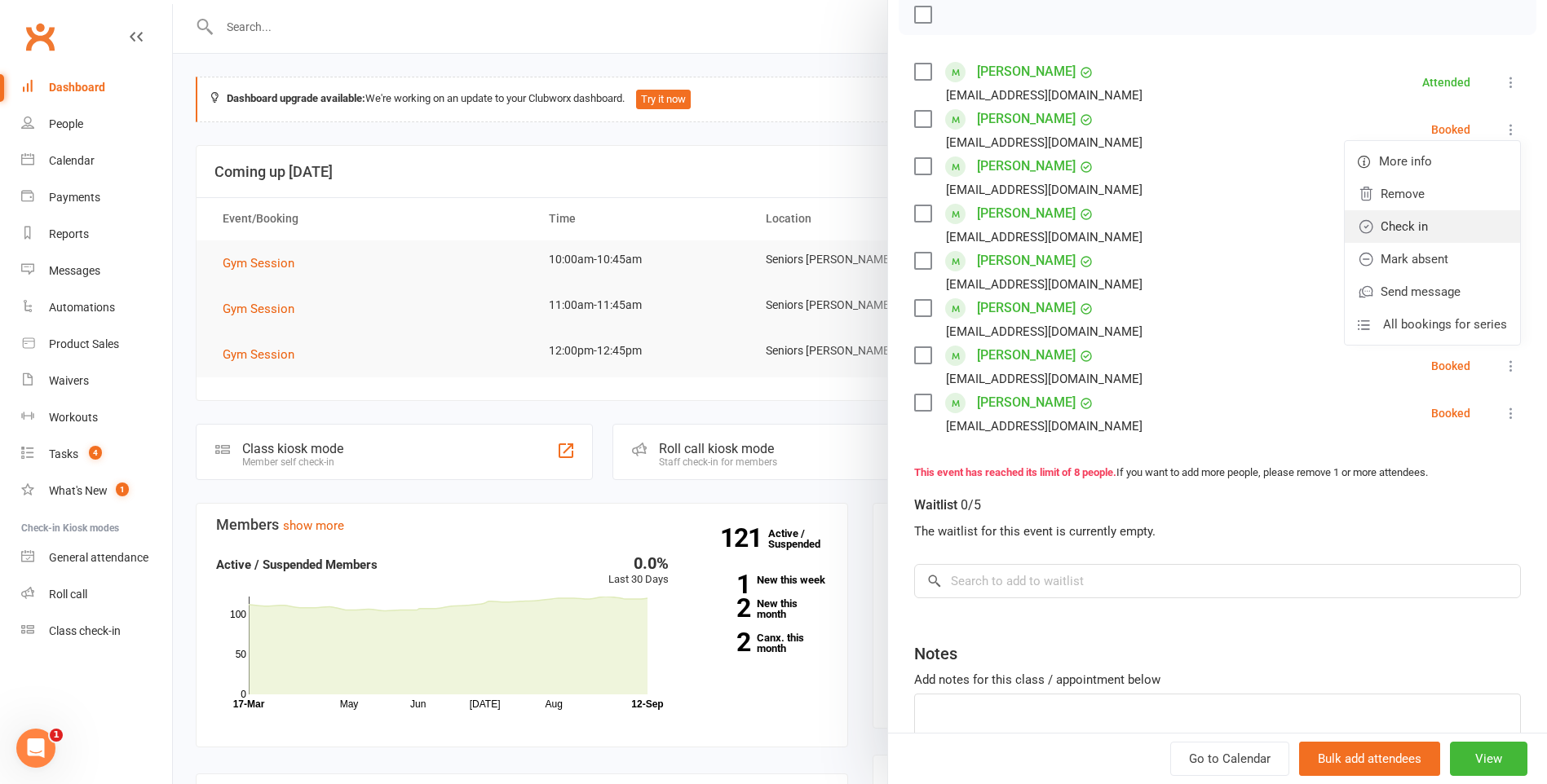
click at [1456, 215] on link "Check in" at bounding box center [1433, 227] width 176 height 33
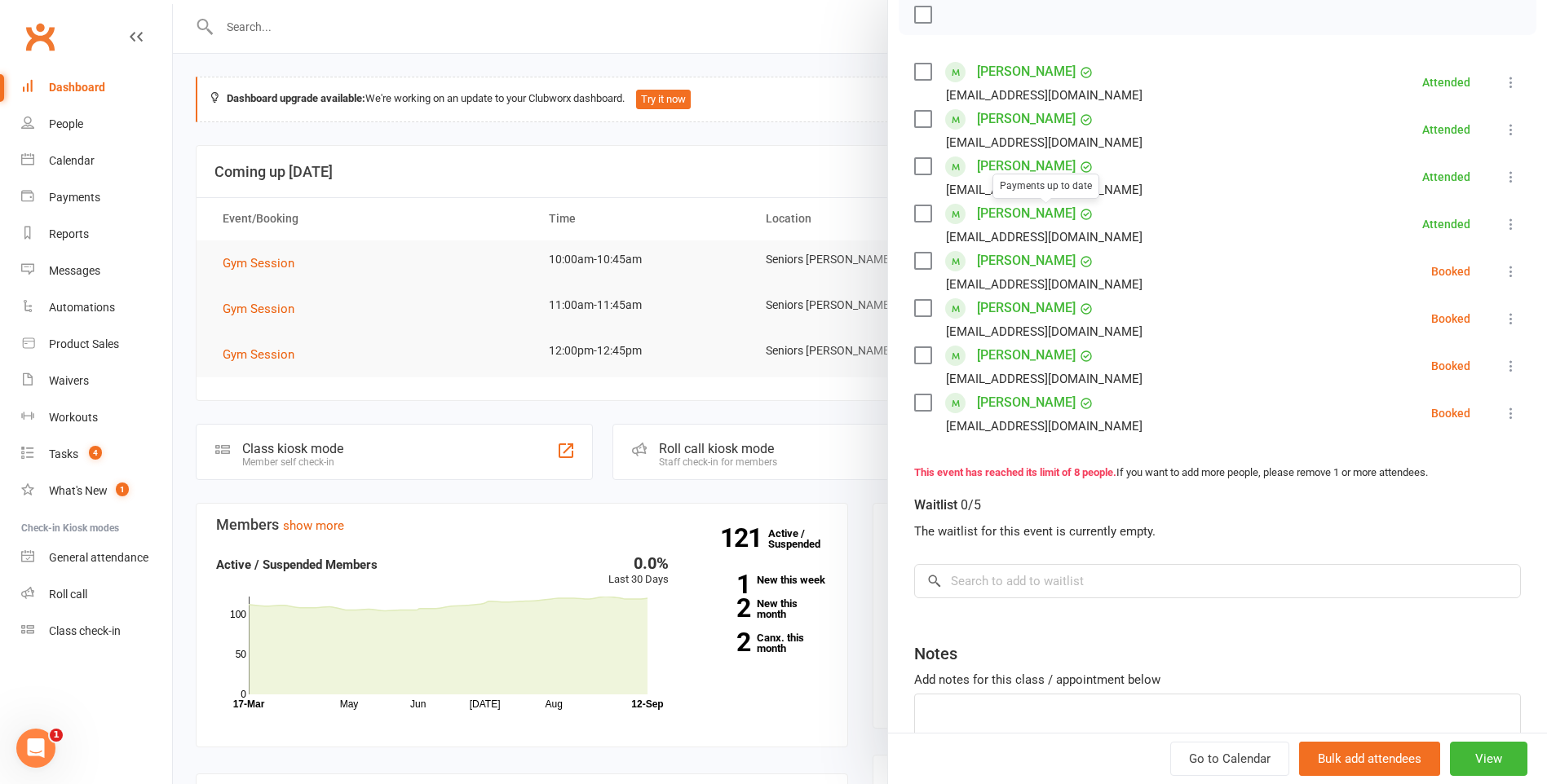
click at [795, 175] on div at bounding box center [859, 392] width 1374 height 784
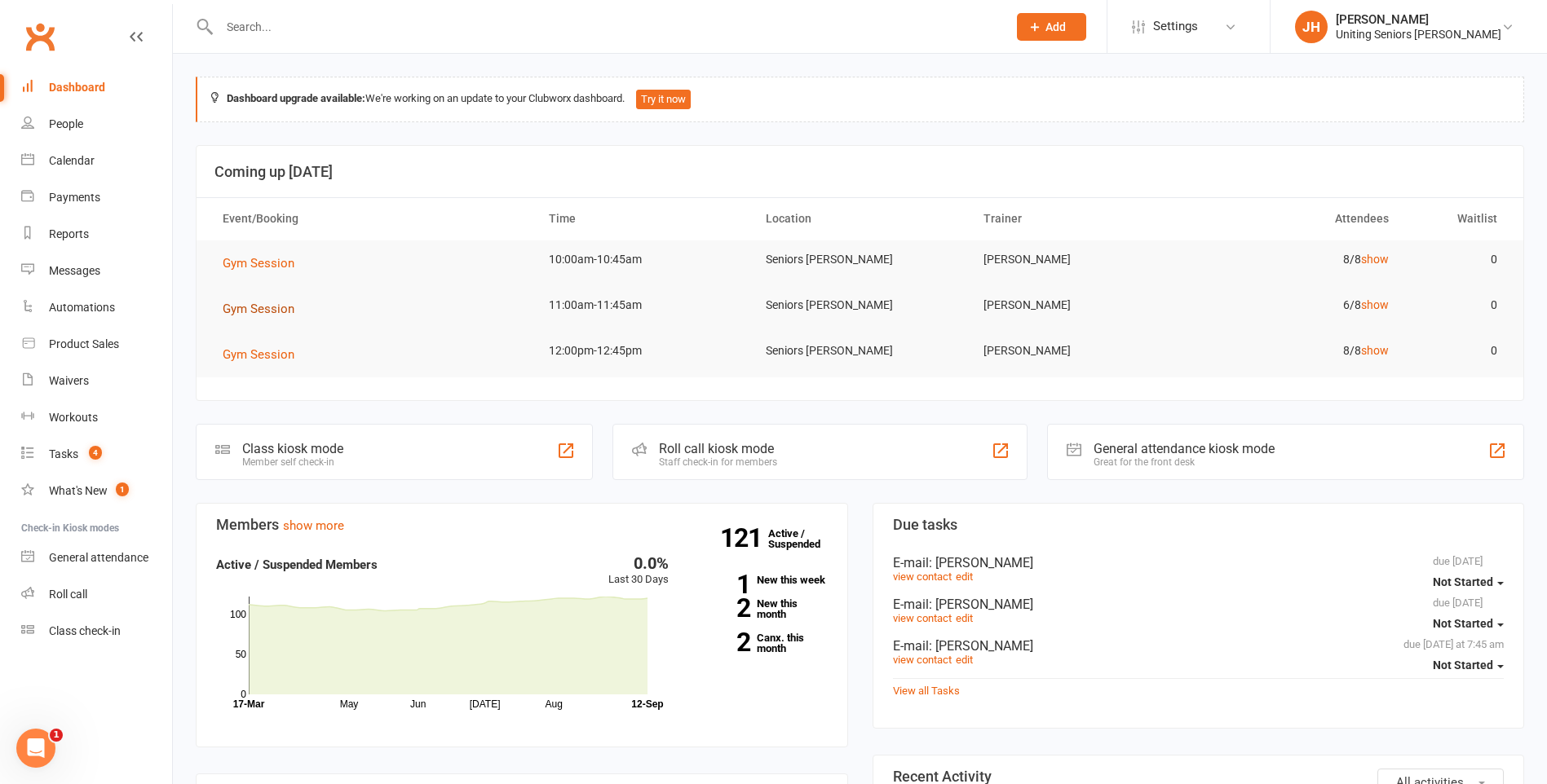
click at [268, 309] on span "Gym Session" at bounding box center [258, 309] width 71 height 15
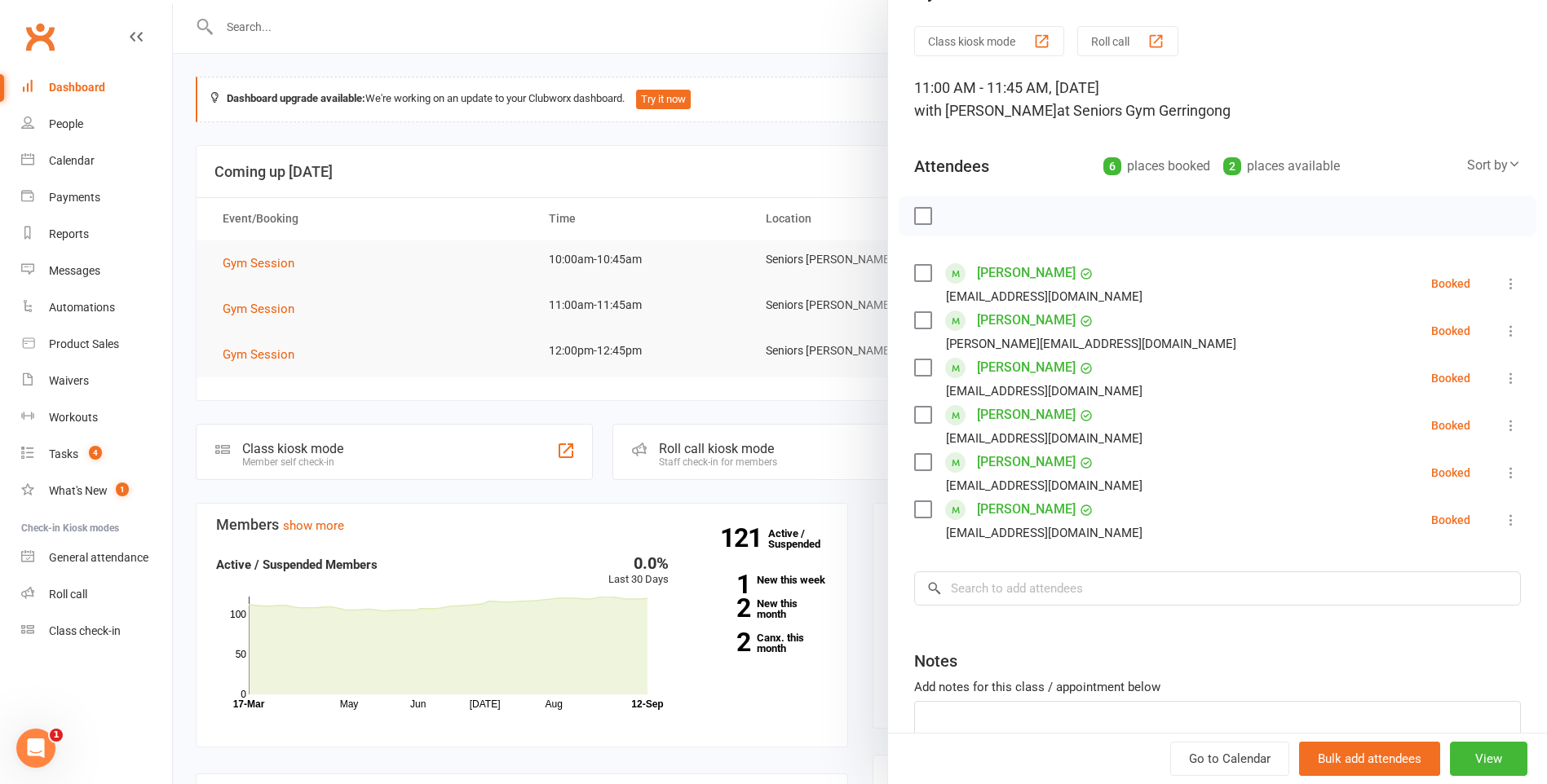
scroll to position [81, 0]
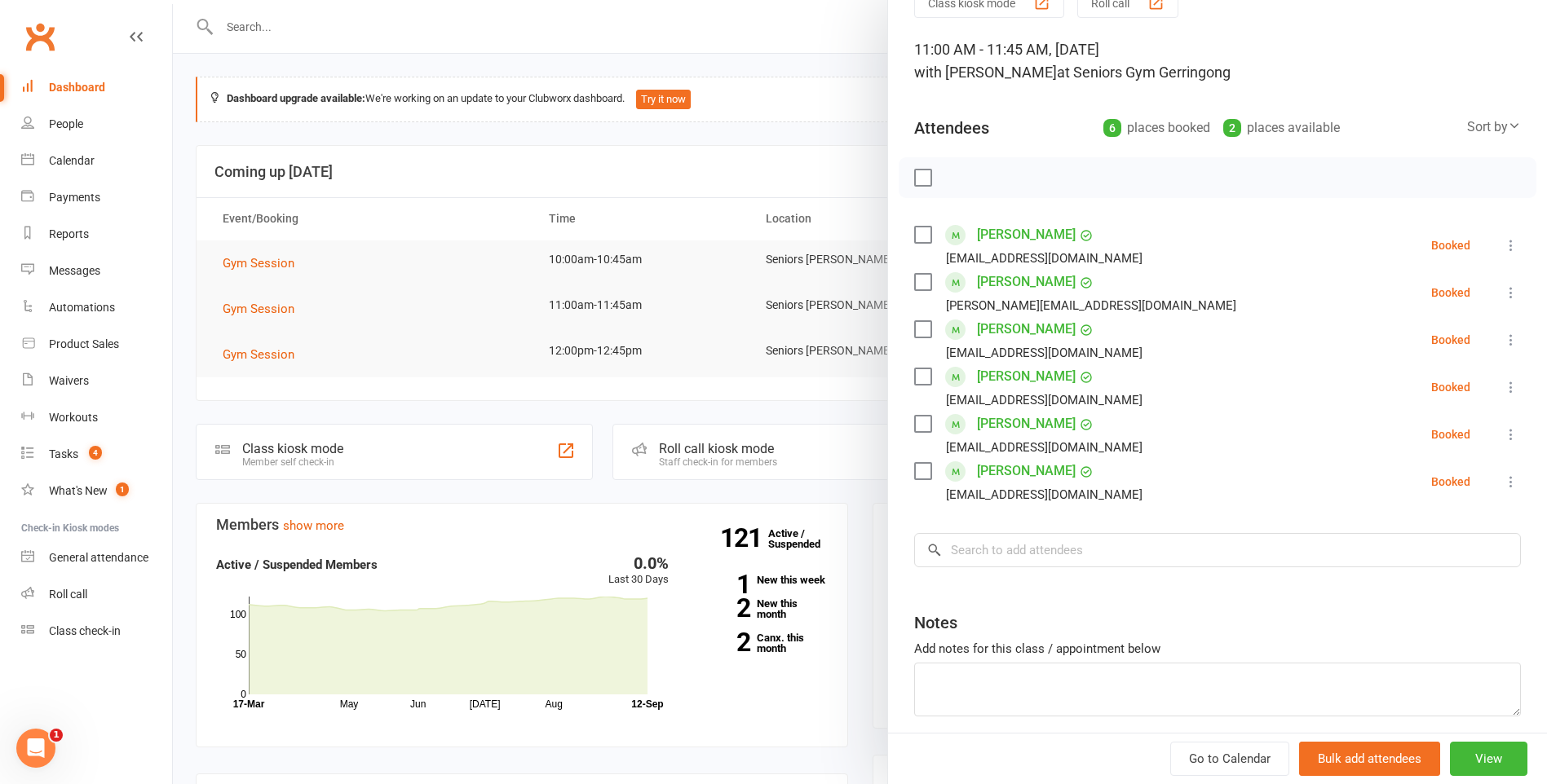
click at [608, 317] on div at bounding box center [859, 392] width 1374 height 784
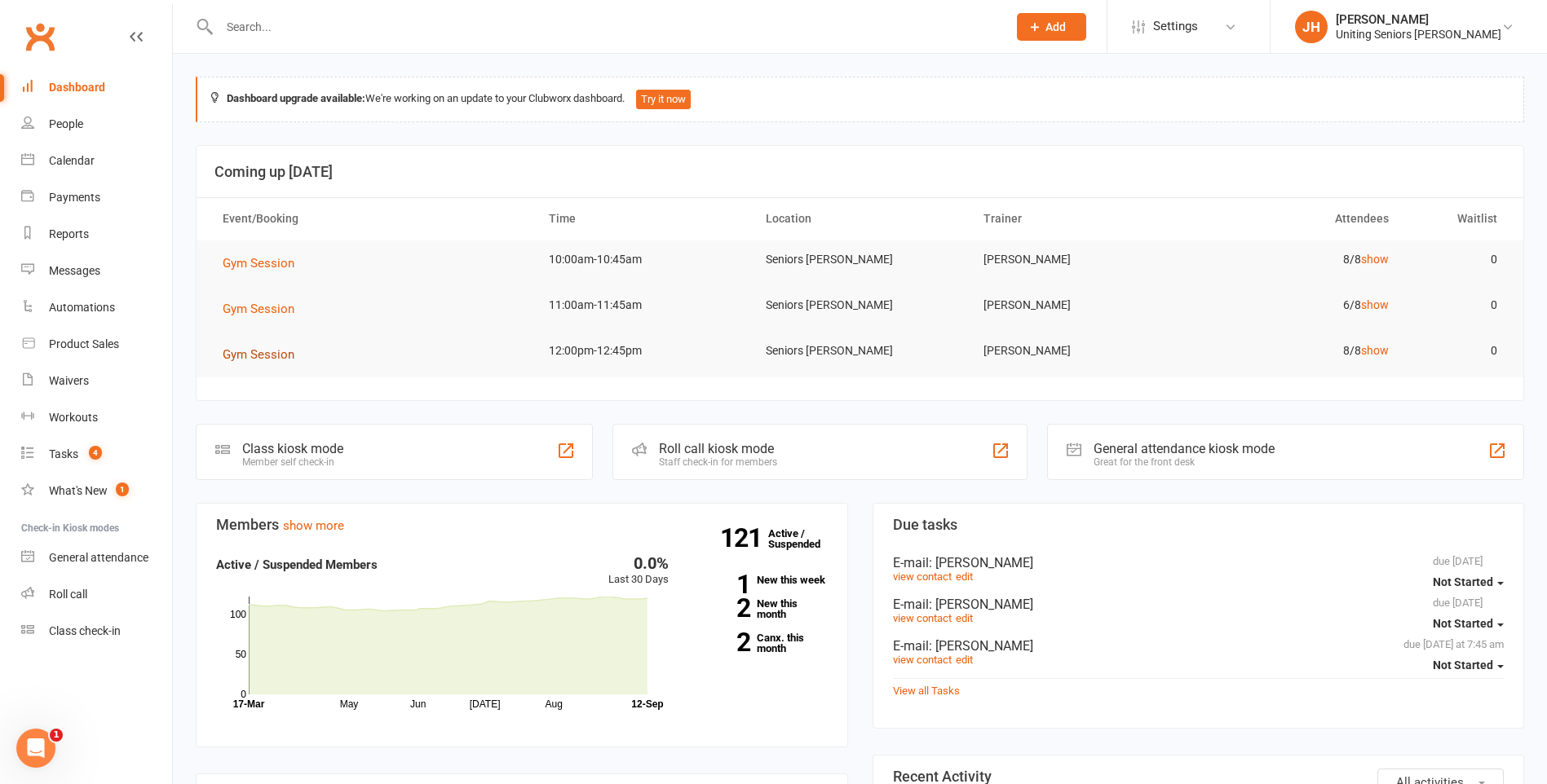
click at [284, 357] on span "Gym Session" at bounding box center [258, 355] width 71 height 15
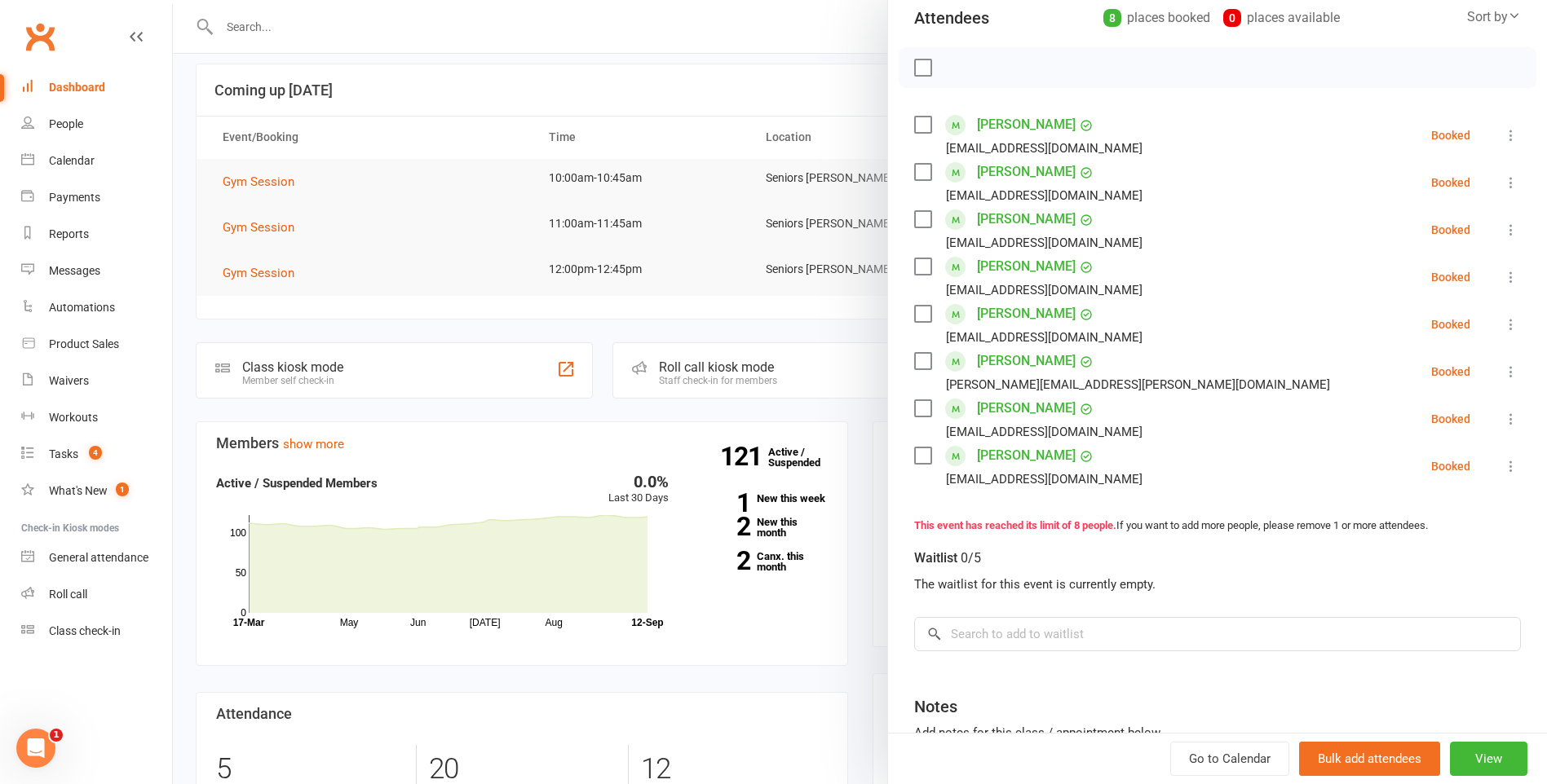
scroll to position [163, 0]
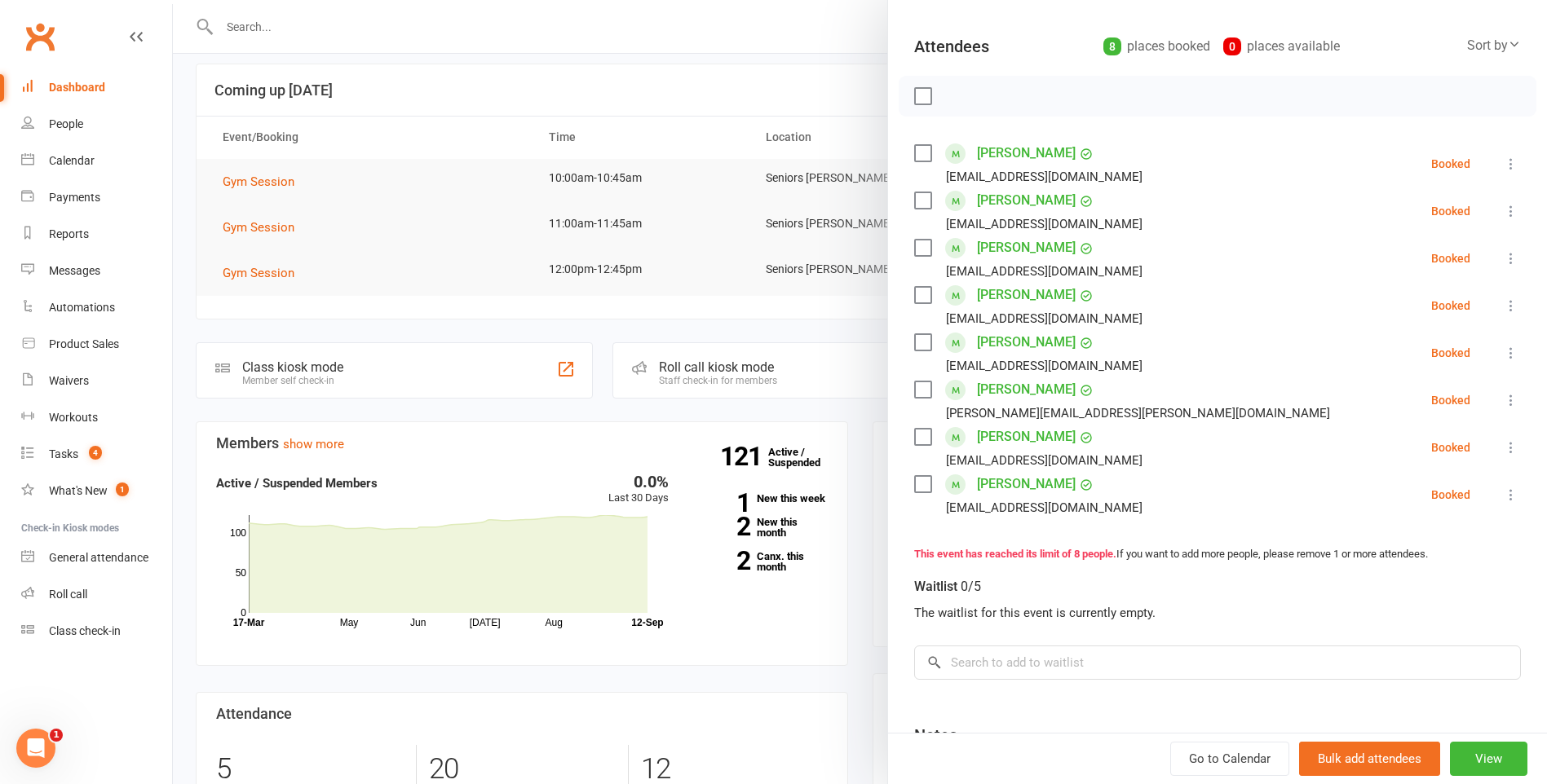
click at [712, 280] on div at bounding box center [859, 392] width 1374 height 784
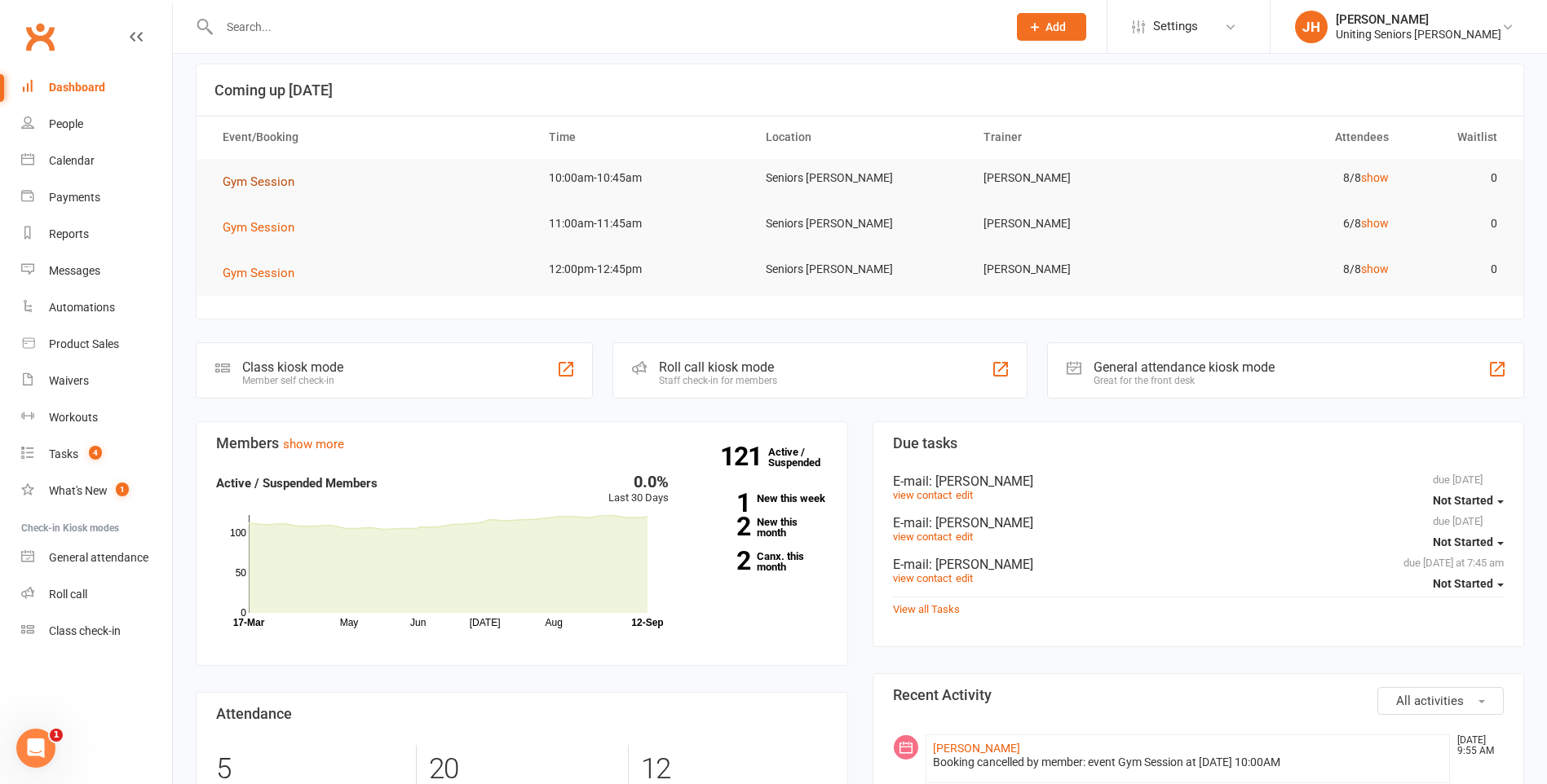
click at [233, 175] on span "Gym Session" at bounding box center [258, 182] width 71 height 15
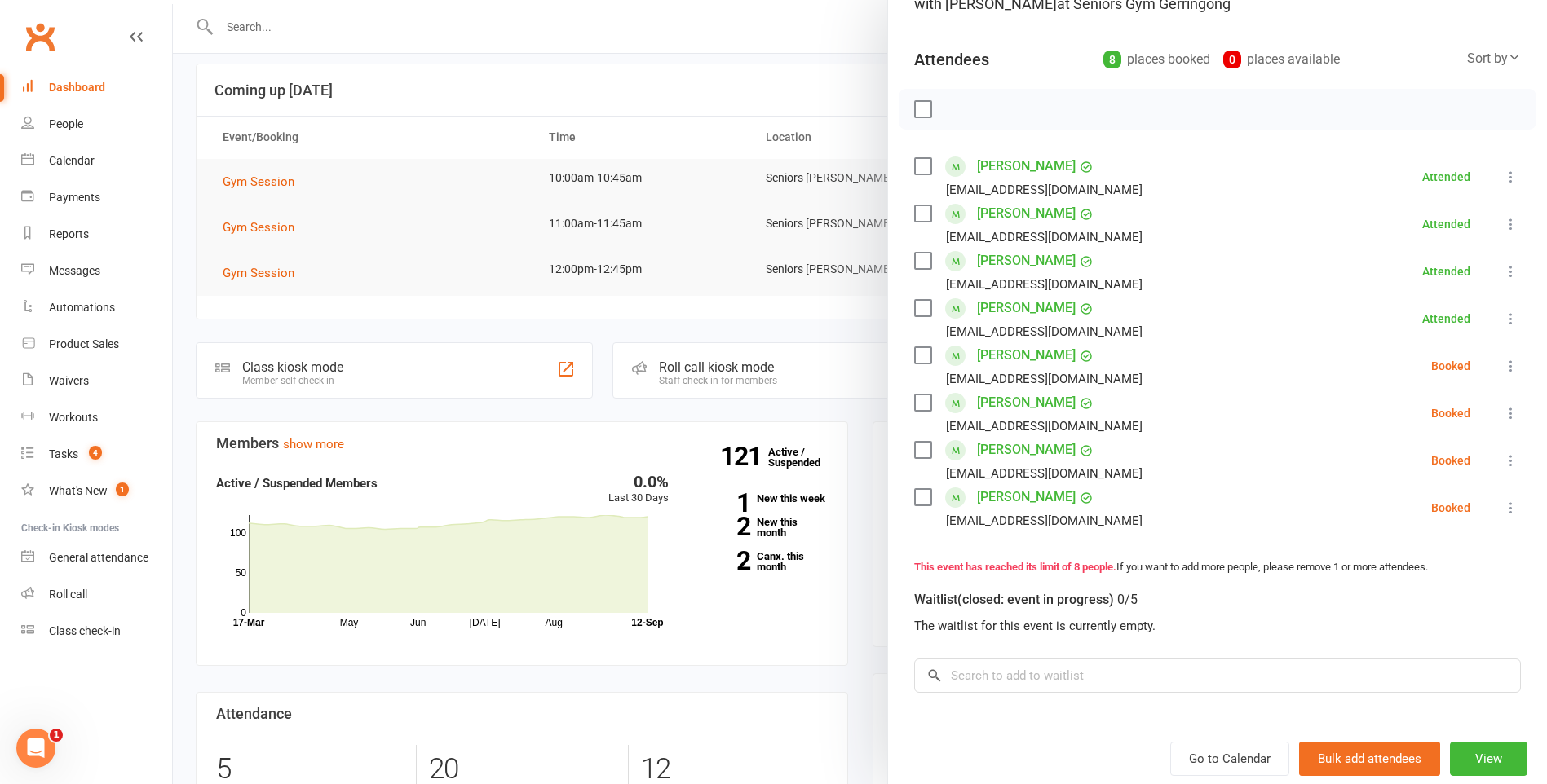
scroll to position [245, 0]
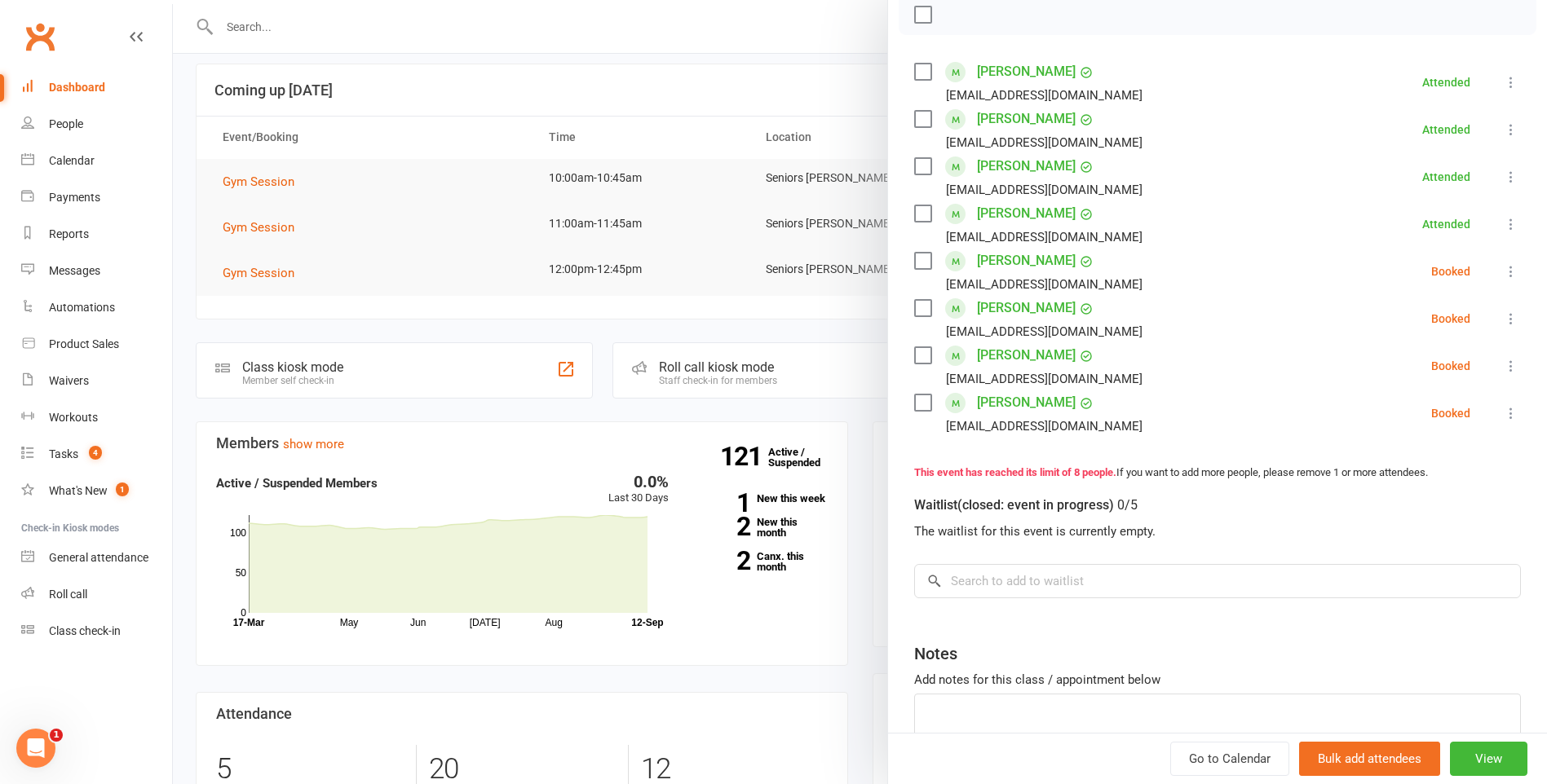
click at [1503, 265] on icon at bounding box center [1511, 271] width 16 height 16
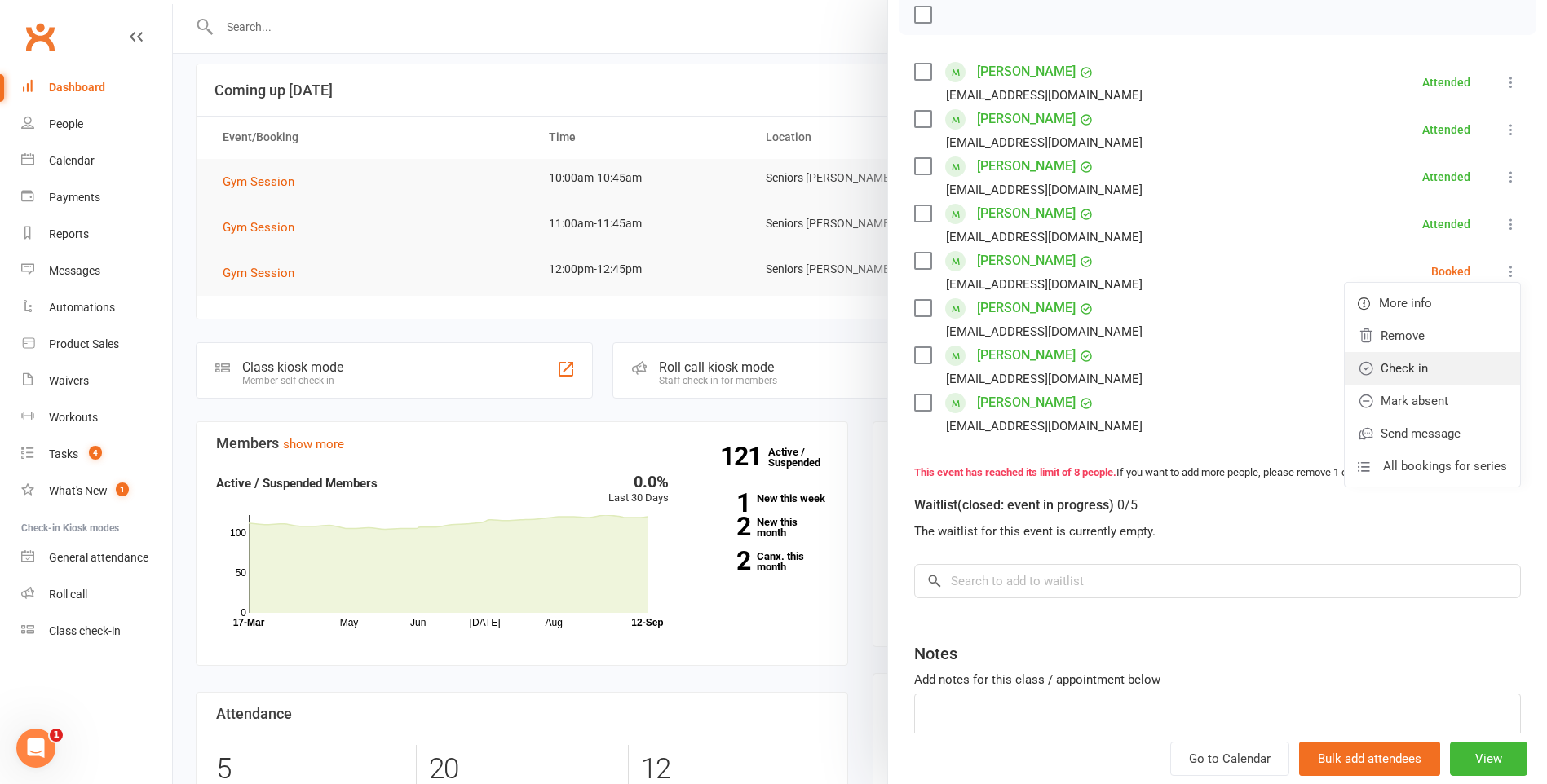
click at [1421, 357] on link "Check in" at bounding box center [1433, 368] width 176 height 33
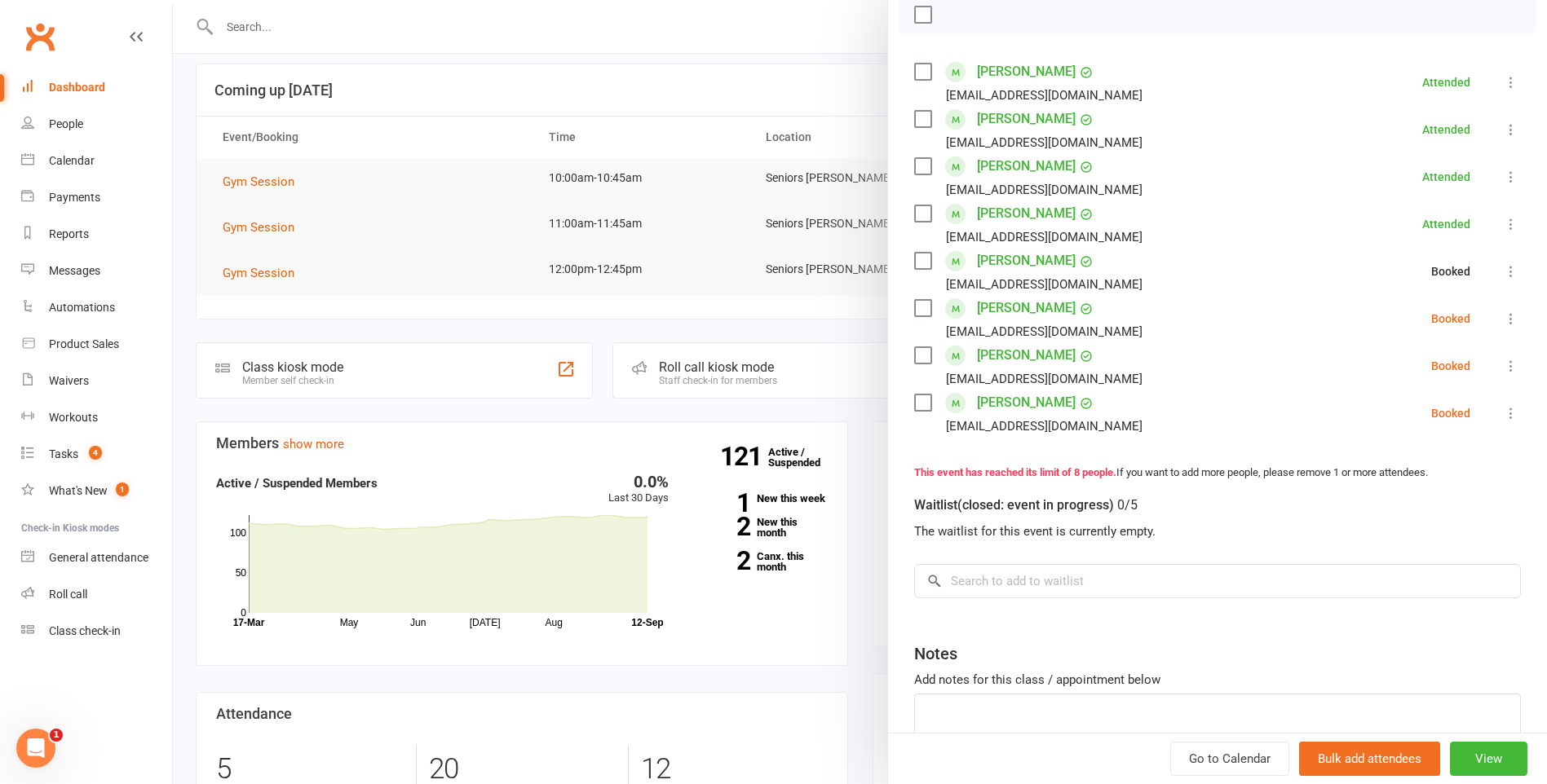
click at [1503, 323] on icon at bounding box center [1511, 319] width 16 height 16
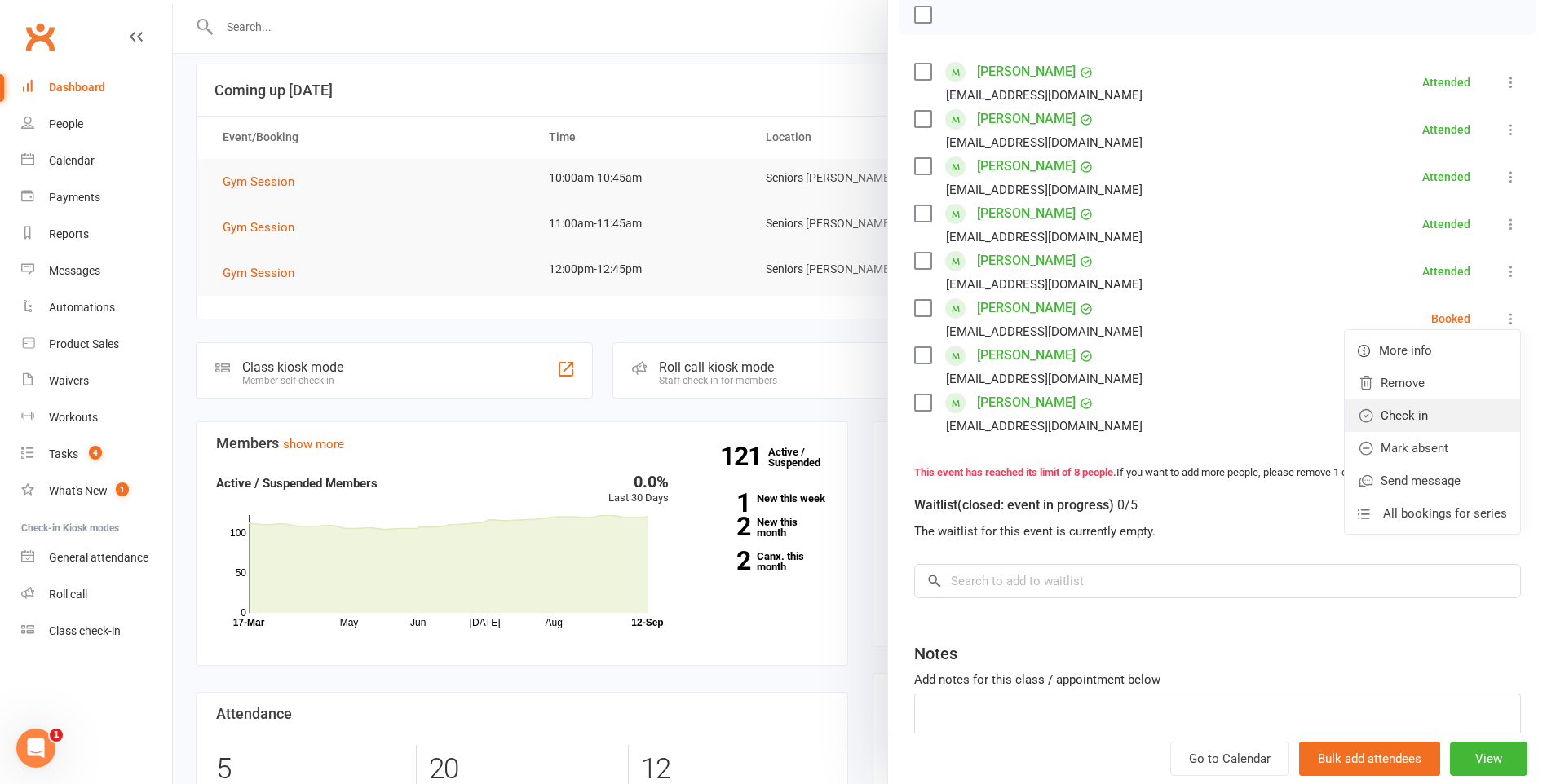
click at [1471, 409] on link "Check in" at bounding box center [1433, 416] width 176 height 33
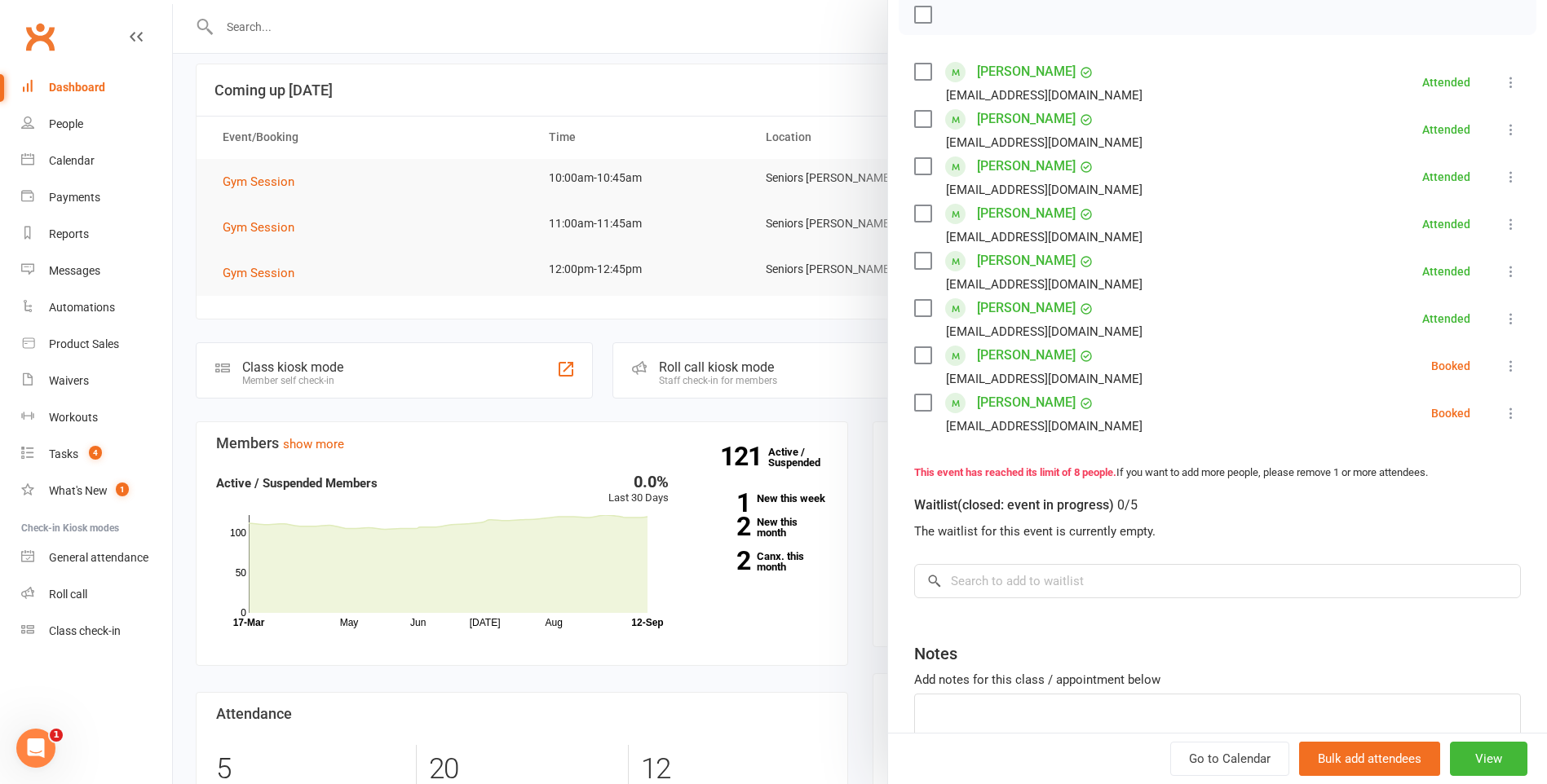
click at [1503, 370] on icon at bounding box center [1511, 366] width 16 height 16
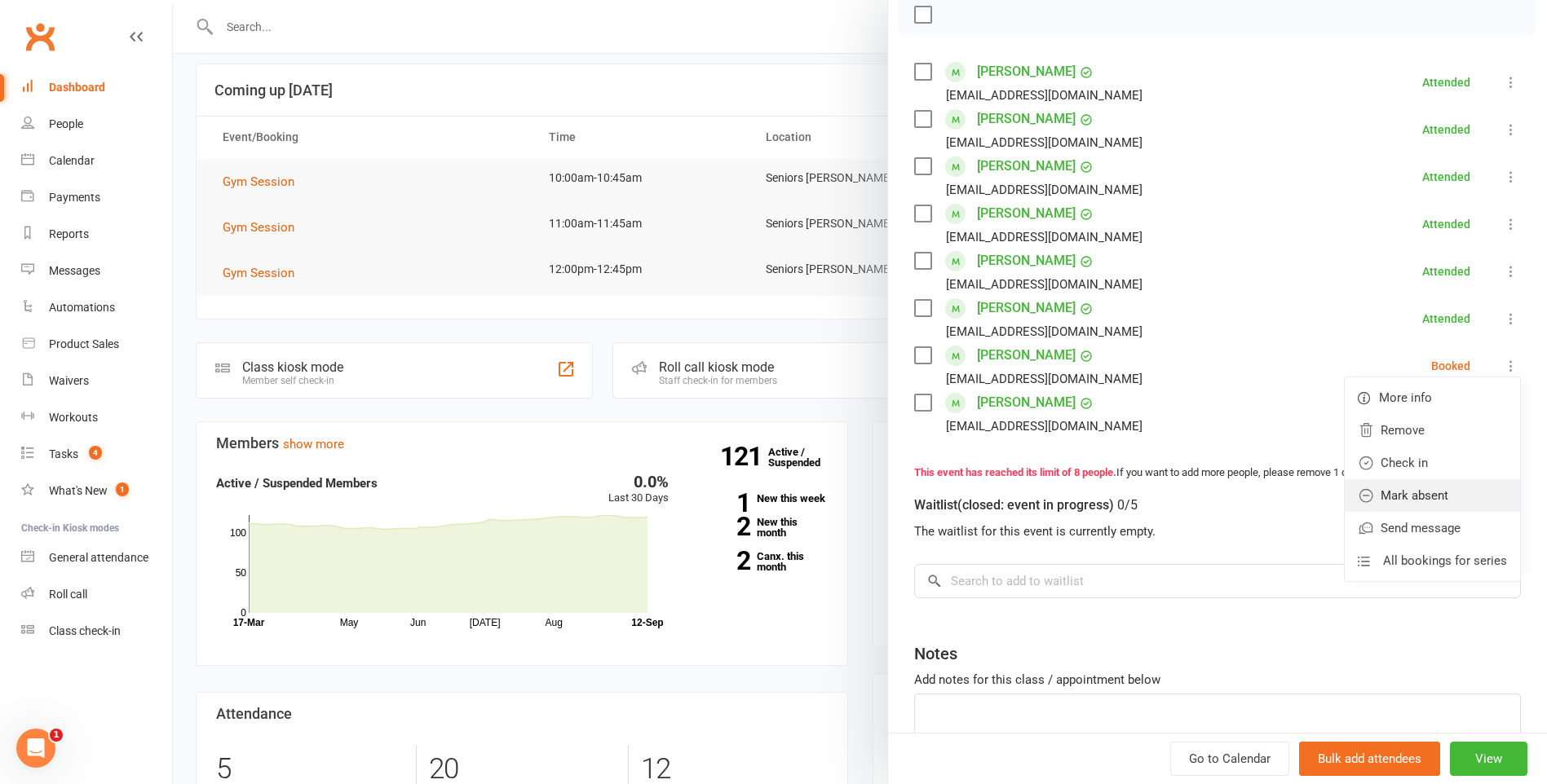
click at [1442, 493] on link "Mark absent" at bounding box center [1433, 495] width 176 height 33
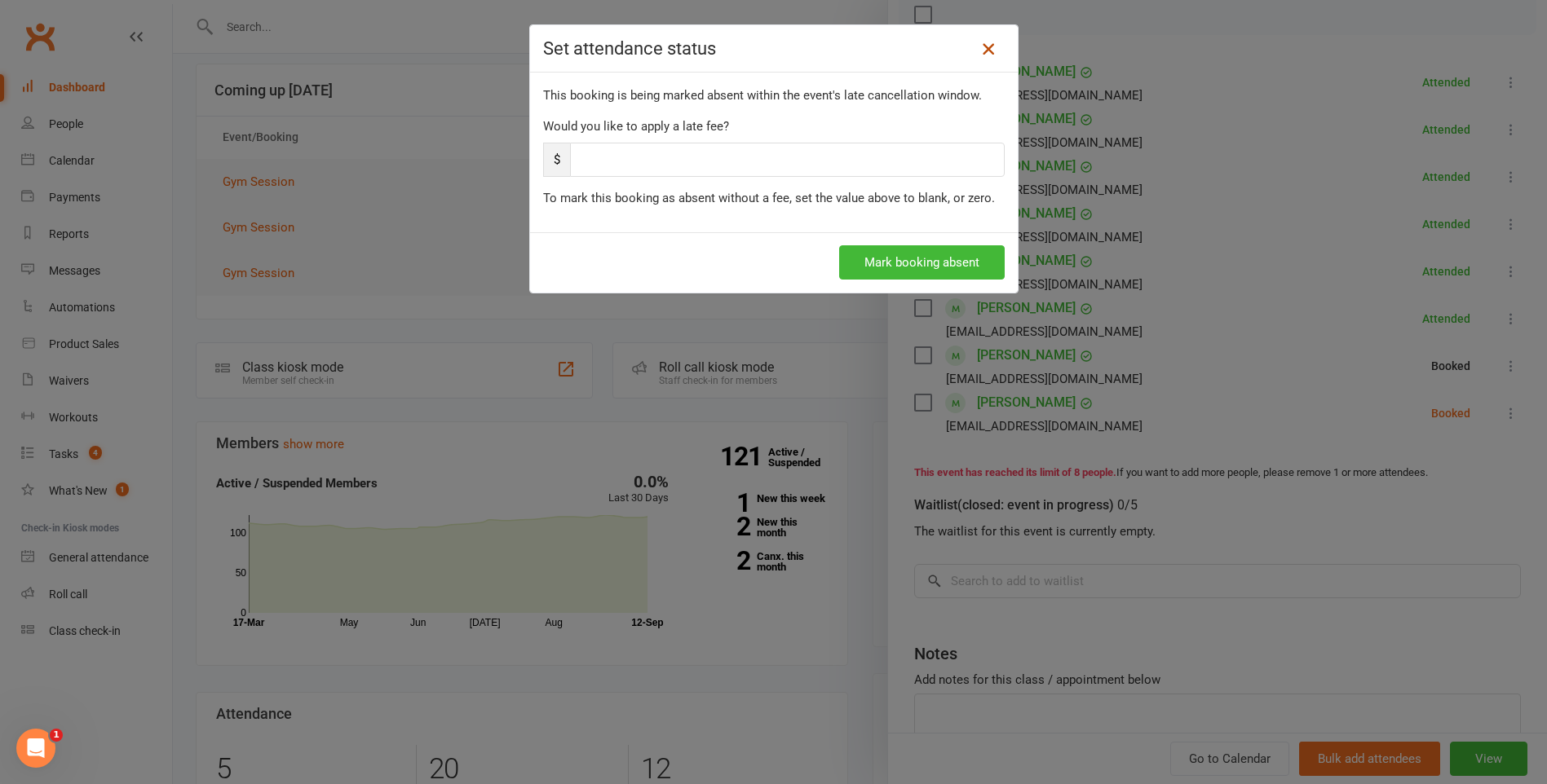
click at [978, 56] on icon at bounding box center [987, 48] width 19 height 19
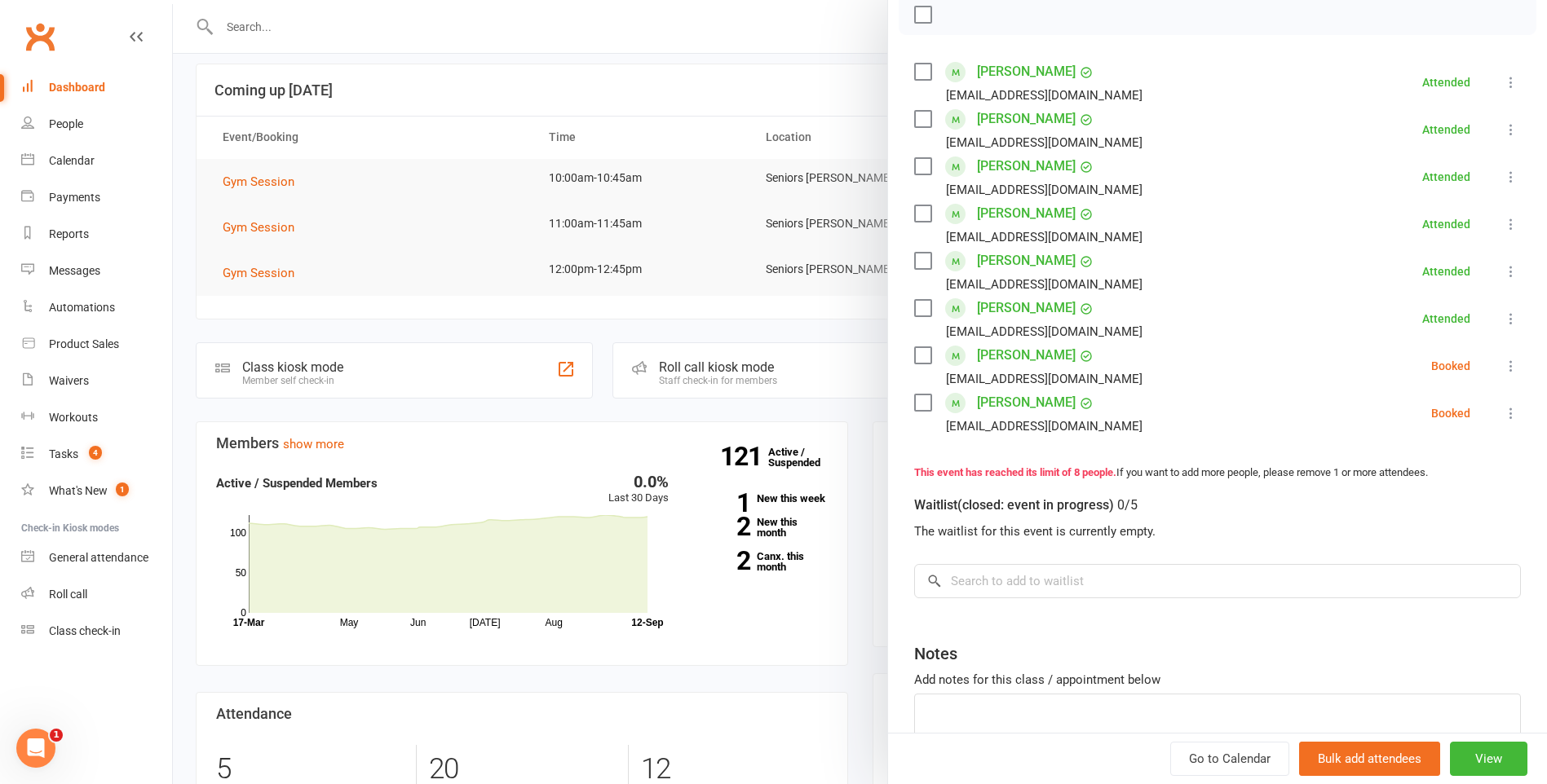
click at [1503, 364] on icon at bounding box center [1511, 366] width 16 height 16
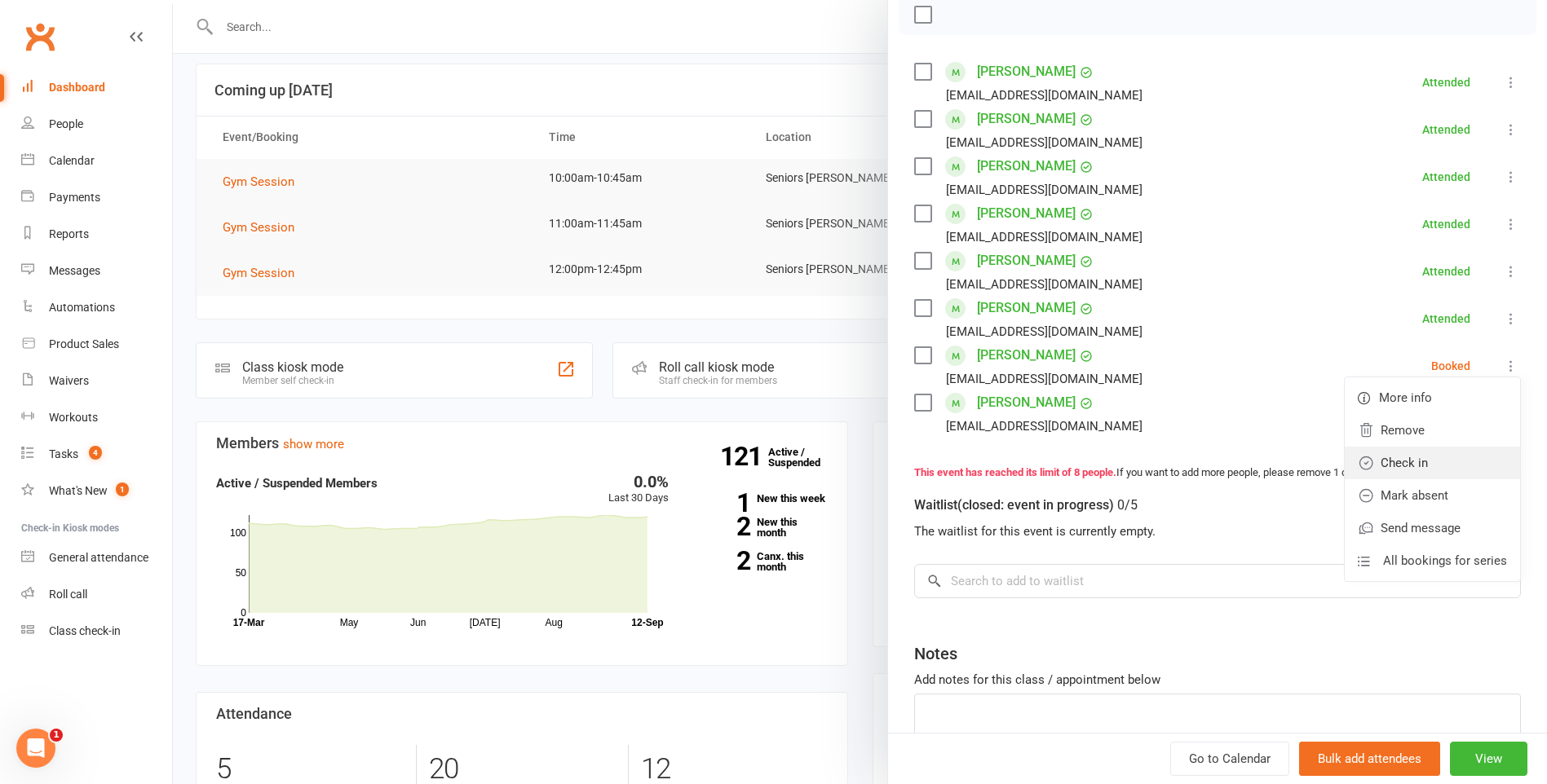
click at [1450, 469] on link "Check in" at bounding box center [1433, 463] width 176 height 33
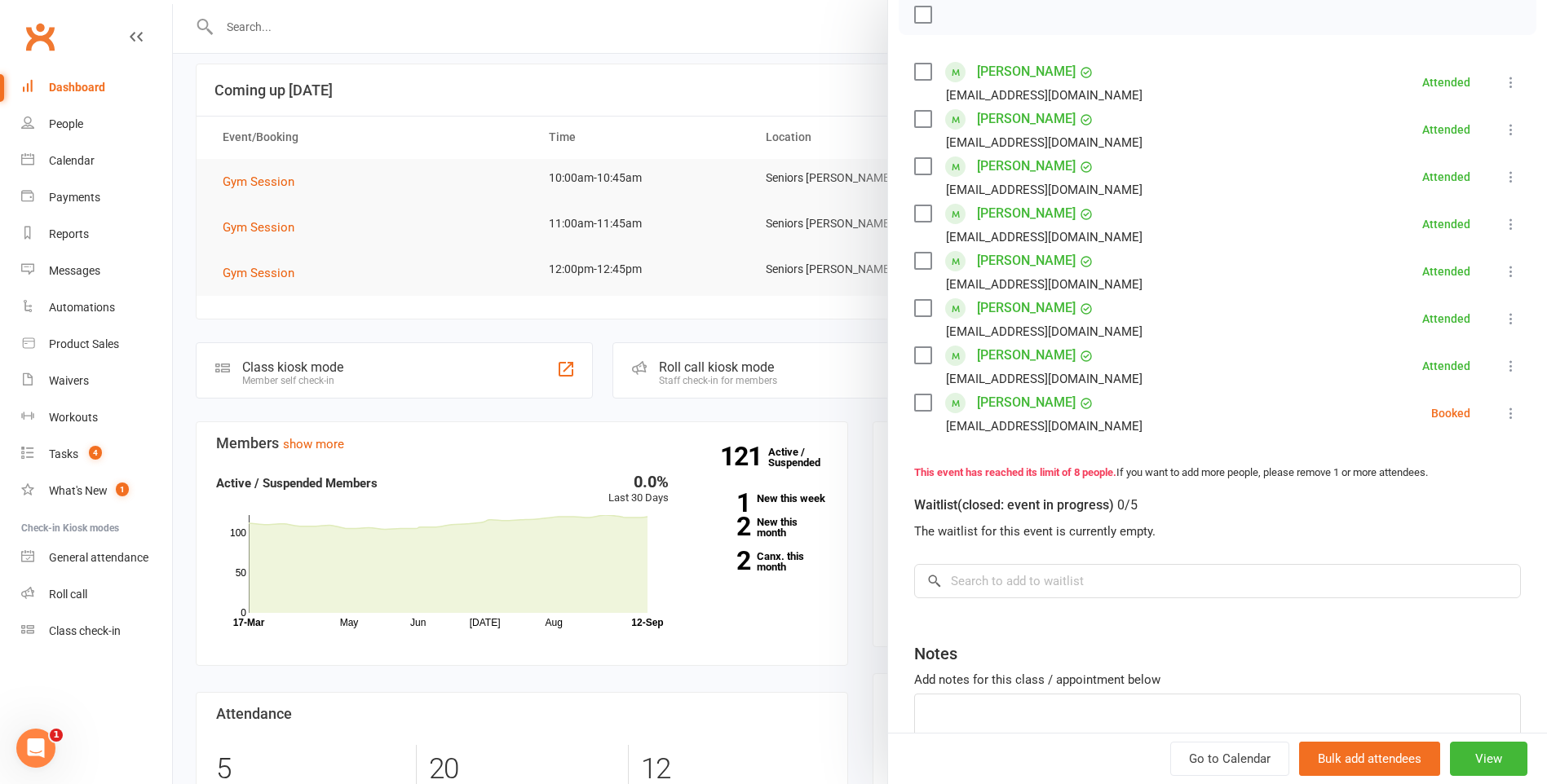
click at [1503, 409] on icon at bounding box center [1511, 413] width 16 height 16
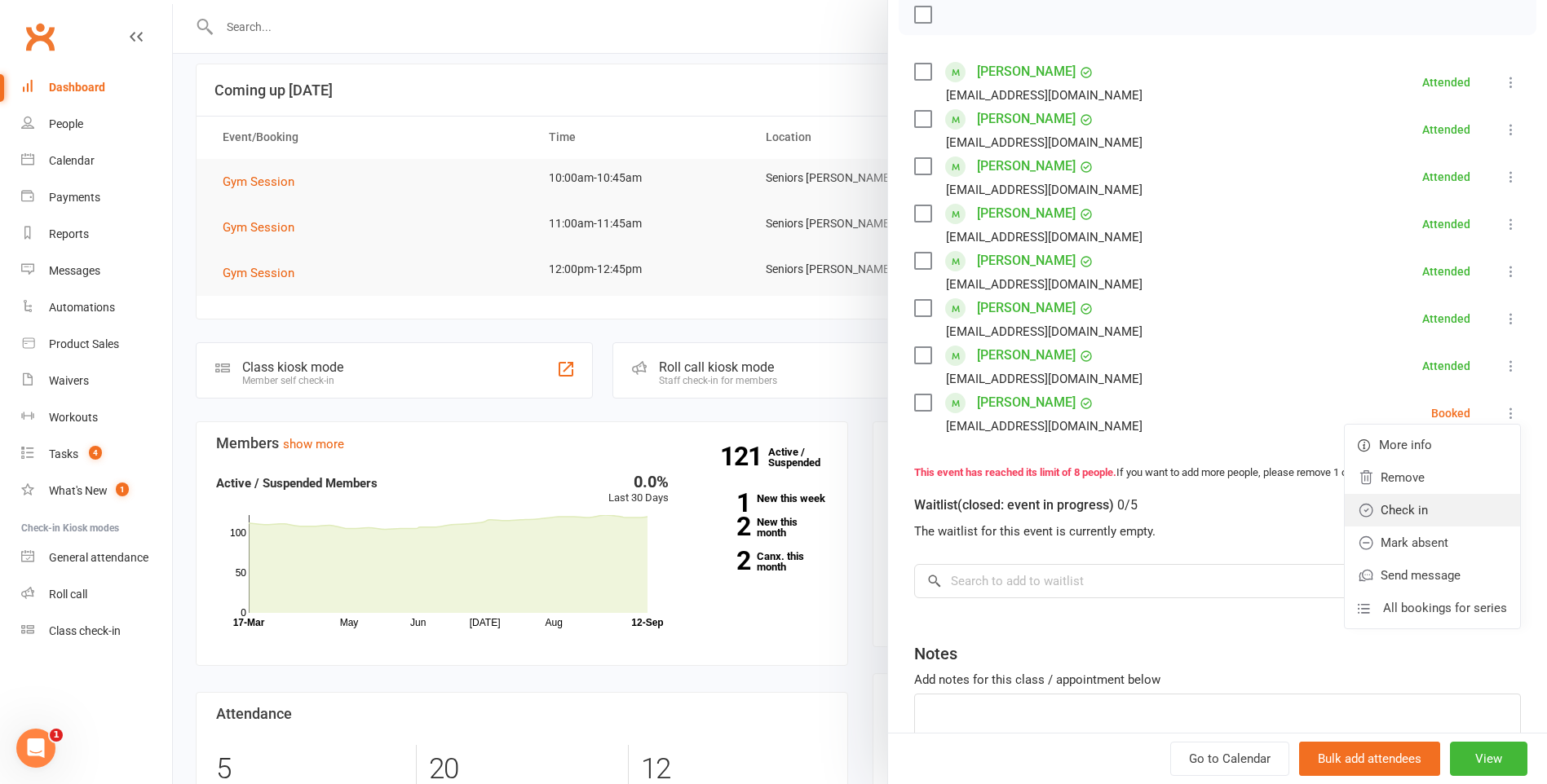
click at [1474, 505] on link "Check in" at bounding box center [1433, 510] width 176 height 33
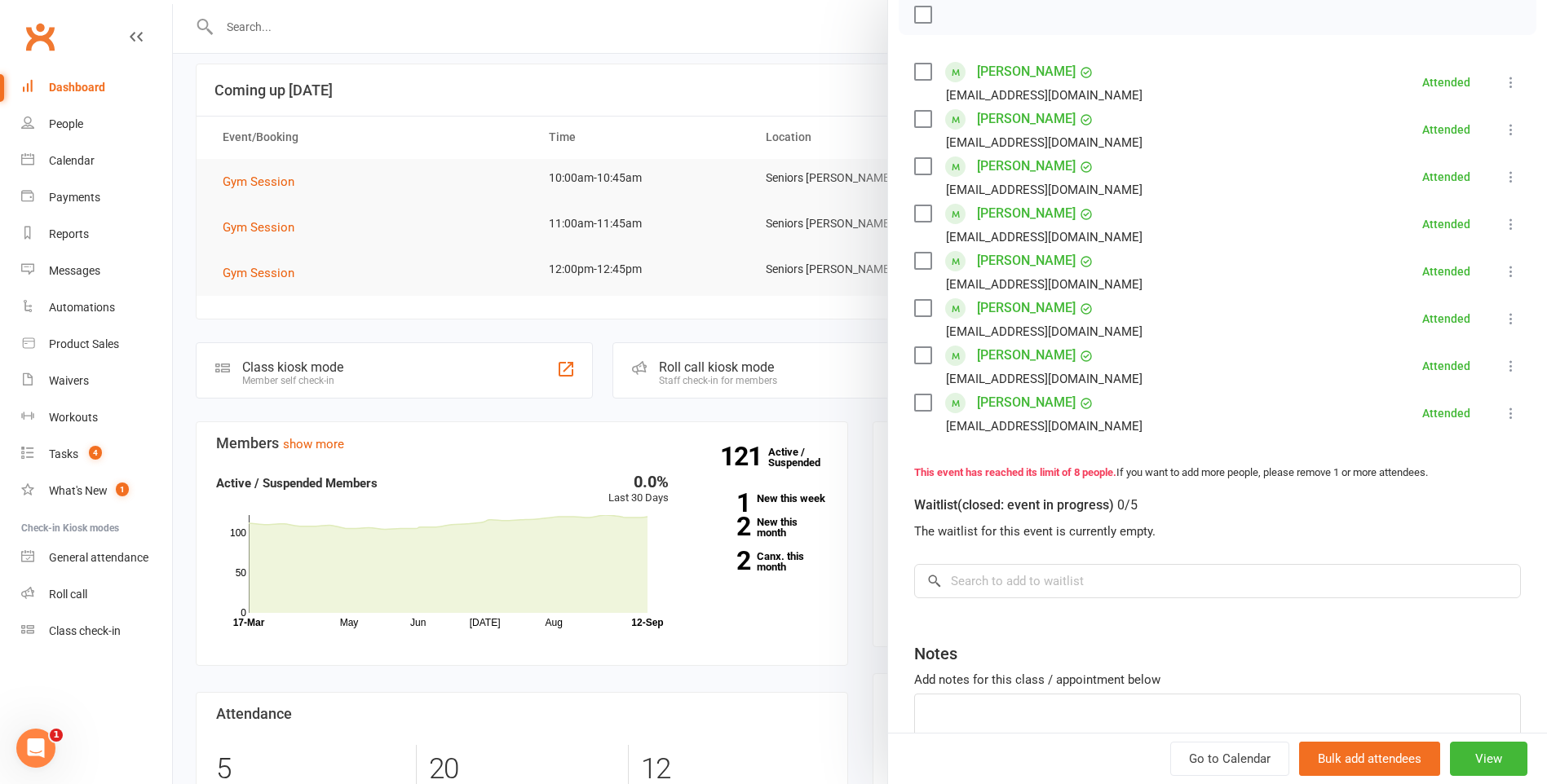
click at [799, 137] on div at bounding box center [859, 392] width 1374 height 784
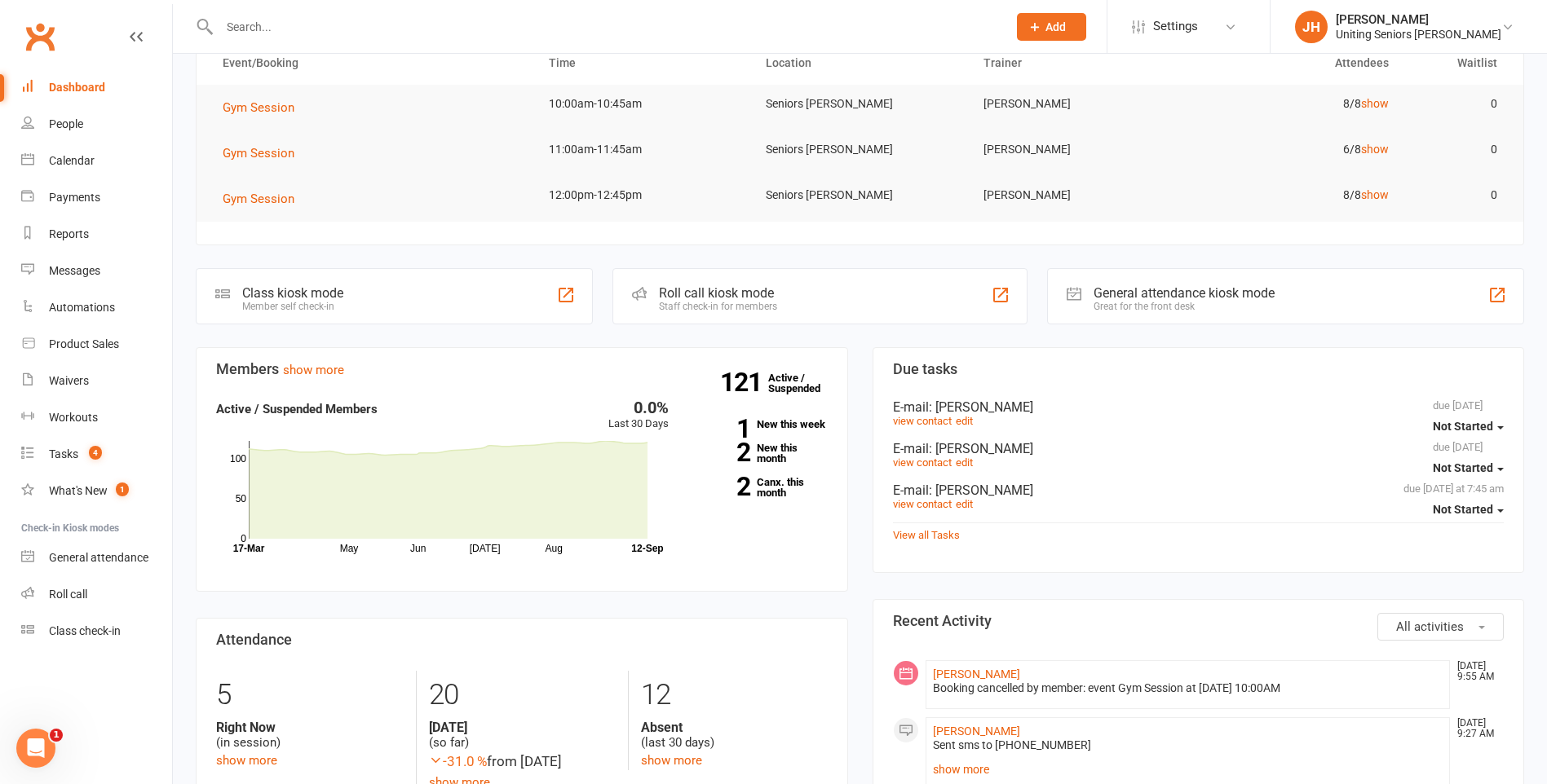
scroll to position [0, 0]
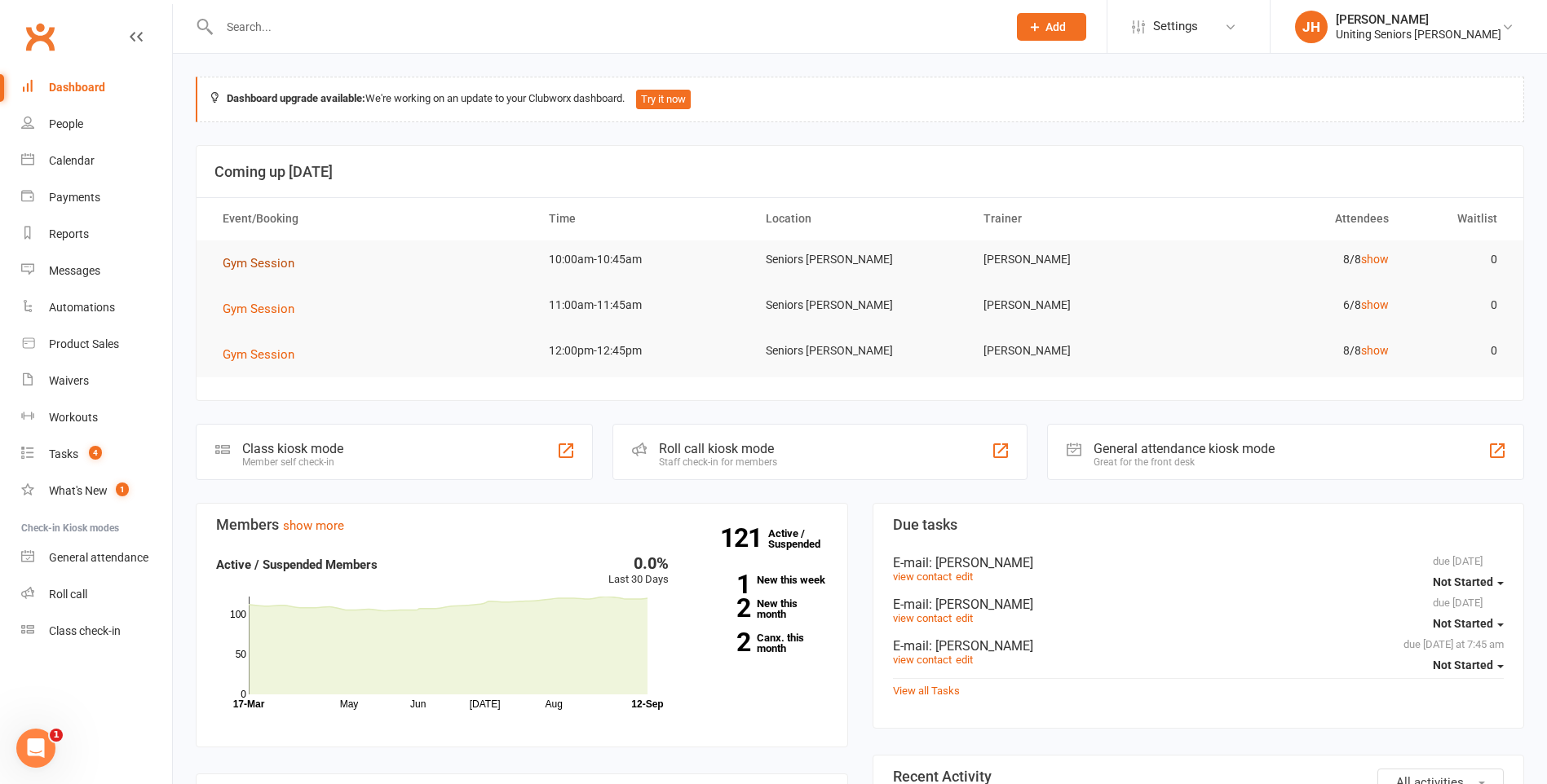
click at [248, 260] on span "Gym Session" at bounding box center [258, 263] width 71 height 15
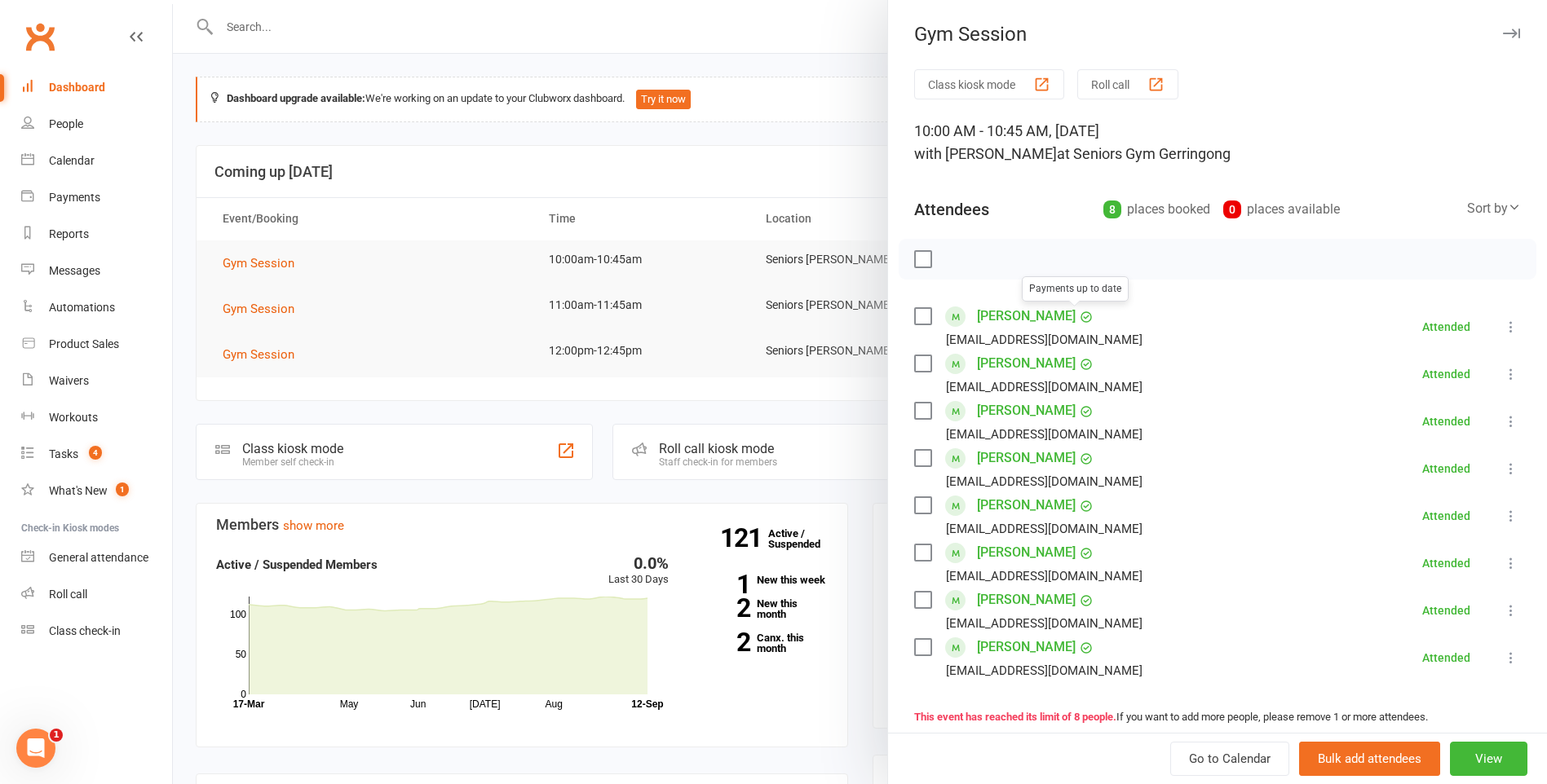
scroll to position [81, 0]
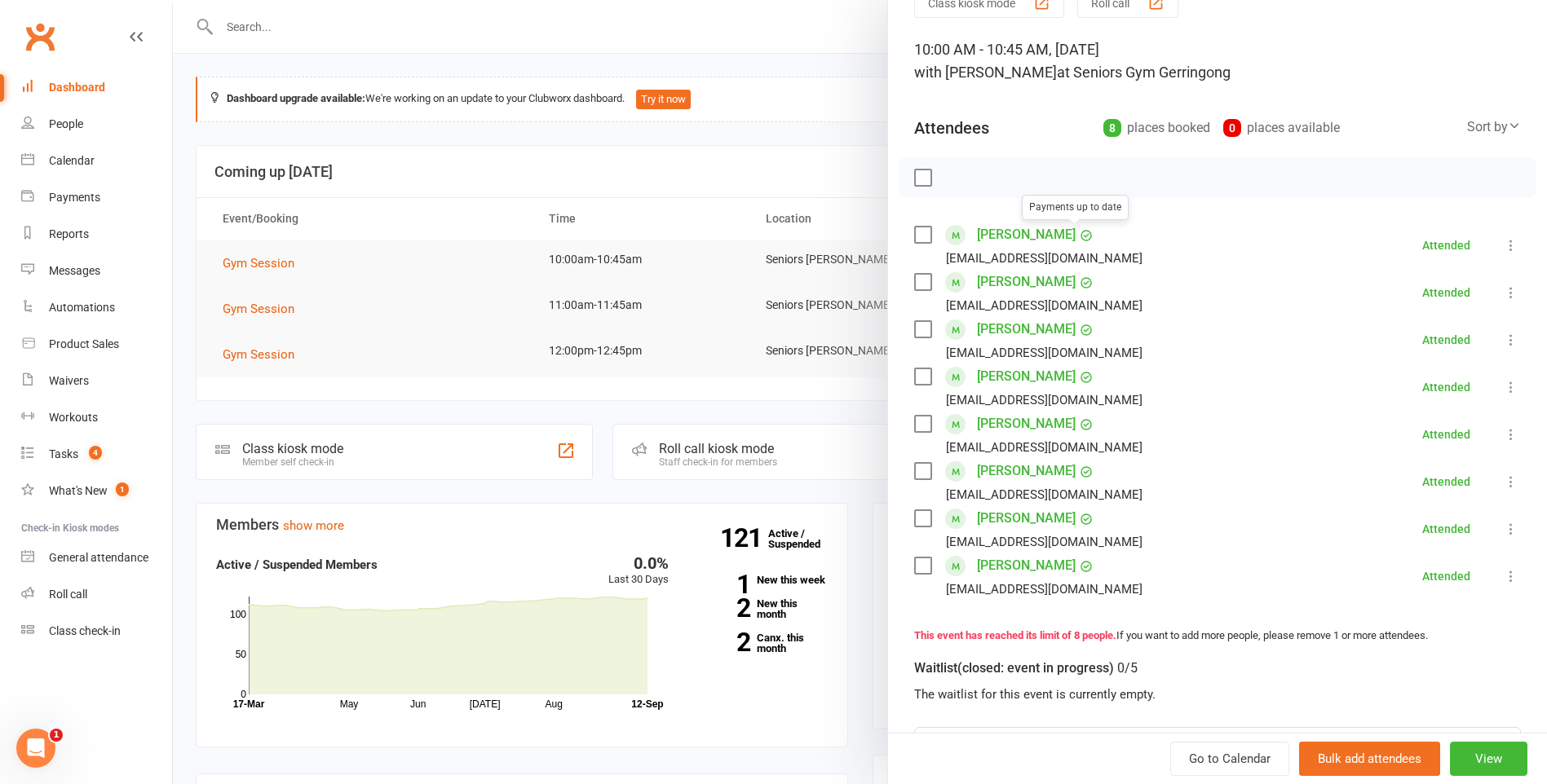
click at [707, 353] on div at bounding box center [859, 392] width 1374 height 784
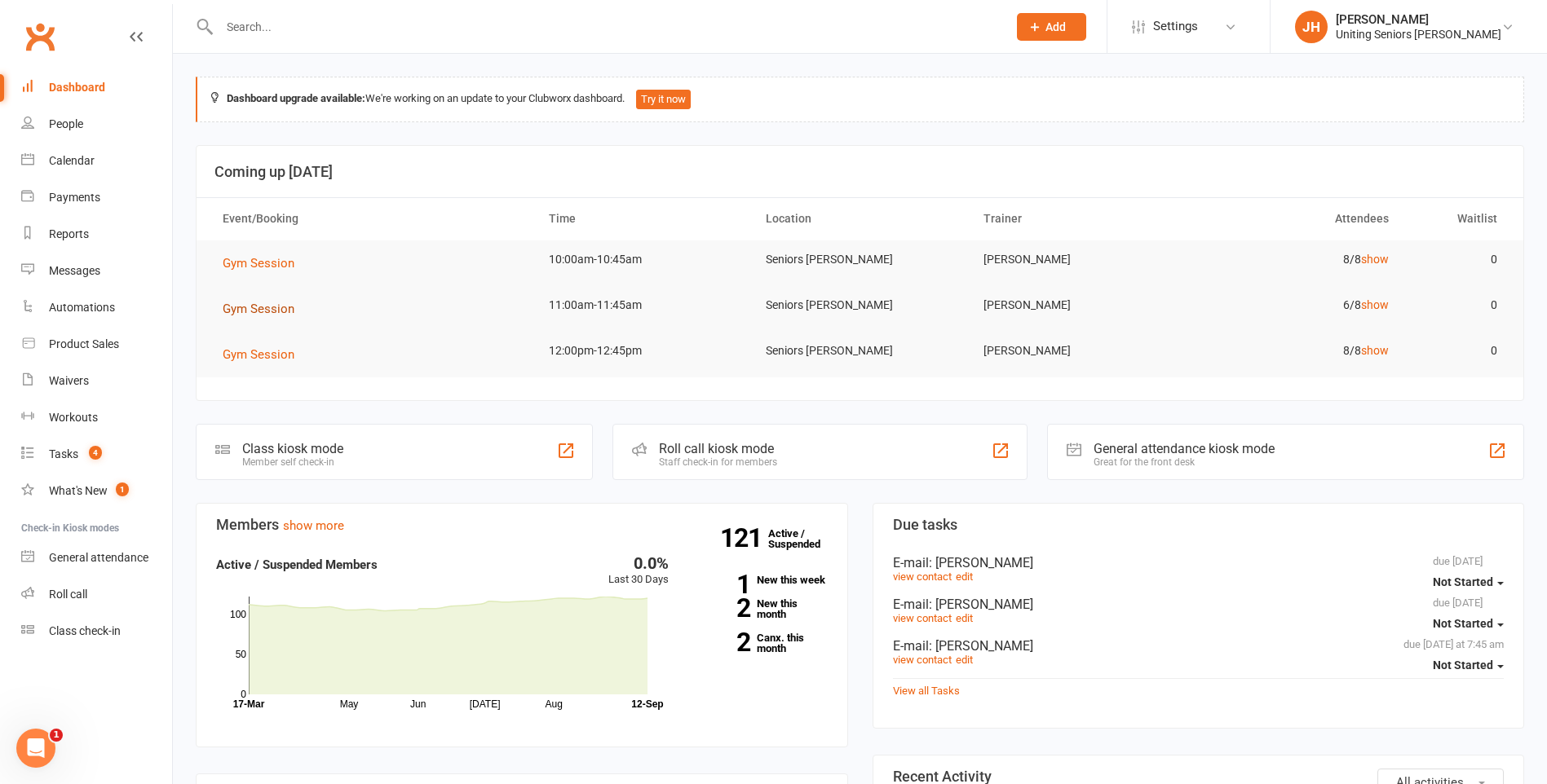
click at [260, 303] on span "Gym Session" at bounding box center [258, 309] width 71 height 15
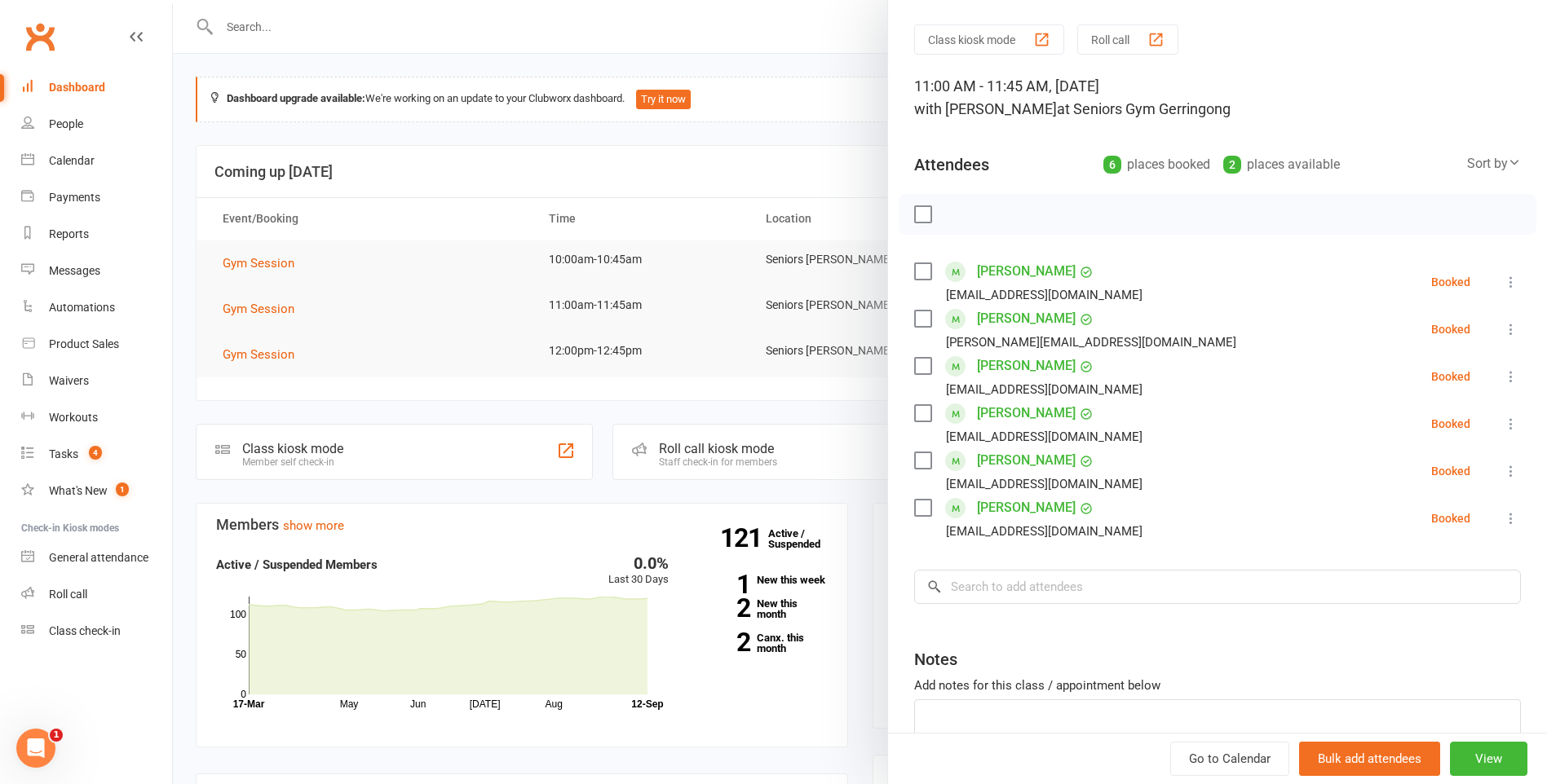
scroll to position [147, 0]
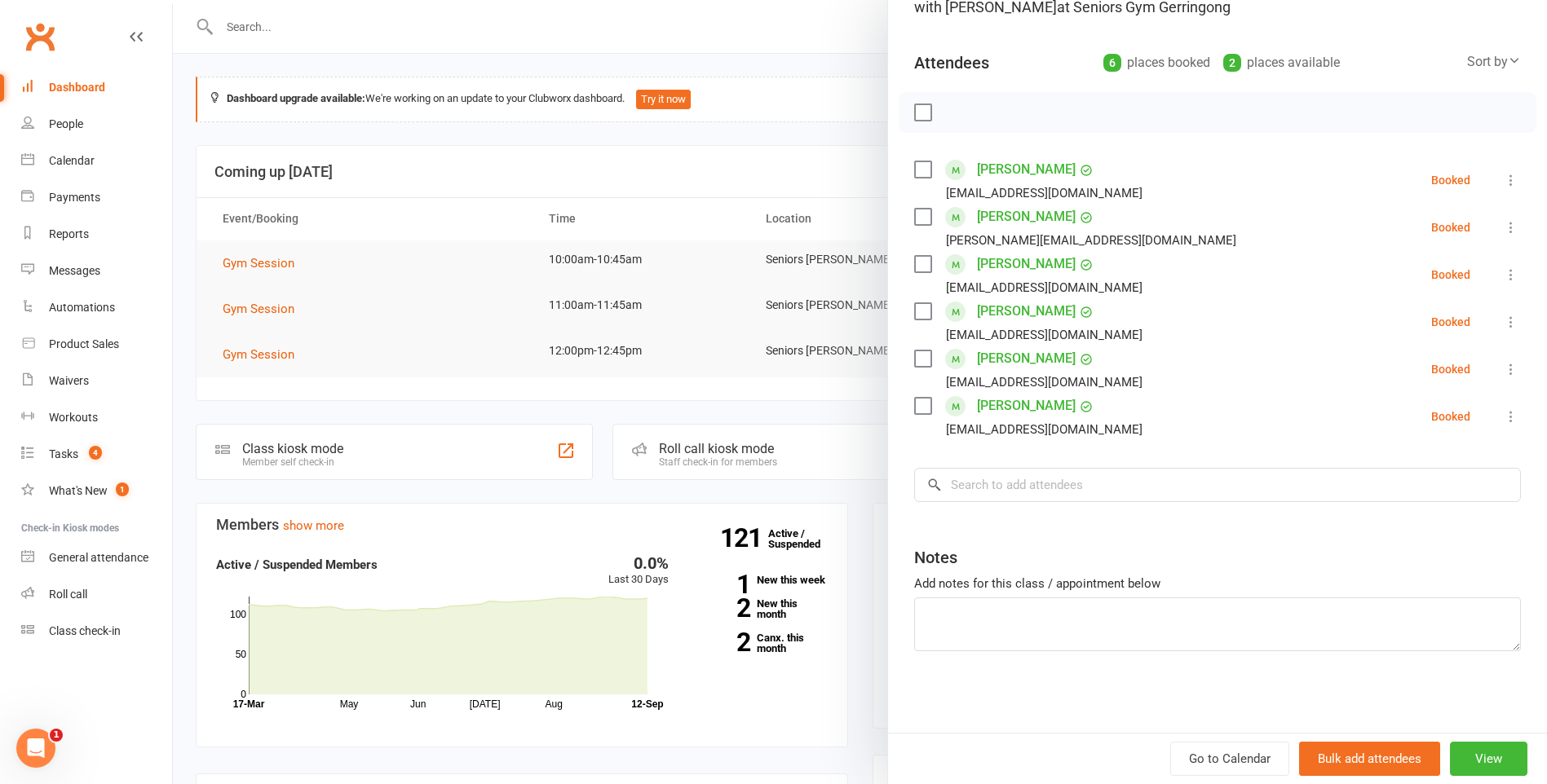
click at [763, 270] on div at bounding box center [859, 392] width 1374 height 784
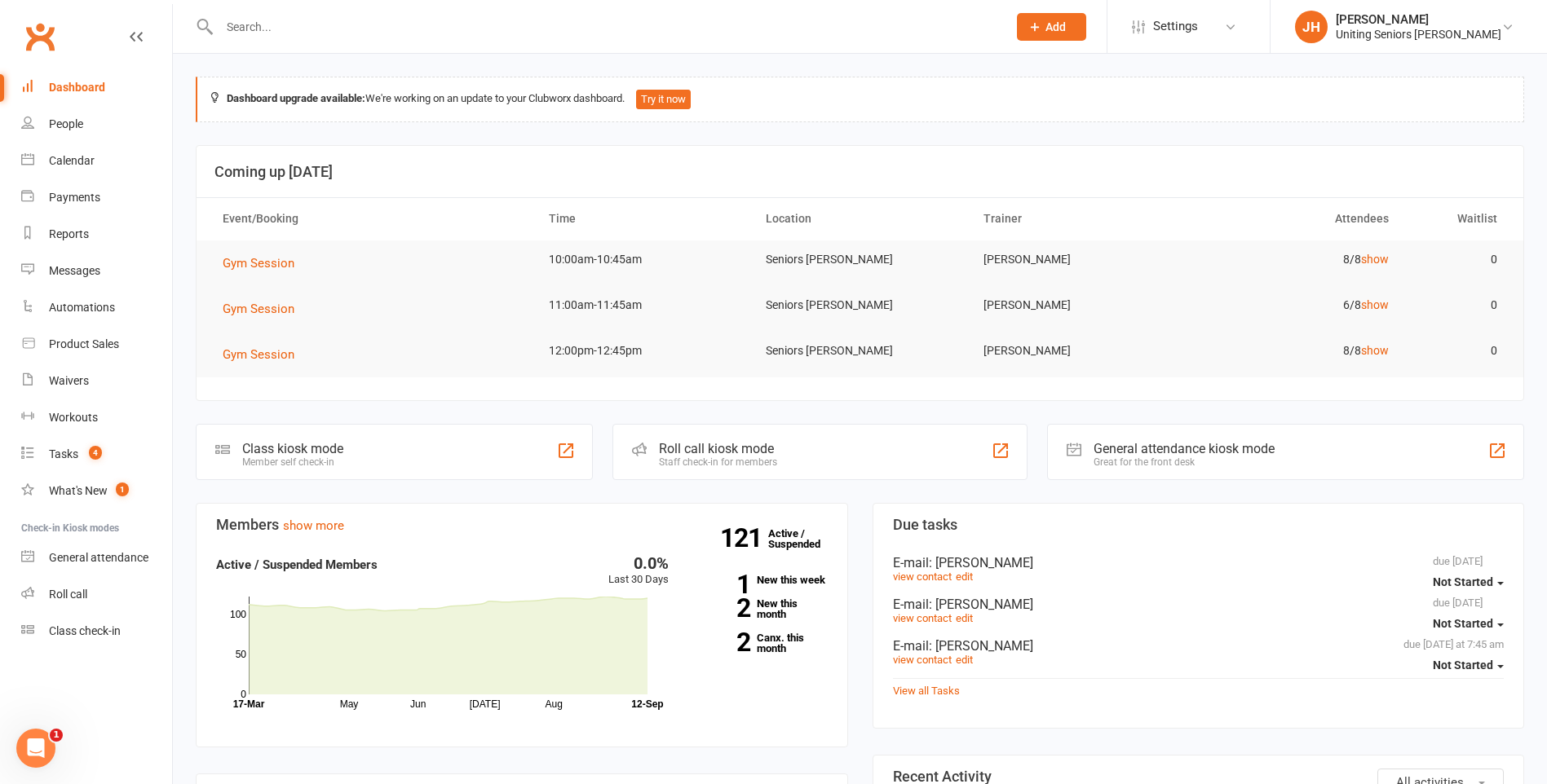
click at [307, 34] on input "text" at bounding box center [605, 26] width 781 height 23
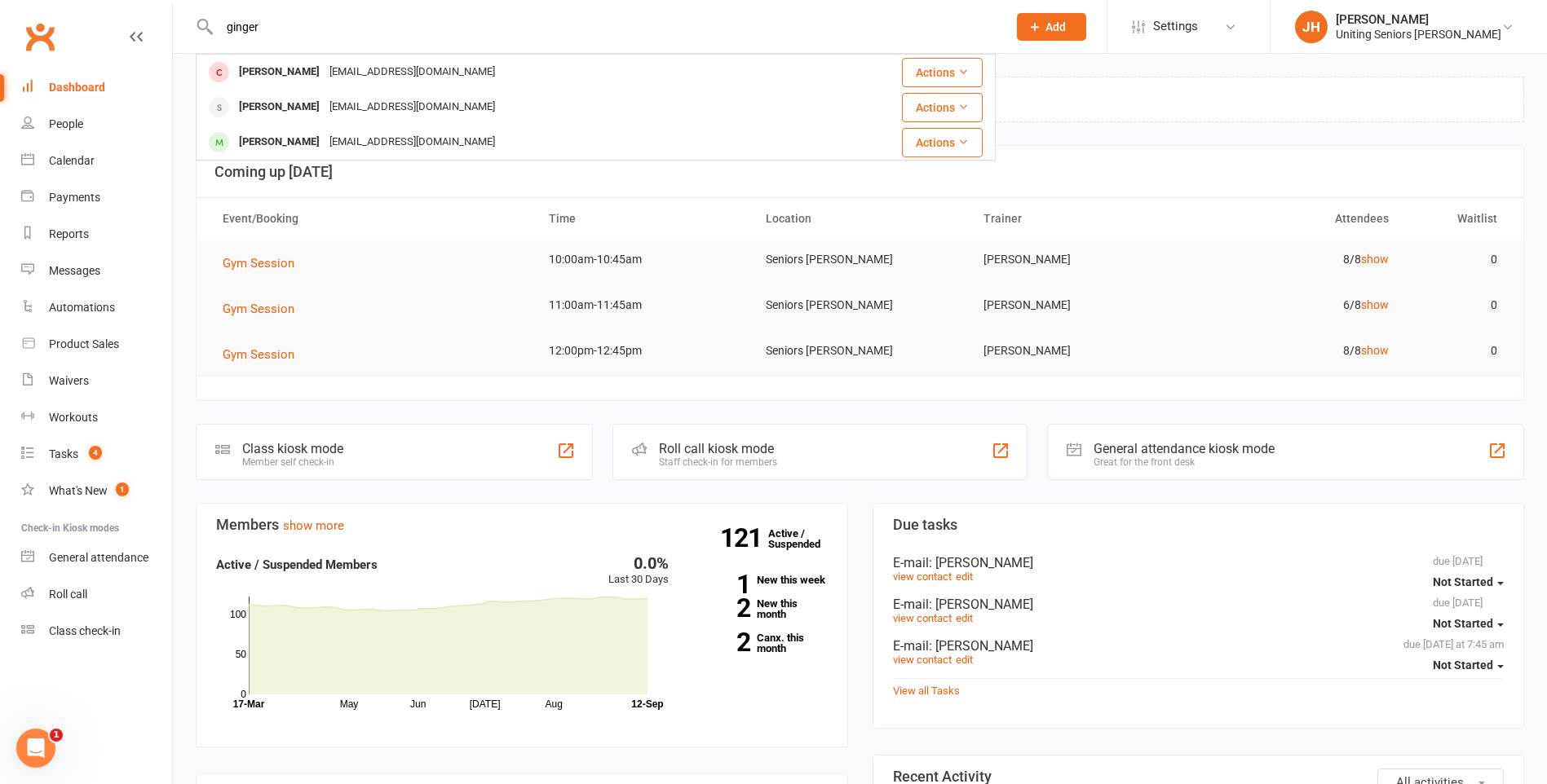
drag, startPoint x: 306, startPoint y: 14, endPoint x: 248, endPoint y: 20, distance: 58.3
click at [248, 20] on div "ginger Janet Granger janetwillow1@gmail.com Actions Roger Collins rogerrcollins…" at bounding box center [595, 26] width 800 height 53
drag, startPoint x: 271, startPoint y: 25, endPoint x: 191, endPoint y: 33, distance: 80.4
click at [191, 33] on react-component "ginger Janet Granger janetwillow1@gmail.com Actions Roger Collins rogerrcollins…" at bounding box center [497, 26] width 996 height 53
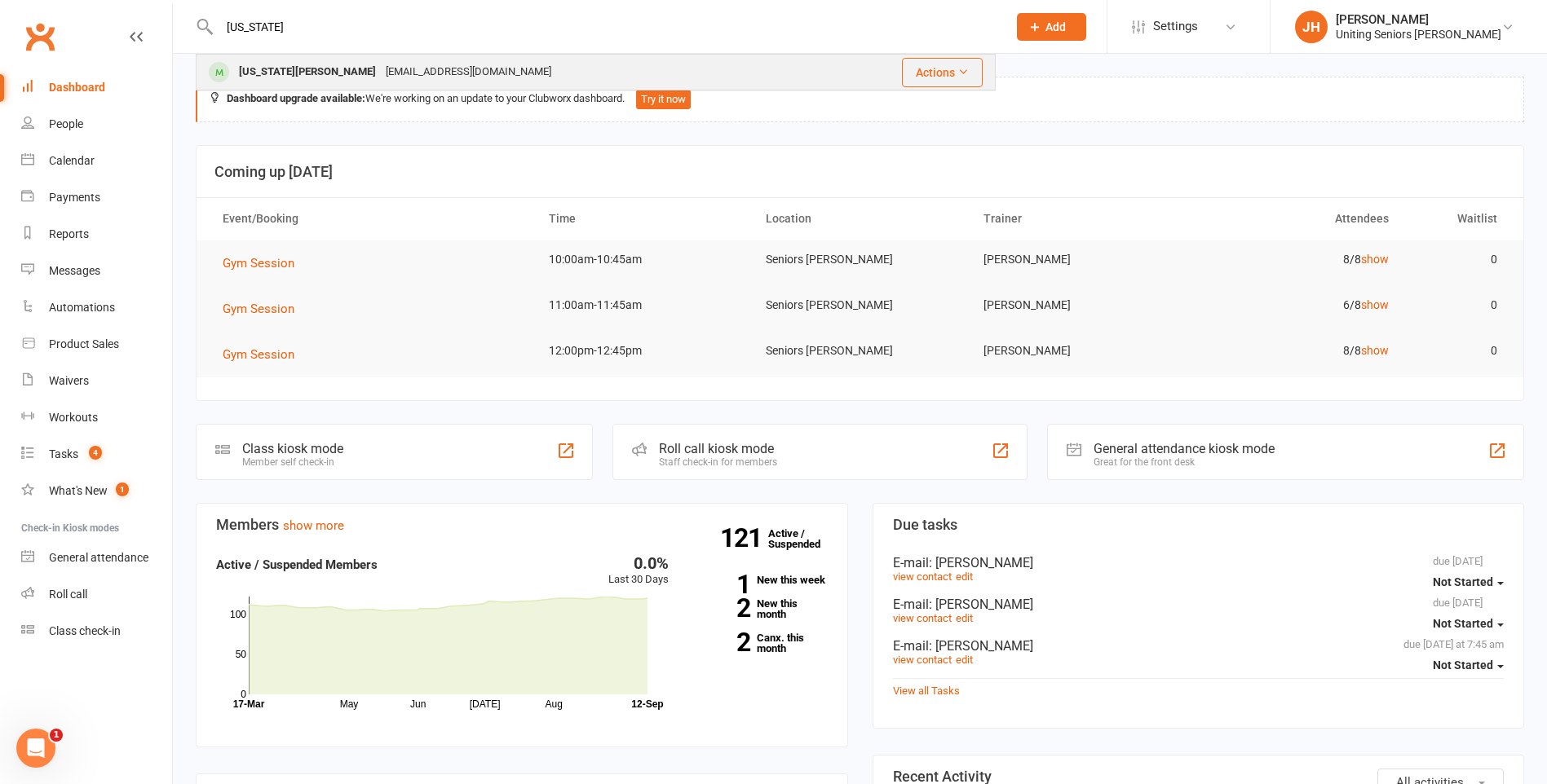
type input "virginia"
click at [253, 74] on div "Virginia O'Brien" at bounding box center [307, 72] width 147 height 24
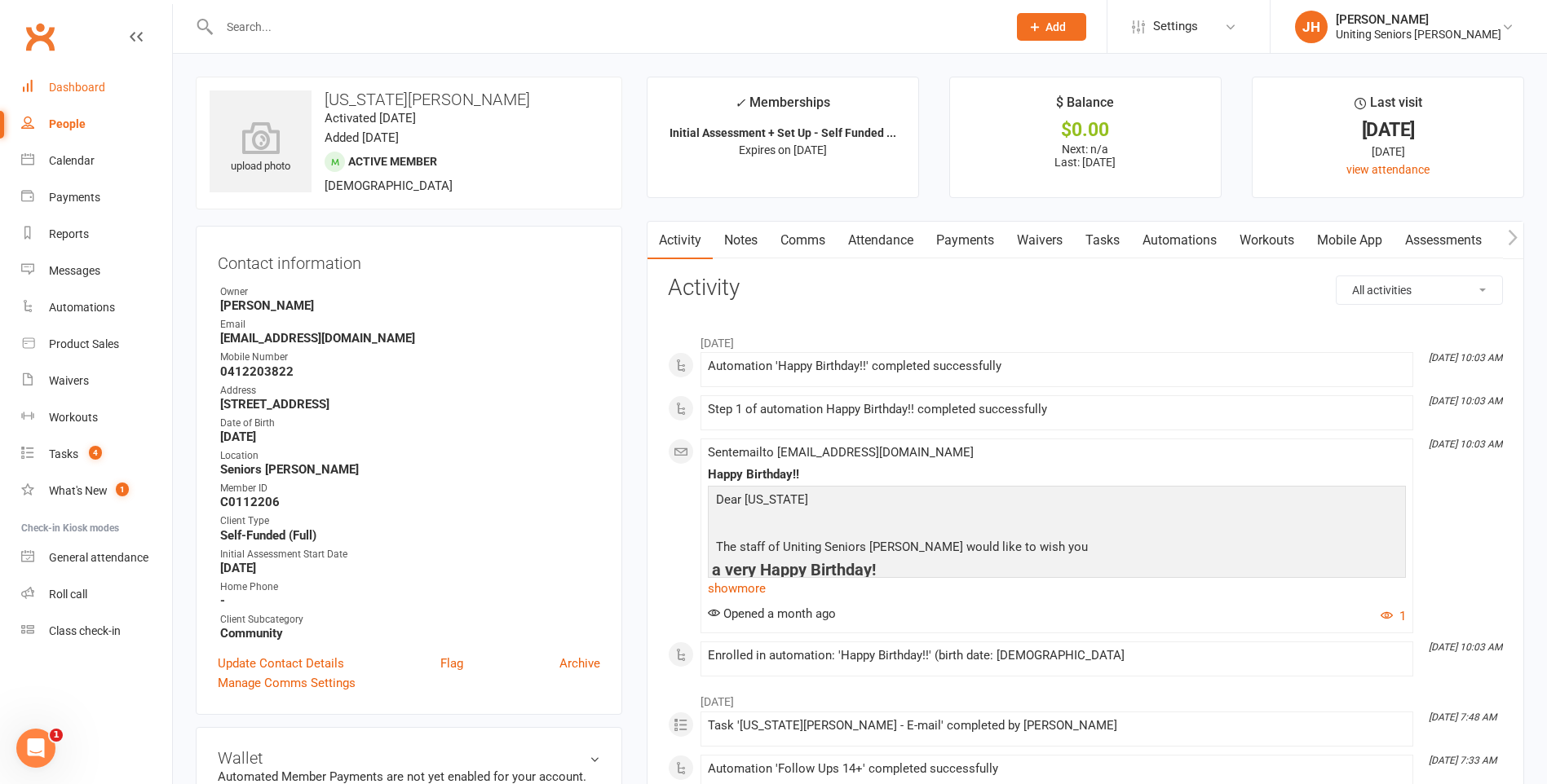
click at [81, 76] on link "Dashboard" at bounding box center [96, 88] width 151 height 37
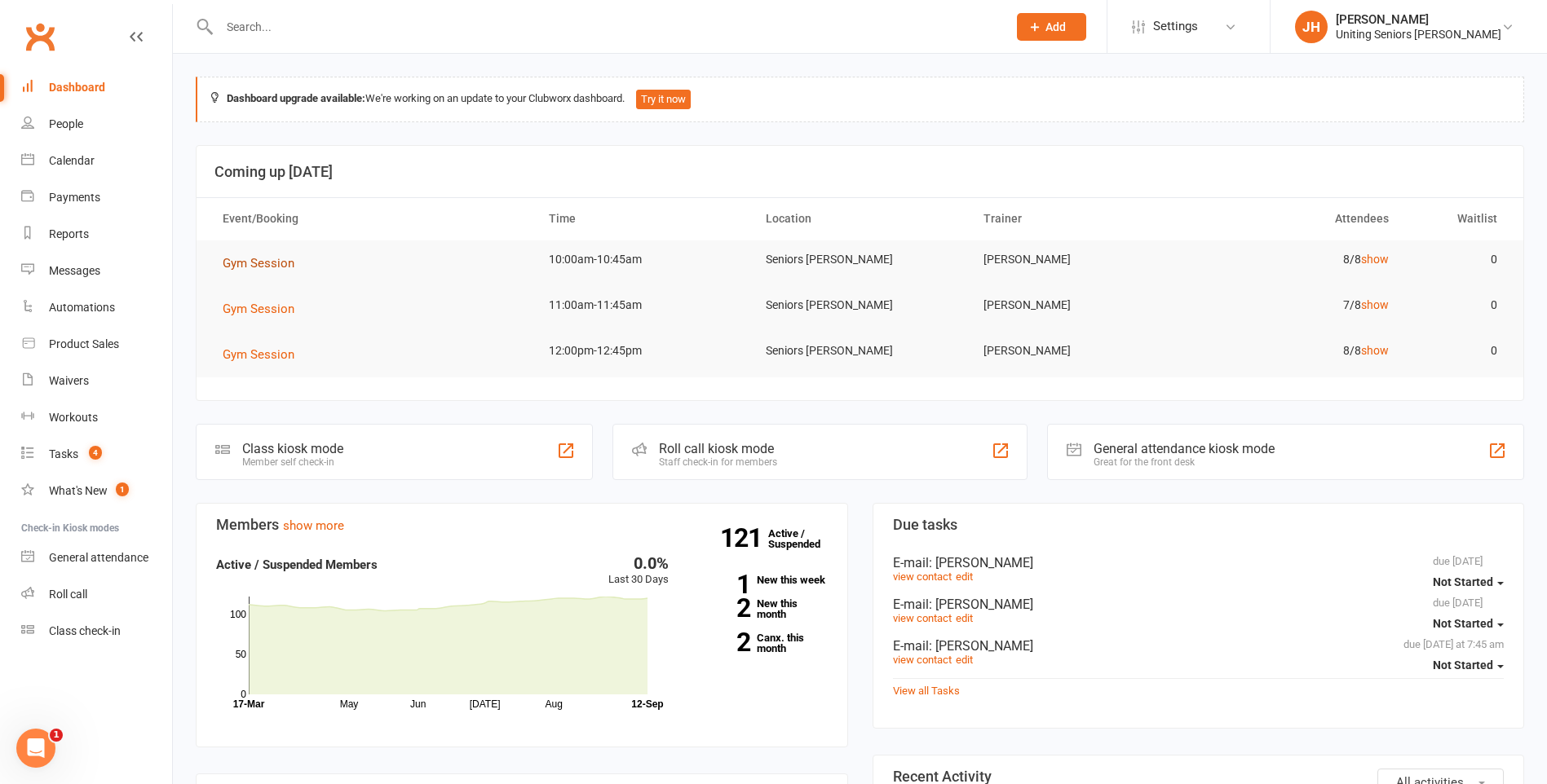
click at [244, 265] on span "Gym Session" at bounding box center [258, 263] width 71 height 15
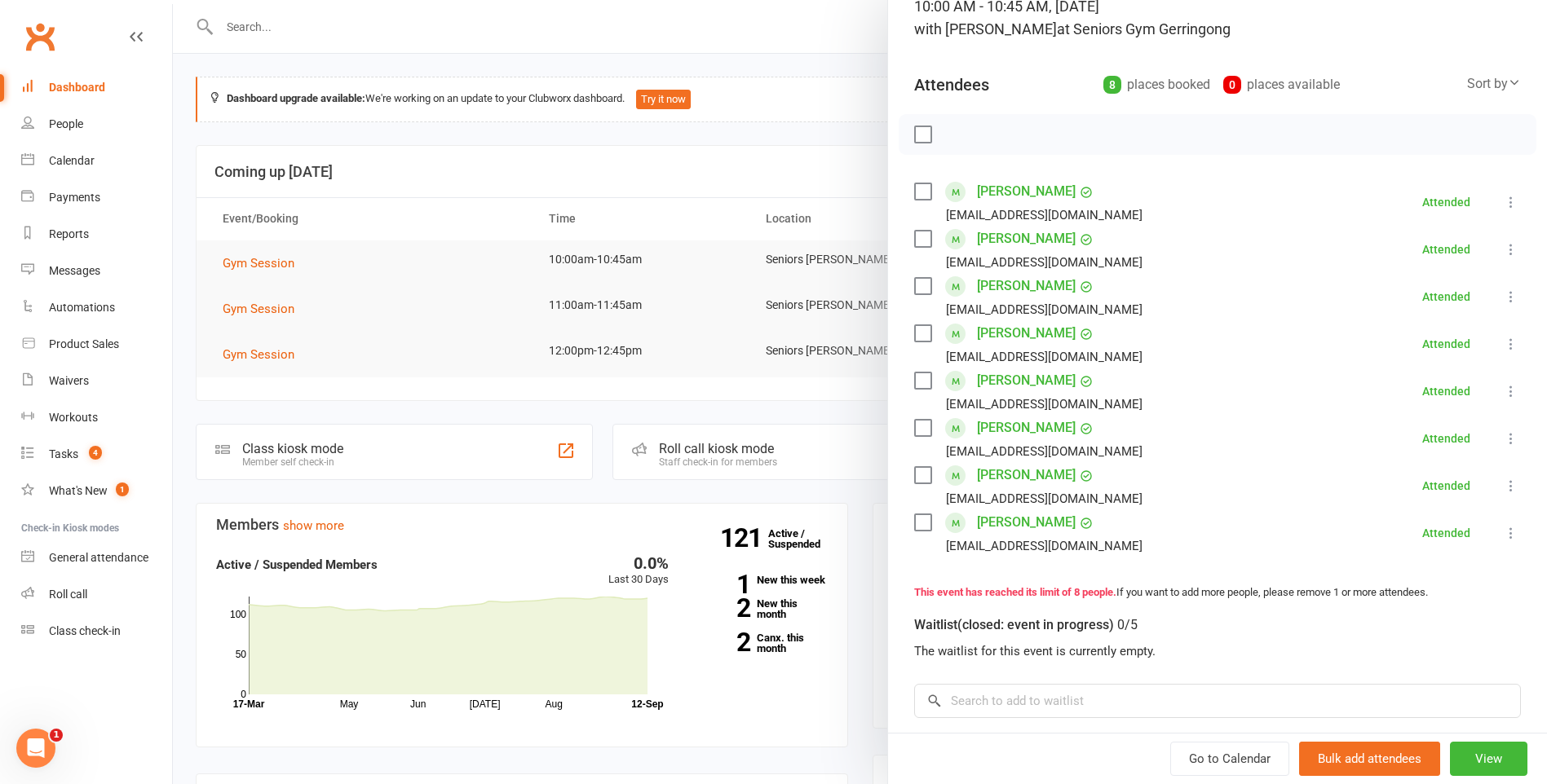
scroll to position [163, 0]
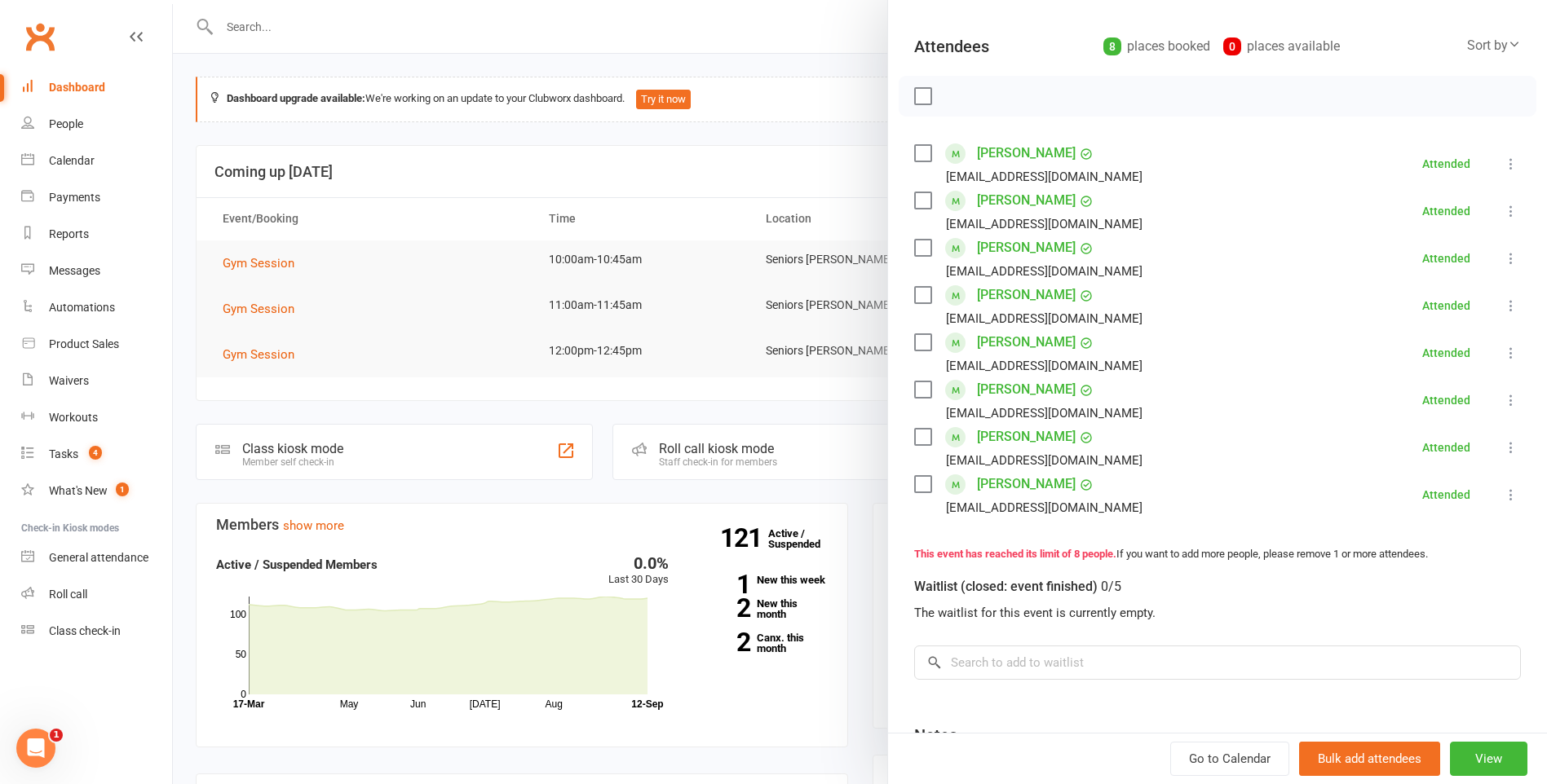
drag, startPoint x: 753, startPoint y: 297, endPoint x: 615, endPoint y: 299, distance: 138.0
click at [753, 297] on div at bounding box center [859, 392] width 1374 height 784
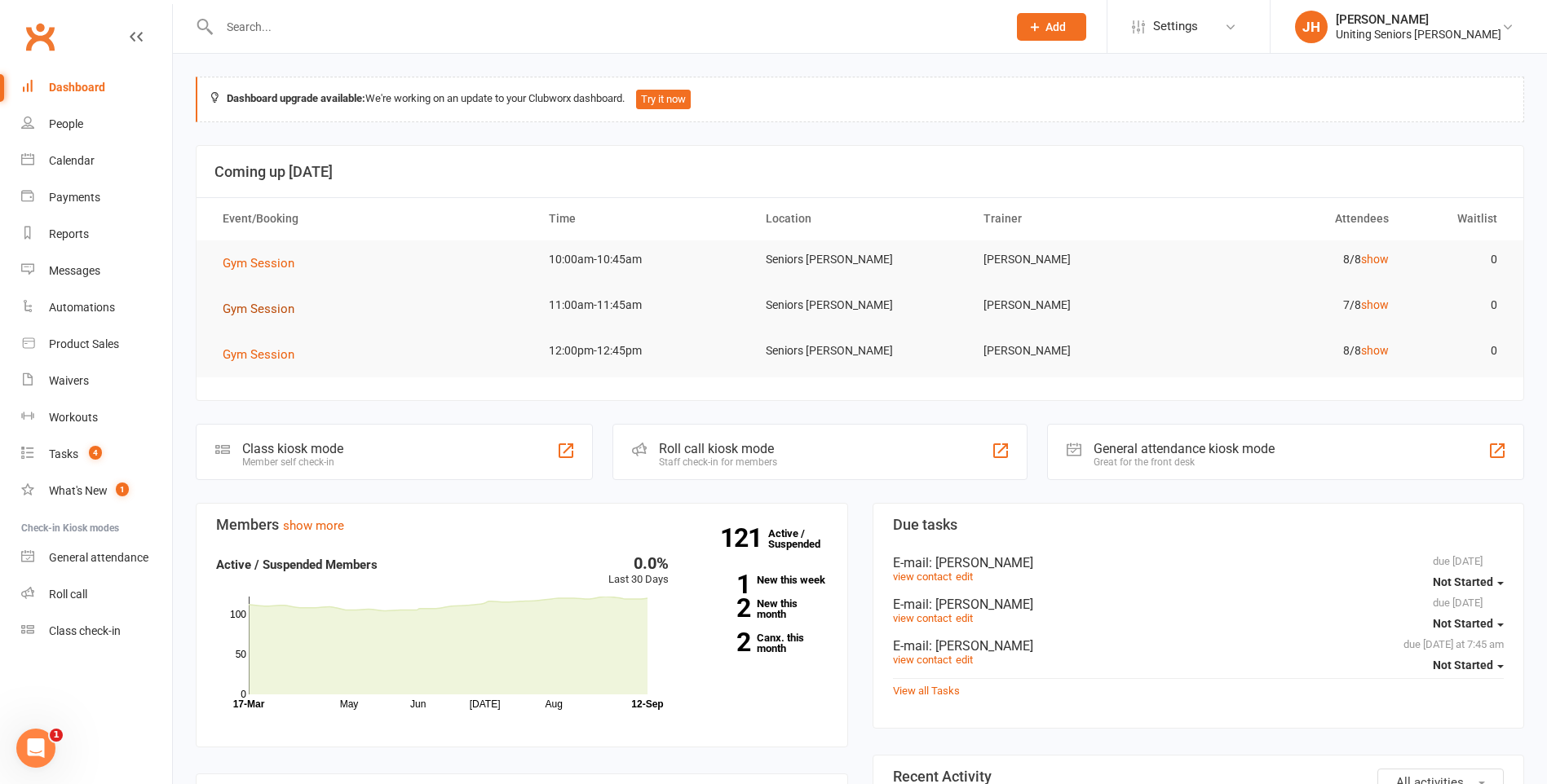
click at [238, 305] on span "Gym Session" at bounding box center [258, 309] width 71 height 15
click at [258, 313] on span "Gym Session" at bounding box center [258, 309] width 71 height 15
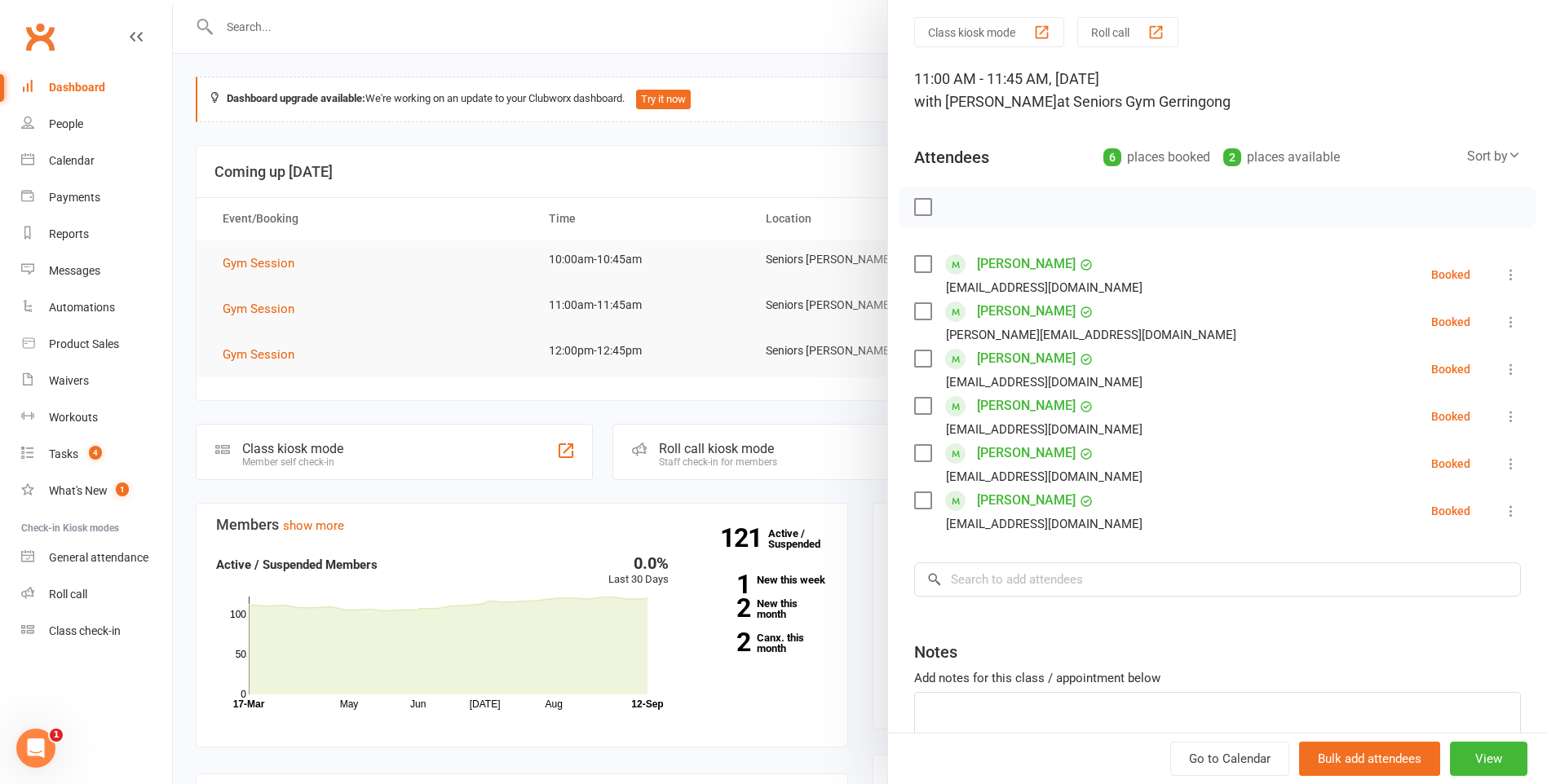
scroll to position [81, 0]
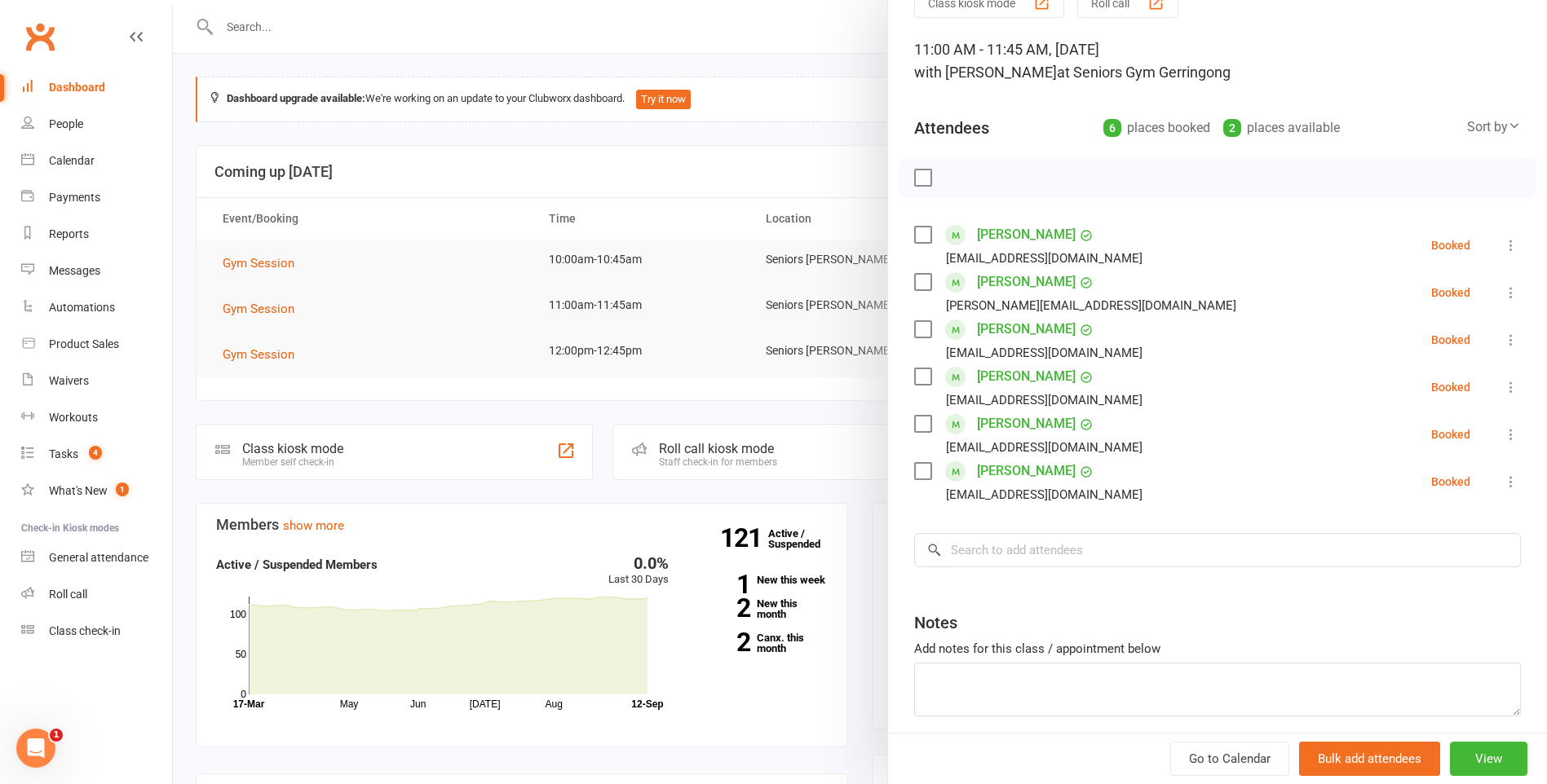
click at [761, 231] on div at bounding box center [859, 392] width 1374 height 784
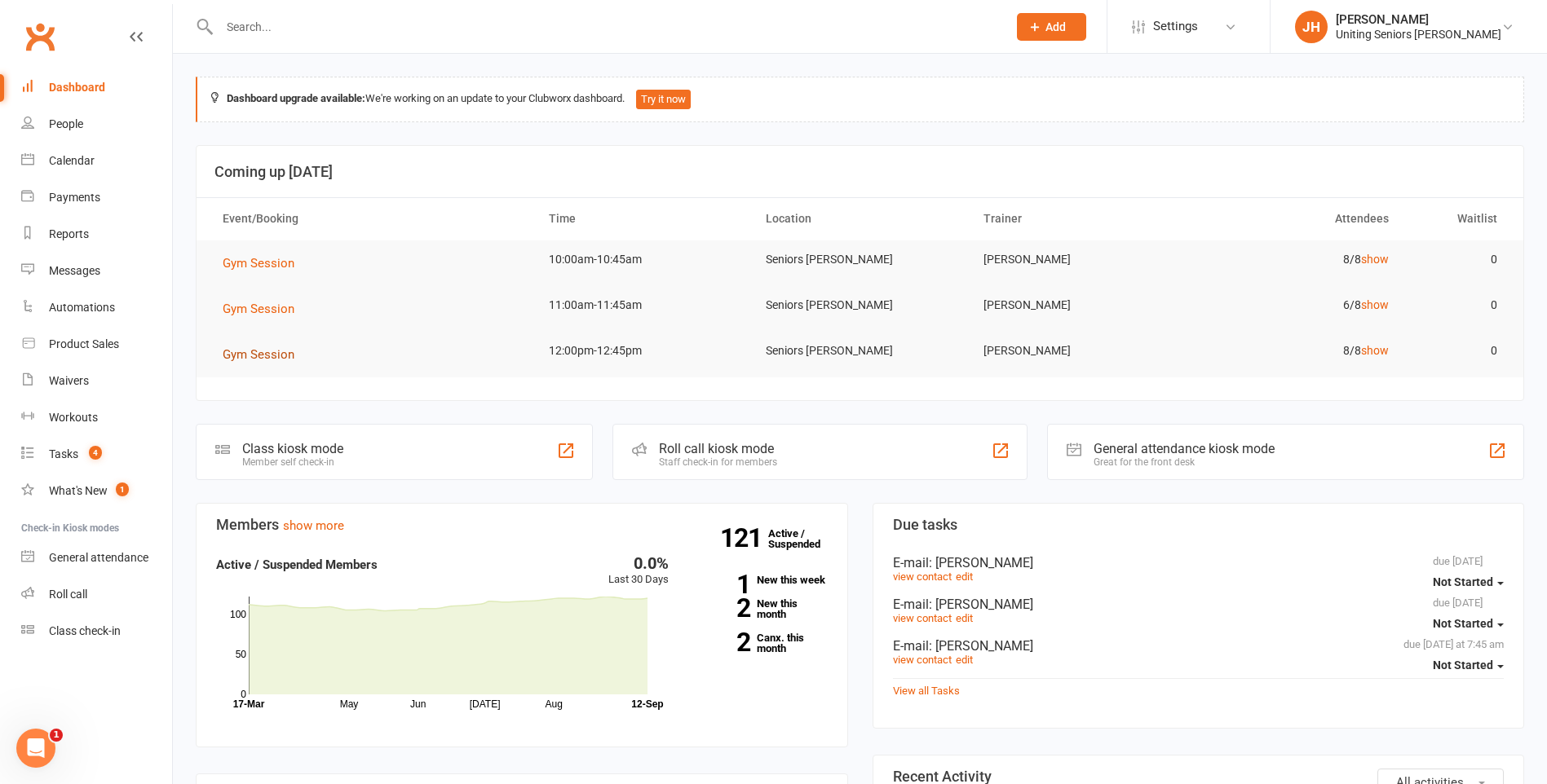
click at [291, 359] on span "Gym Session" at bounding box center [258, 355] width 71 height 15
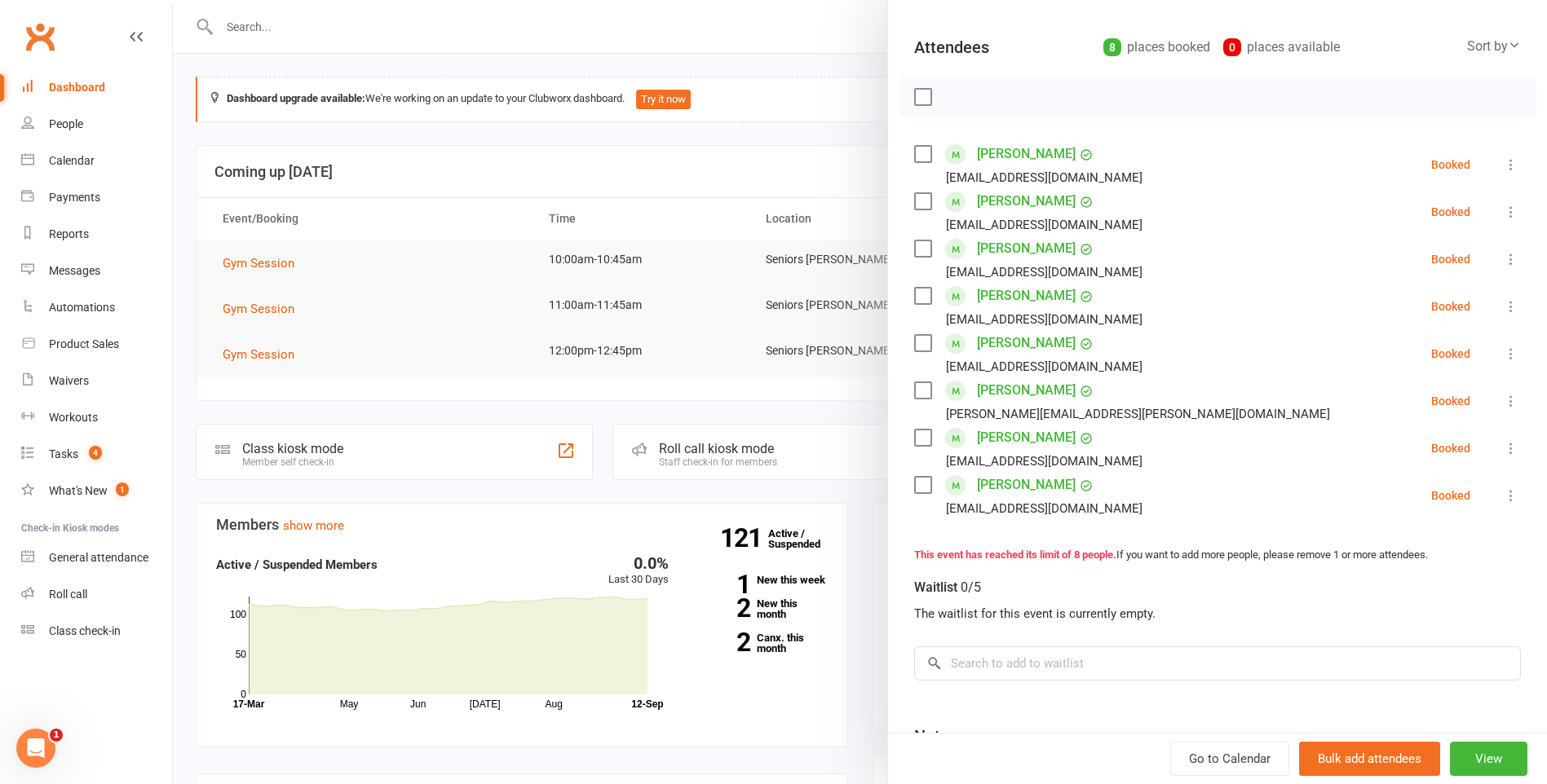
scroll to position [163, 0]
drag, startPoint x: 750, startPoint y: 187, endPoint x: 722, endPoint y: 187, distance: 28.0
click at [748, 187] on div at bounding box center [859, 392] width 1374 height 784
